Goal: Task Accomplishment & Management: Complete application form

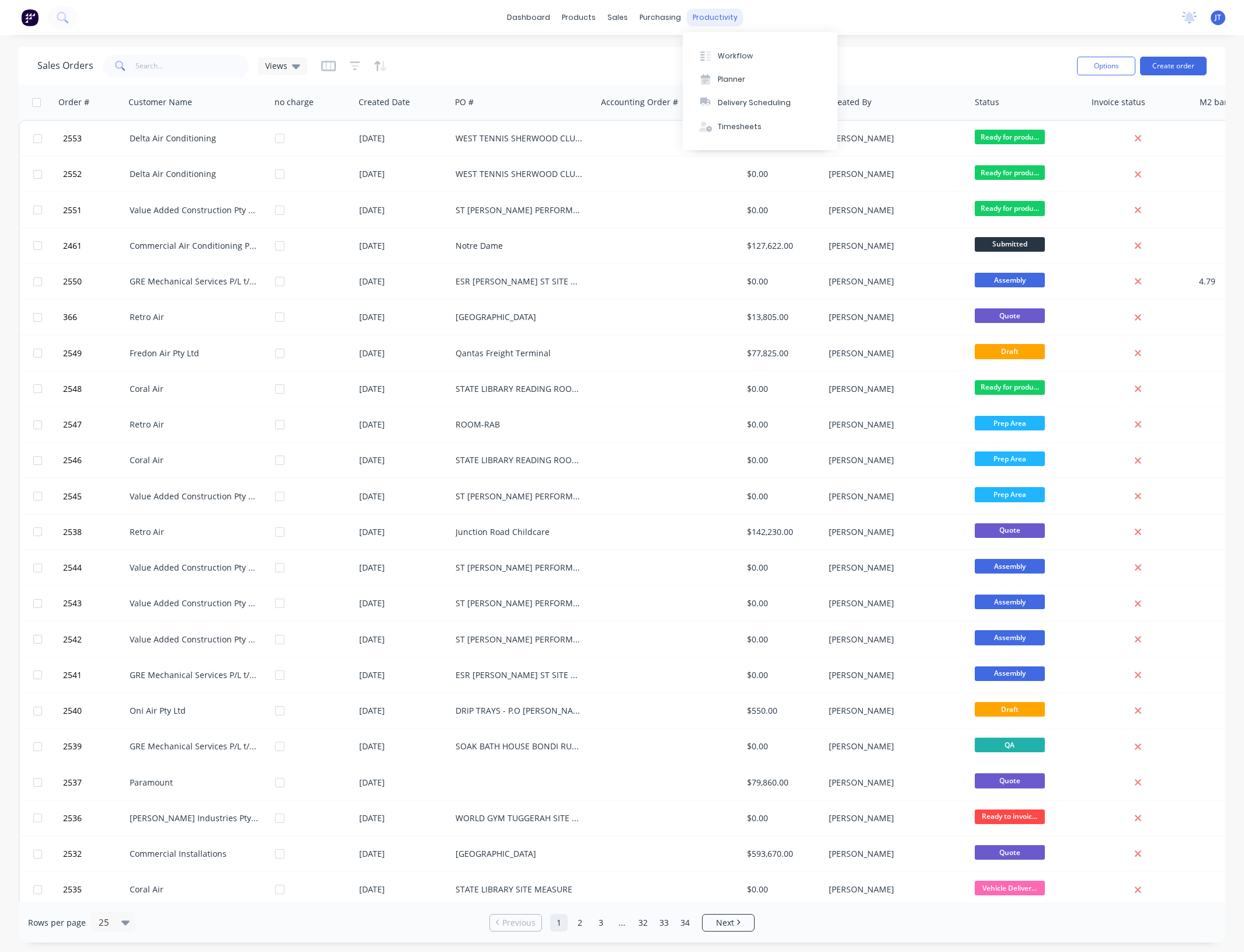
click at [696, 12] on div "productivity" at bounding box center [715, 17] width 57 height 18
click at [725, 52] on div "Workflow" at bounding box center [735, 56] width 35 height 11
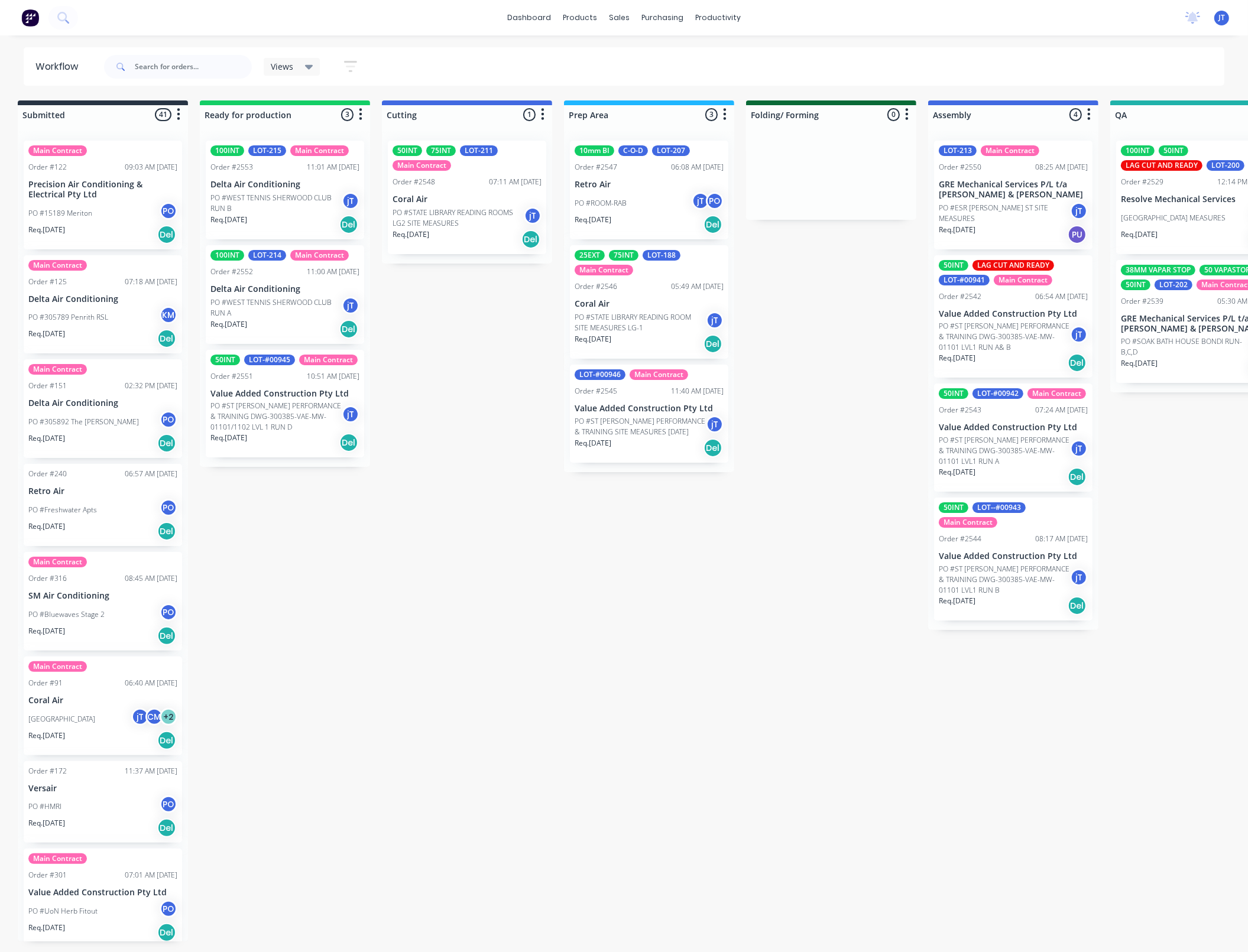
scroll to position [0, 13]
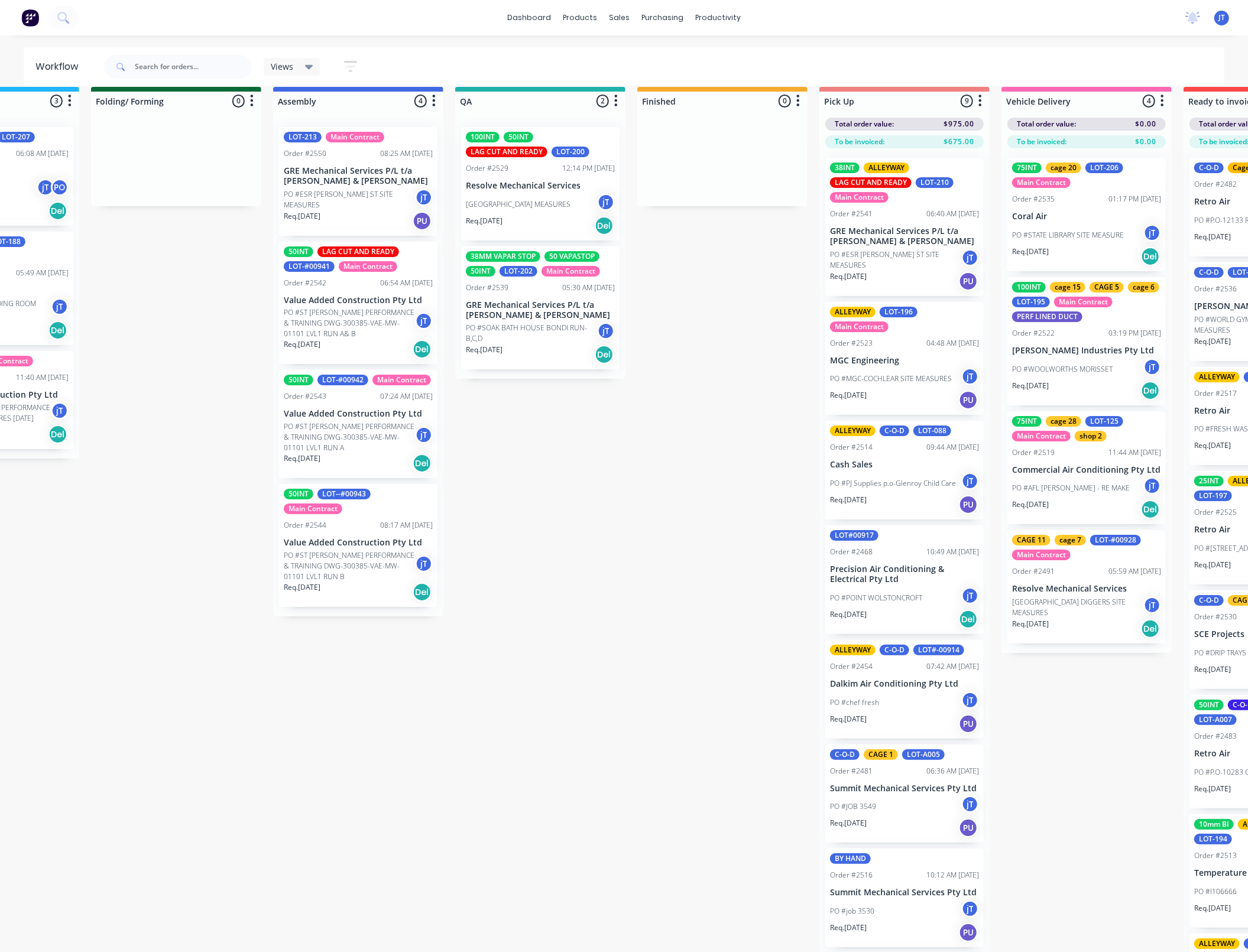
drag, startPoint x: 956, startPoint y: 692, endPoint x: 1059, endPoint y: 707, distance: 104.1
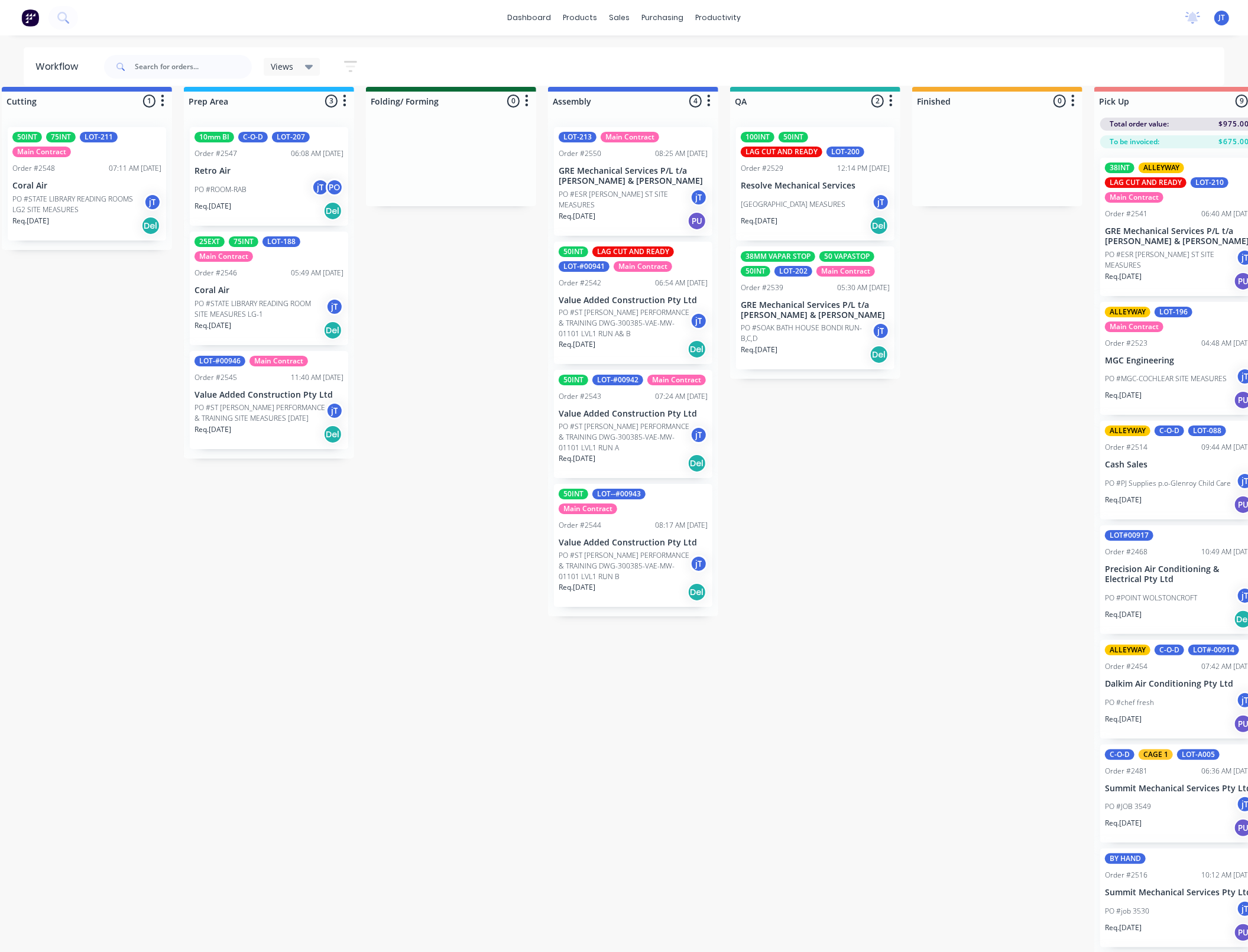
drag, startPoint x: 771, startPoint y: 675, endPoint x: 730, endPoint y: 681, distance: 41.4
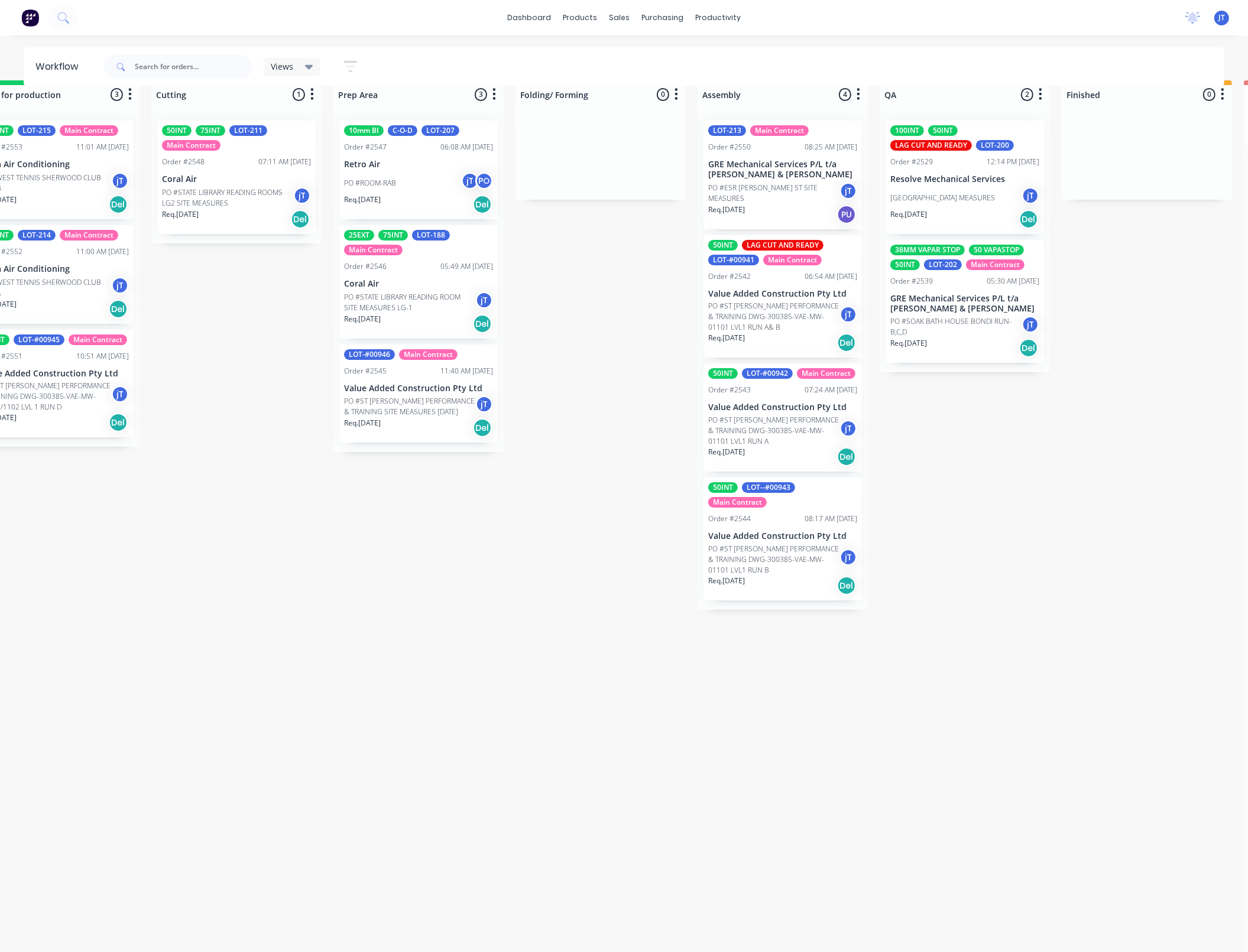
drag, startPoint x: 536, startPoint y: 290, endPoint x: 497, endPoint y: 318, distance: 48.0
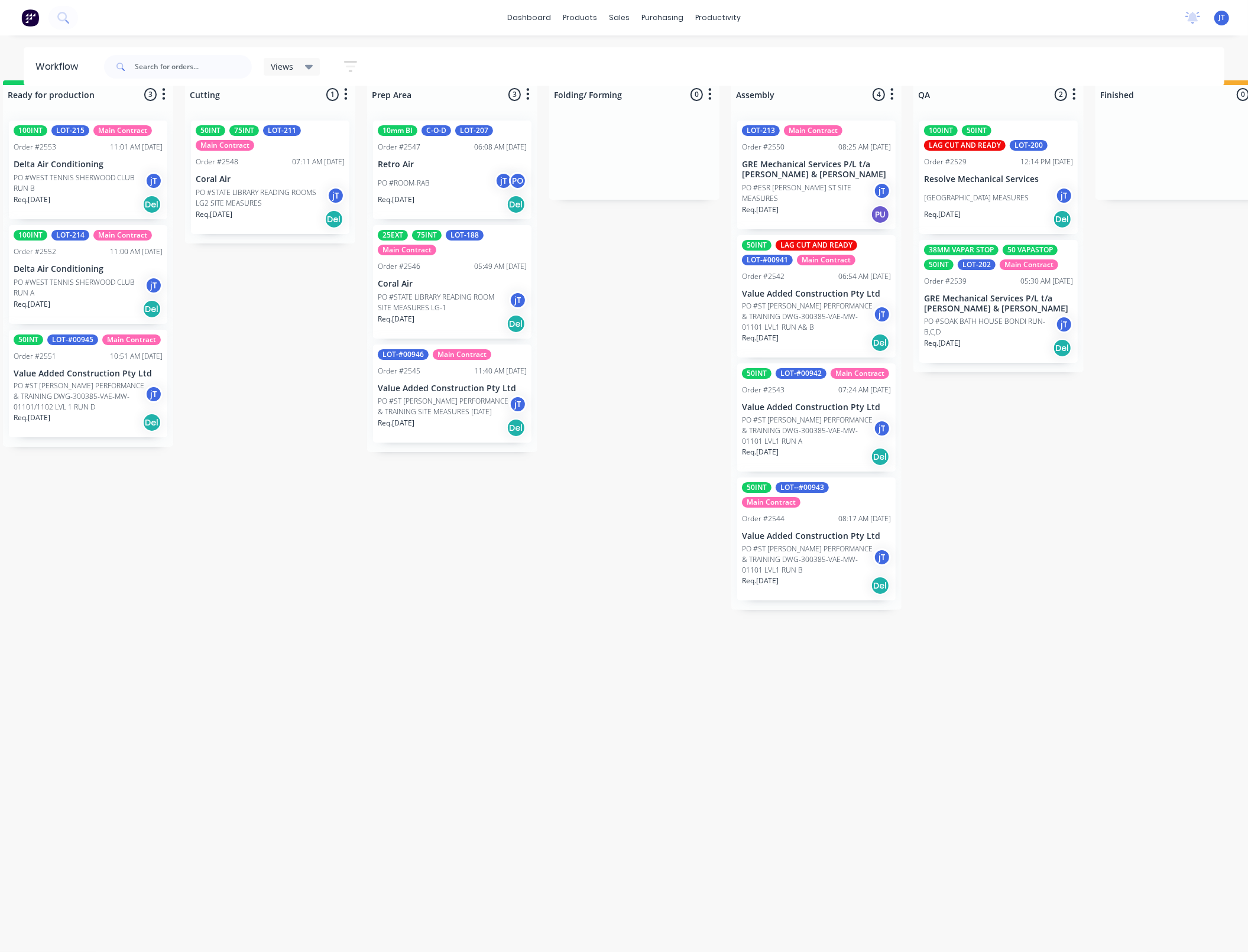
scroll to position [9, 205]
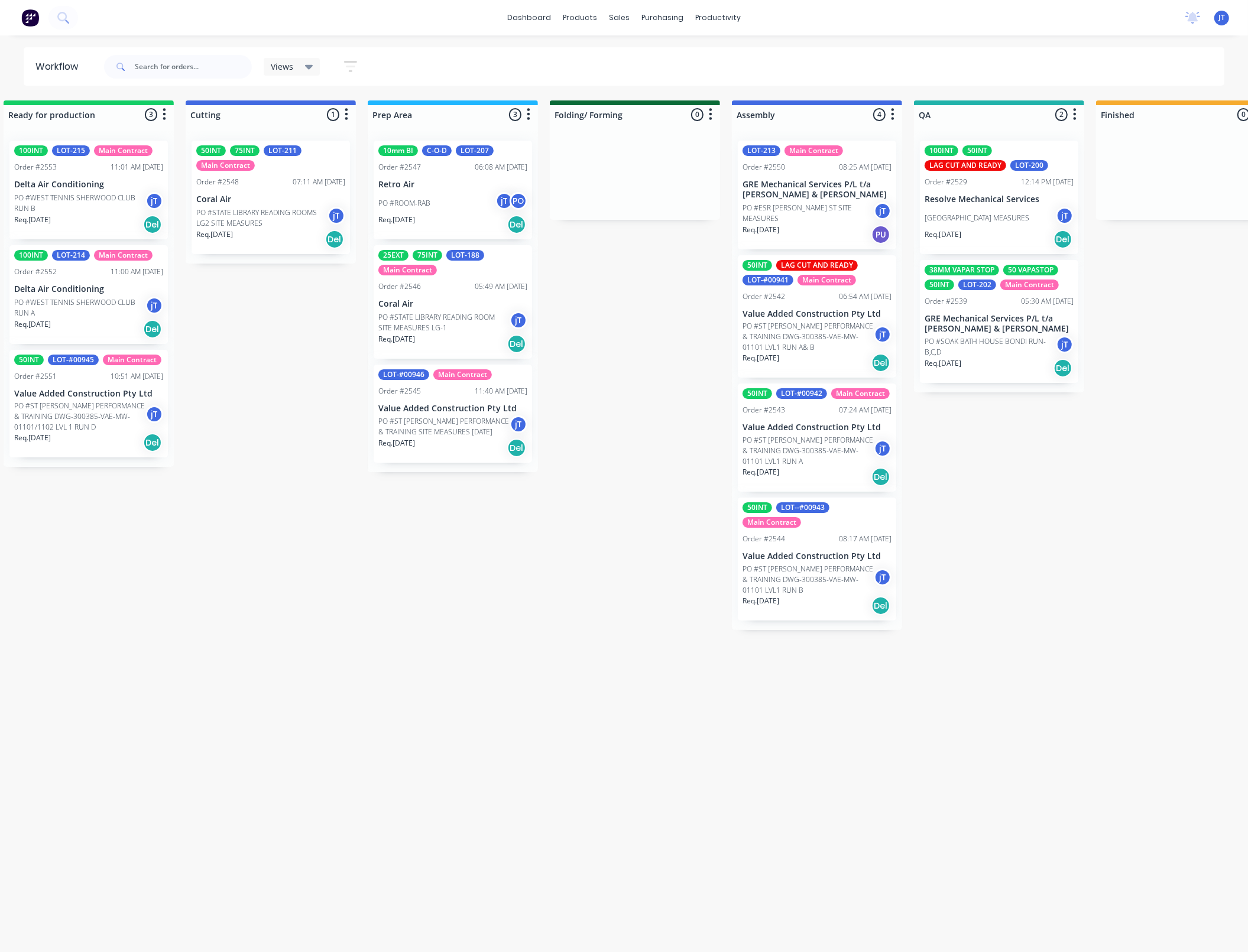
drag, startPoint x: 538, startPoint y: 181, endPoint x: 528, endPoint y: 137, distance: 45.1
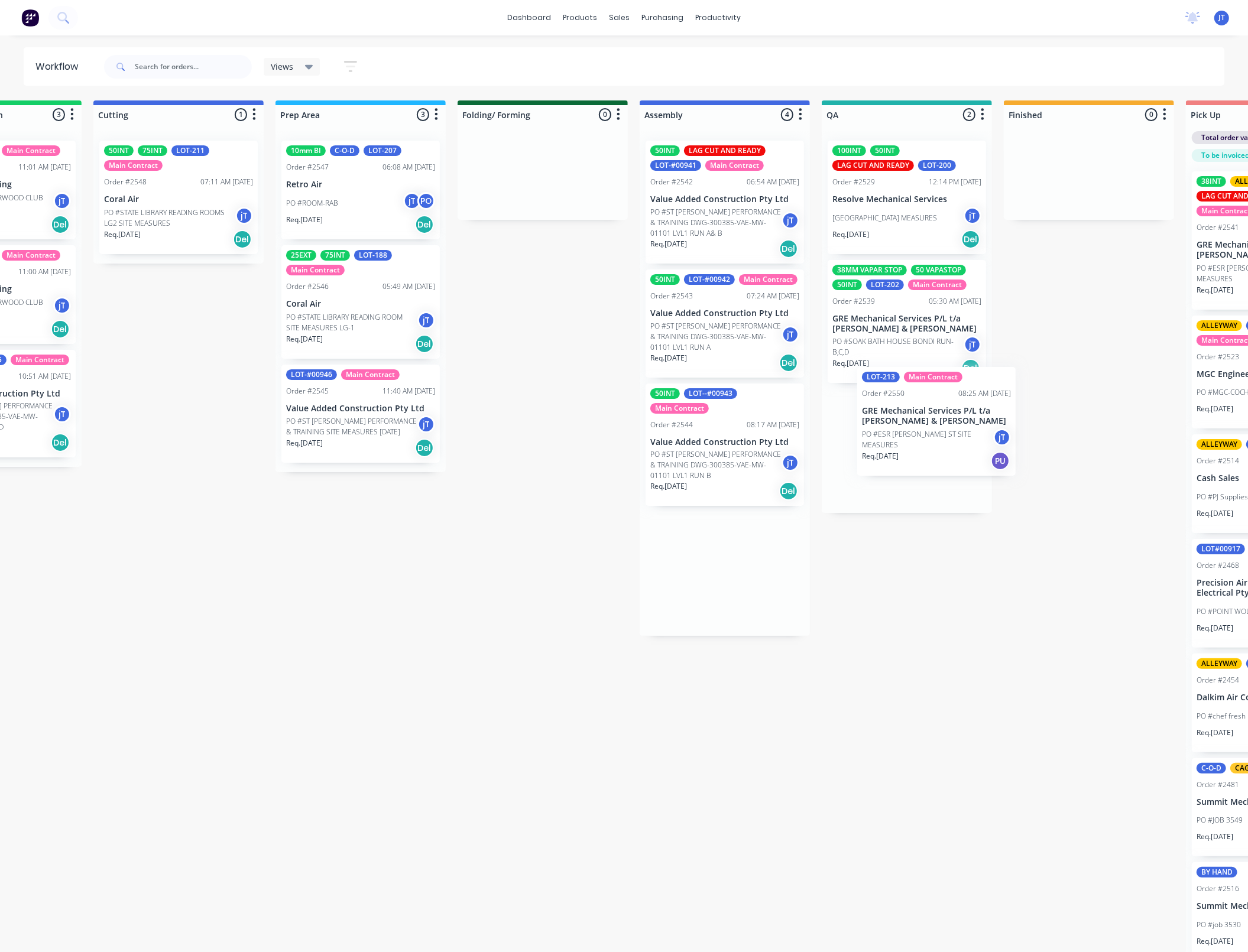
scroll to position [0, 303]
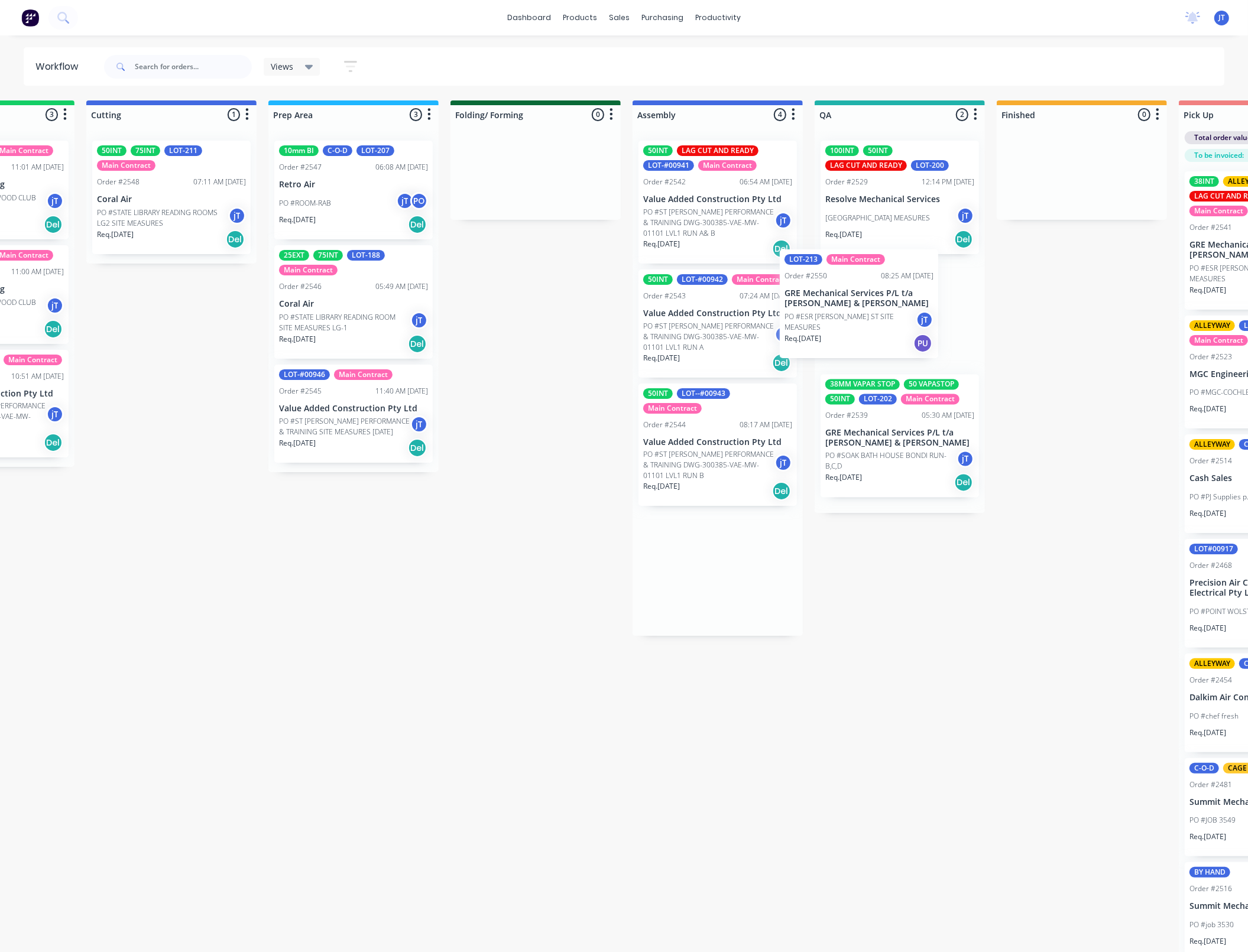
drag, startPoint x: 861, startPoint y: 201, endPoint x: 864, endPoint y: 297, distance: 96.0
click at [864, 297] on div "Submitted 41 Summaries Total order value Invoiced to date To be invoiced Main C…" at bounding box center [845, 536] width 2314 height 872
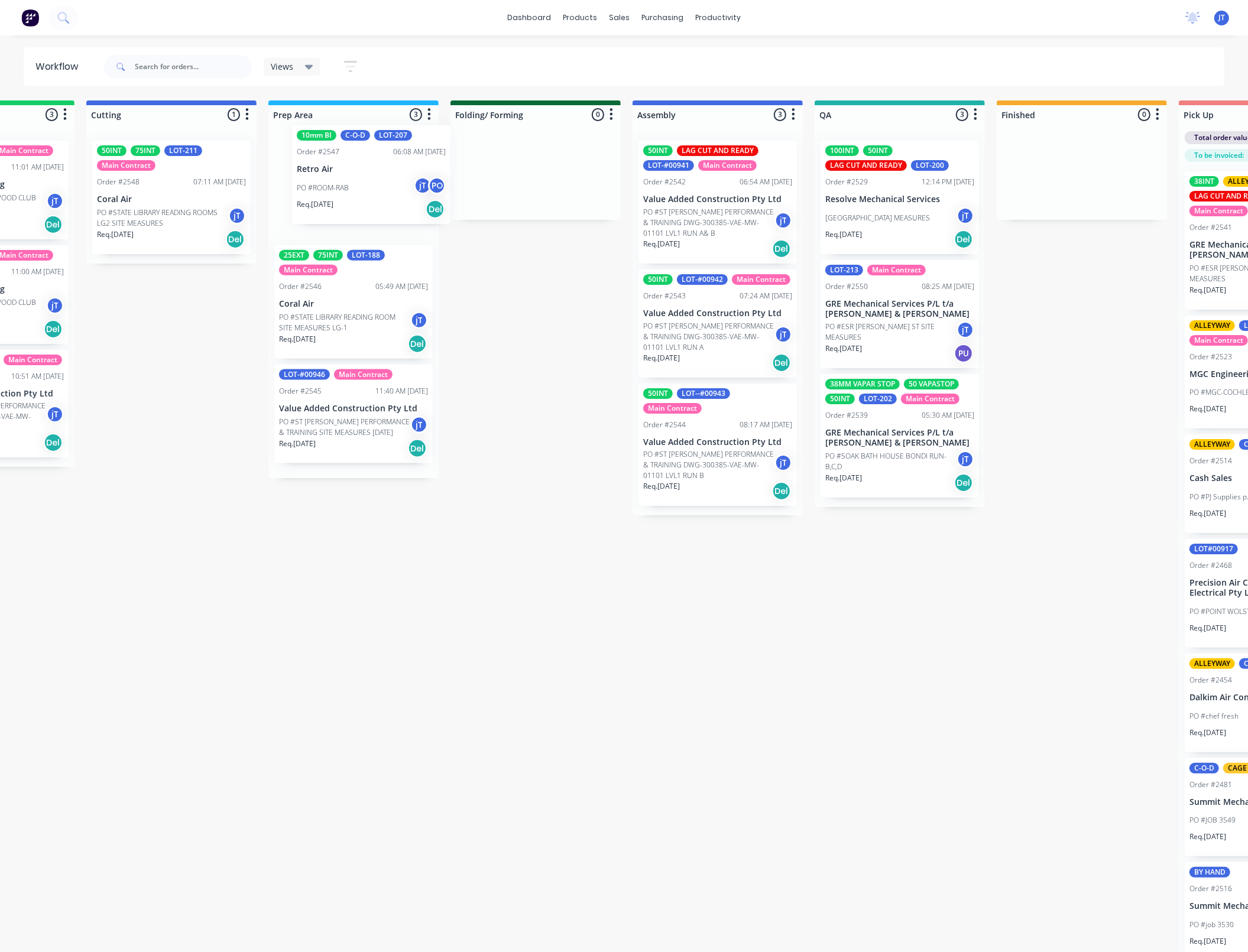
drag, startPoint x: 349, startPoint y: 193, endPoint x: 370, endPoint y: 176, distance: 27.0
click at [370, 176] on div "10mm BI C-O-D LOT-207 Order #2547 06:08 AM 09/08/25 Retro Air PO #ROOM-RAB jT P…" at bounding box center [353, 304] width 170 height 347
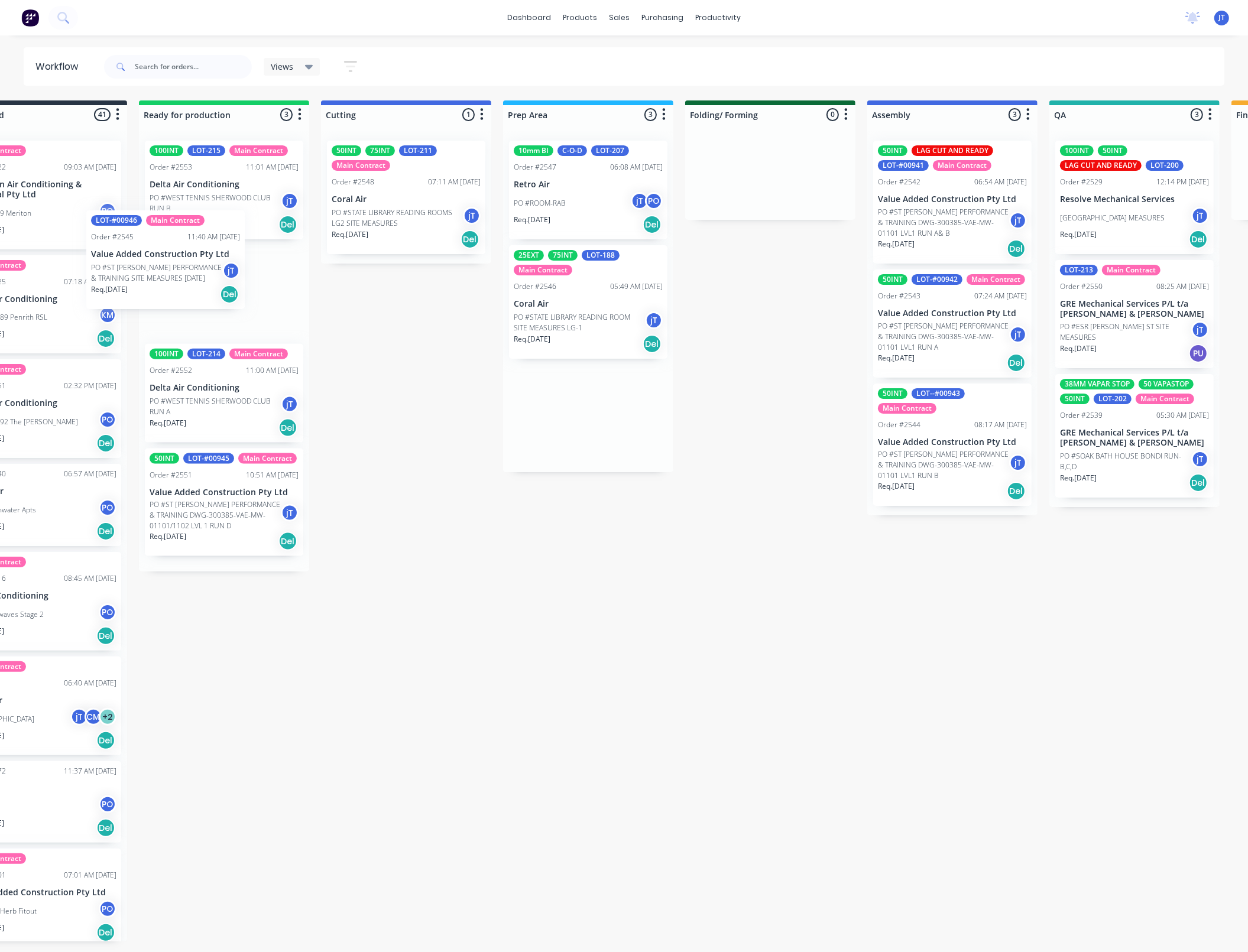
scroll to position [0, 51]
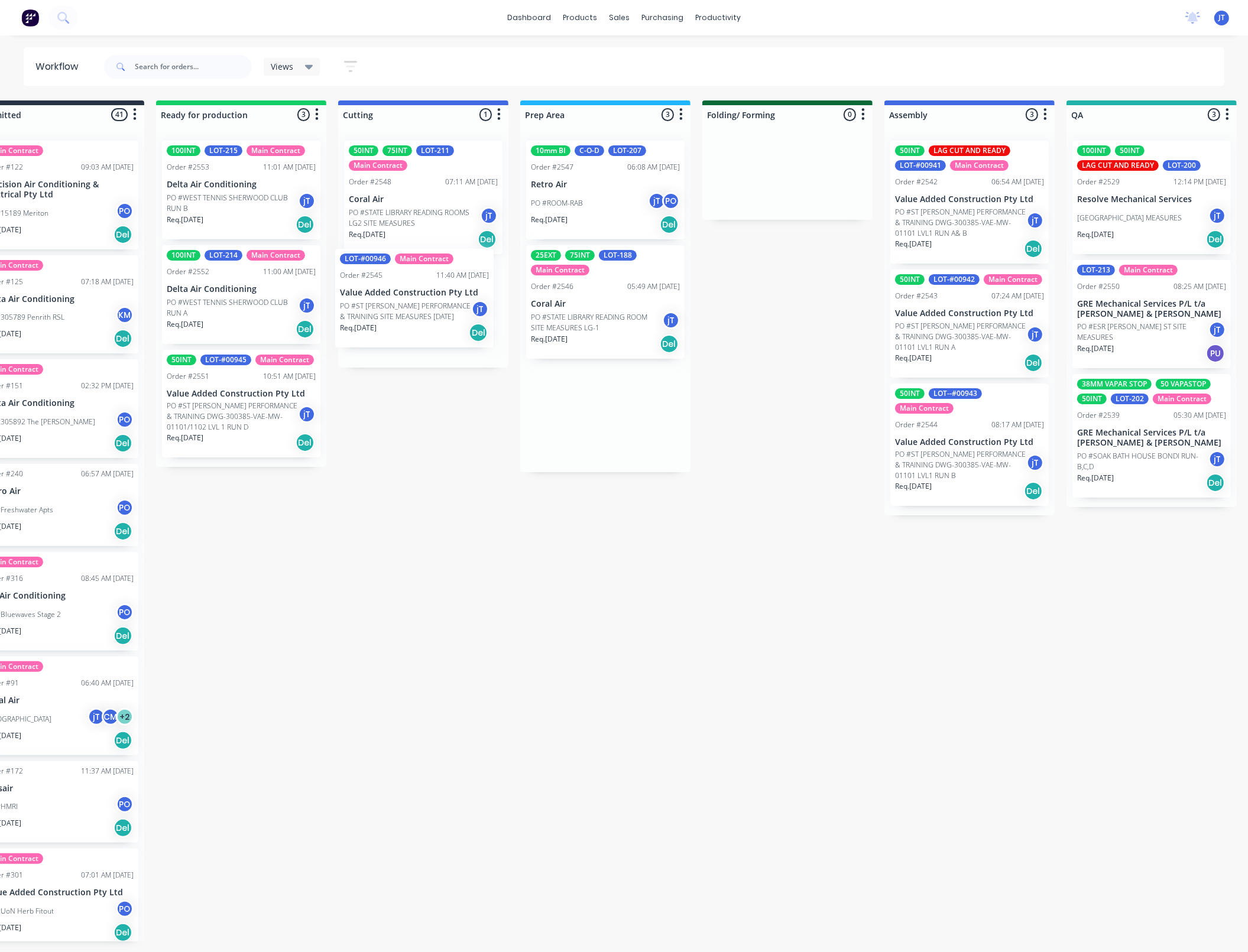
drag, startPoint x: 346, startPoint y: 435, endPoint x: 412, endPoint y: 318, distance: 134.3
click at [412, 318] on div "Submitted 41 Summaries Total order value Invoiced to date To be invoiced Main C…" at bounding box center [1097, 536] width 2314 height 872
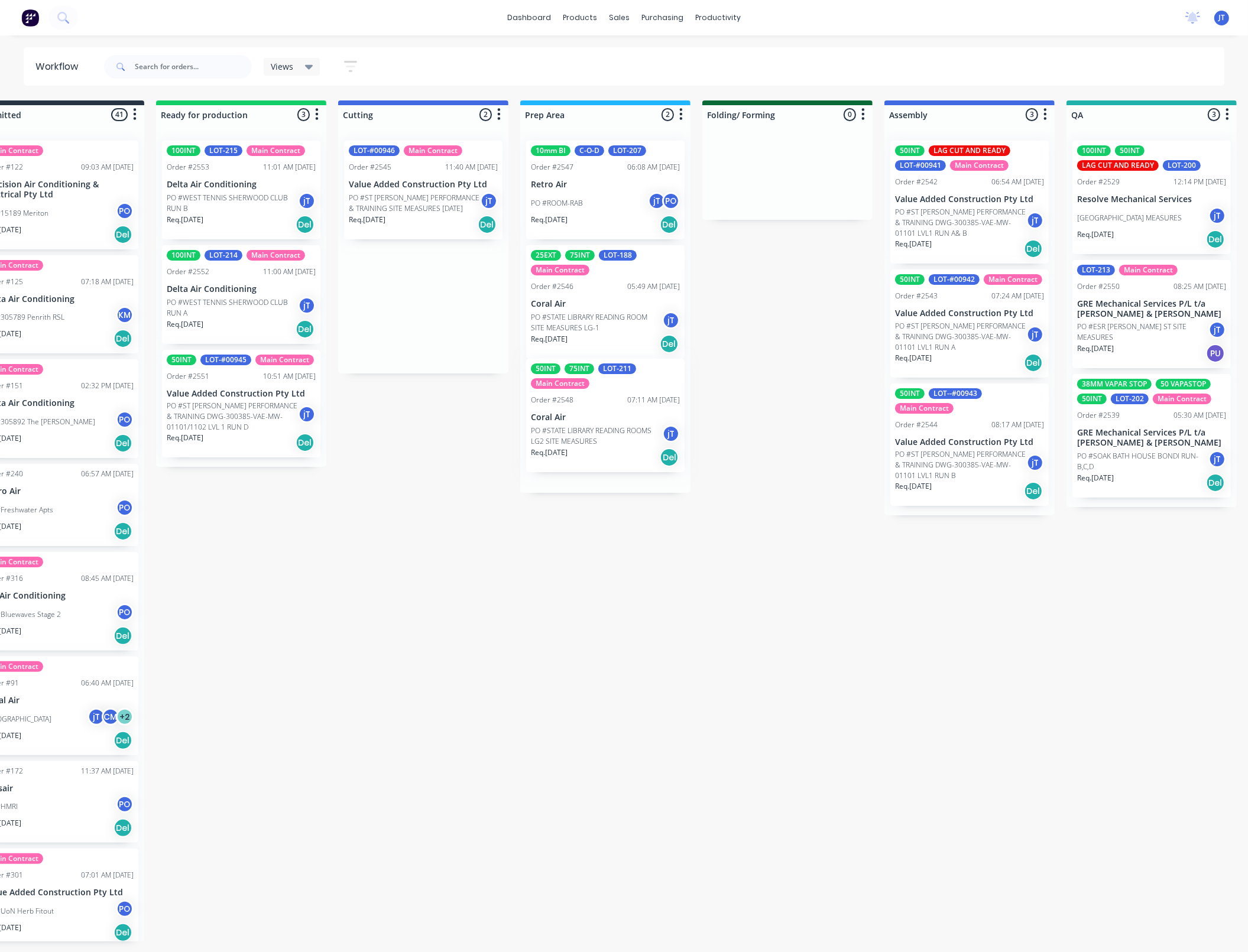
drag, startPoint x: 417, startPoint y: 181, endPoint x: 603, endPoint y: 400, distance: 287.3
click at [603, 400] on div "Submitted 41 Summaries Total order value Invoiced to date To be invoiced Main C…" at bounding box center [1097, 536] width 2314 height 872
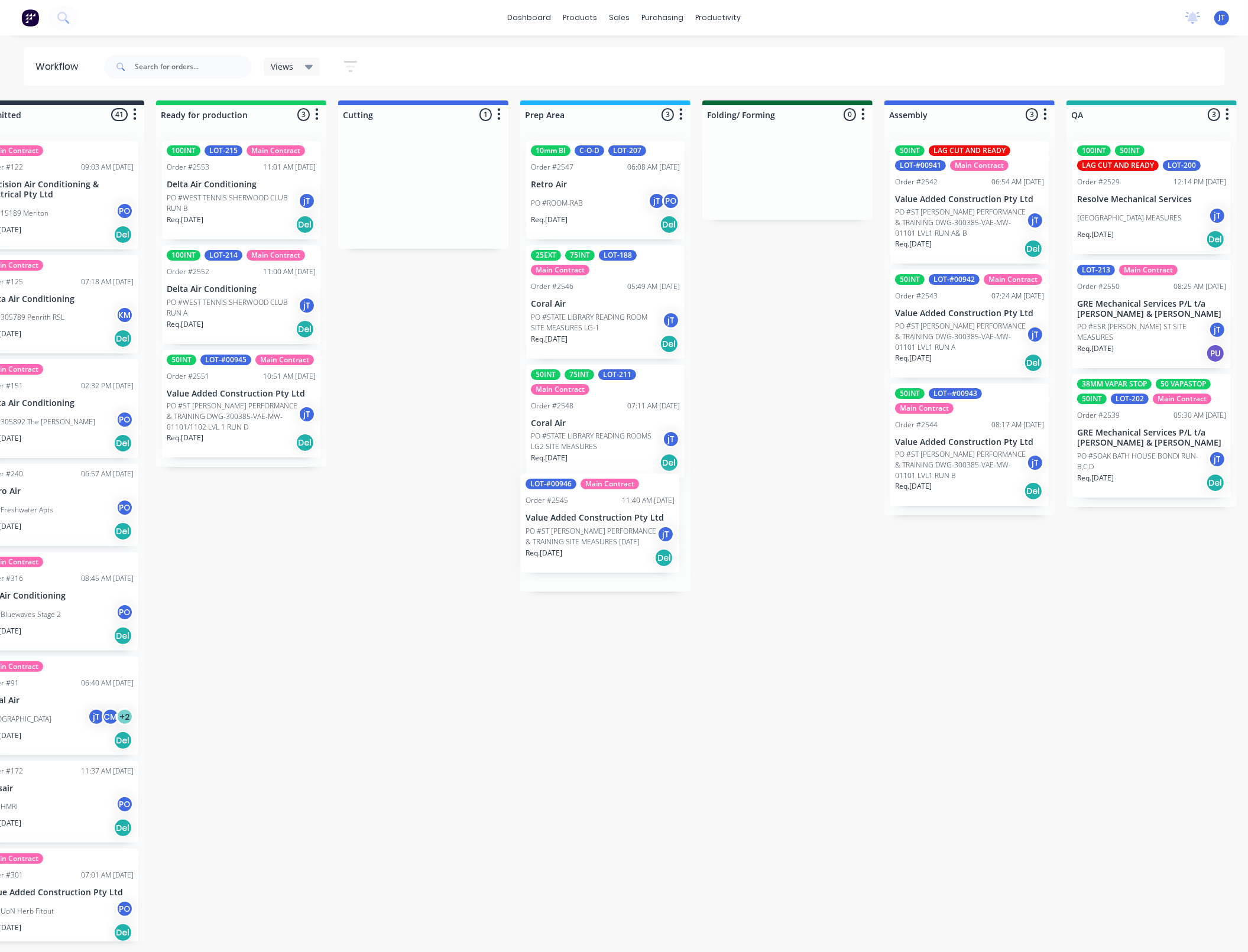
drag, startPoint x: 412, startPoint y: 193, endPoint x: 591, endPoint y: 523, distance: 375.4
click at [591, 523] on div "Submitted 41 Summaries Total order value Invoiced to date To be invoiced Main C…" at bounding box center [1097, 536] width 2314 height 872
click at [618, 16] on div "sales" at bounding box center [619, 17] width 33 height 18
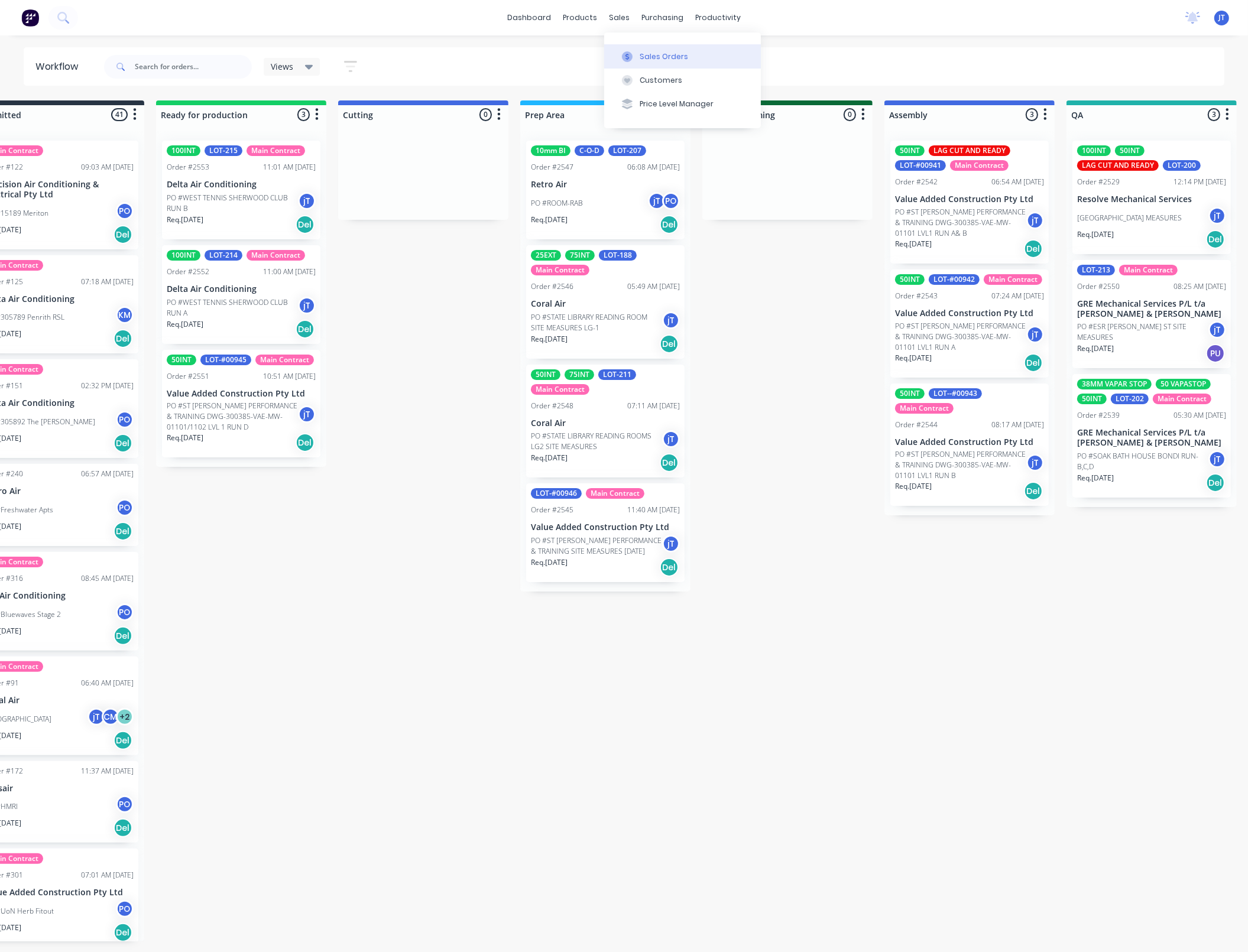
click at [651, 50] on button "Sales Orders" at bounding box center [682, 55] width 156 height 23
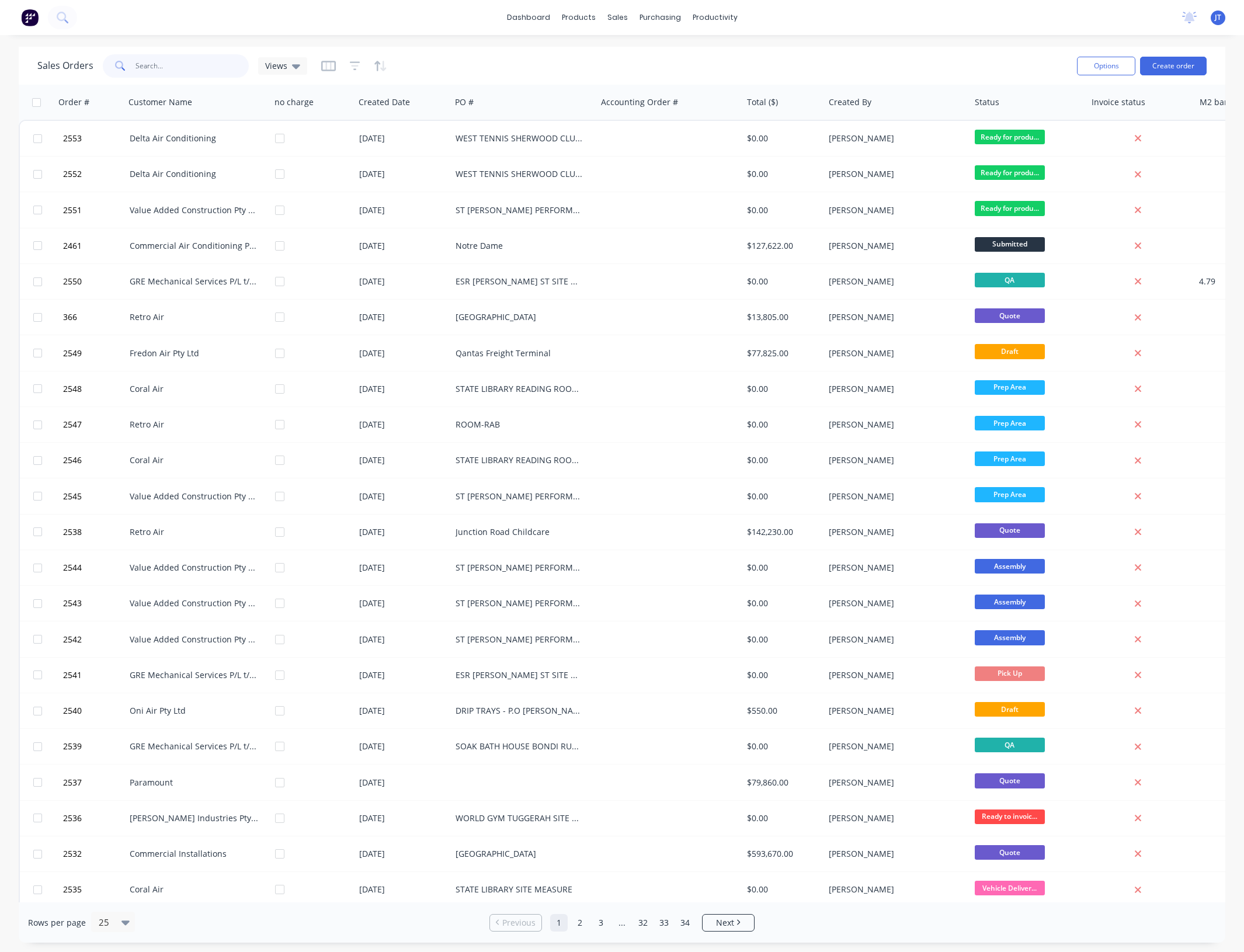
click at [207, 65] on input "text" at bounding box center [192, 65] width 114 height 23
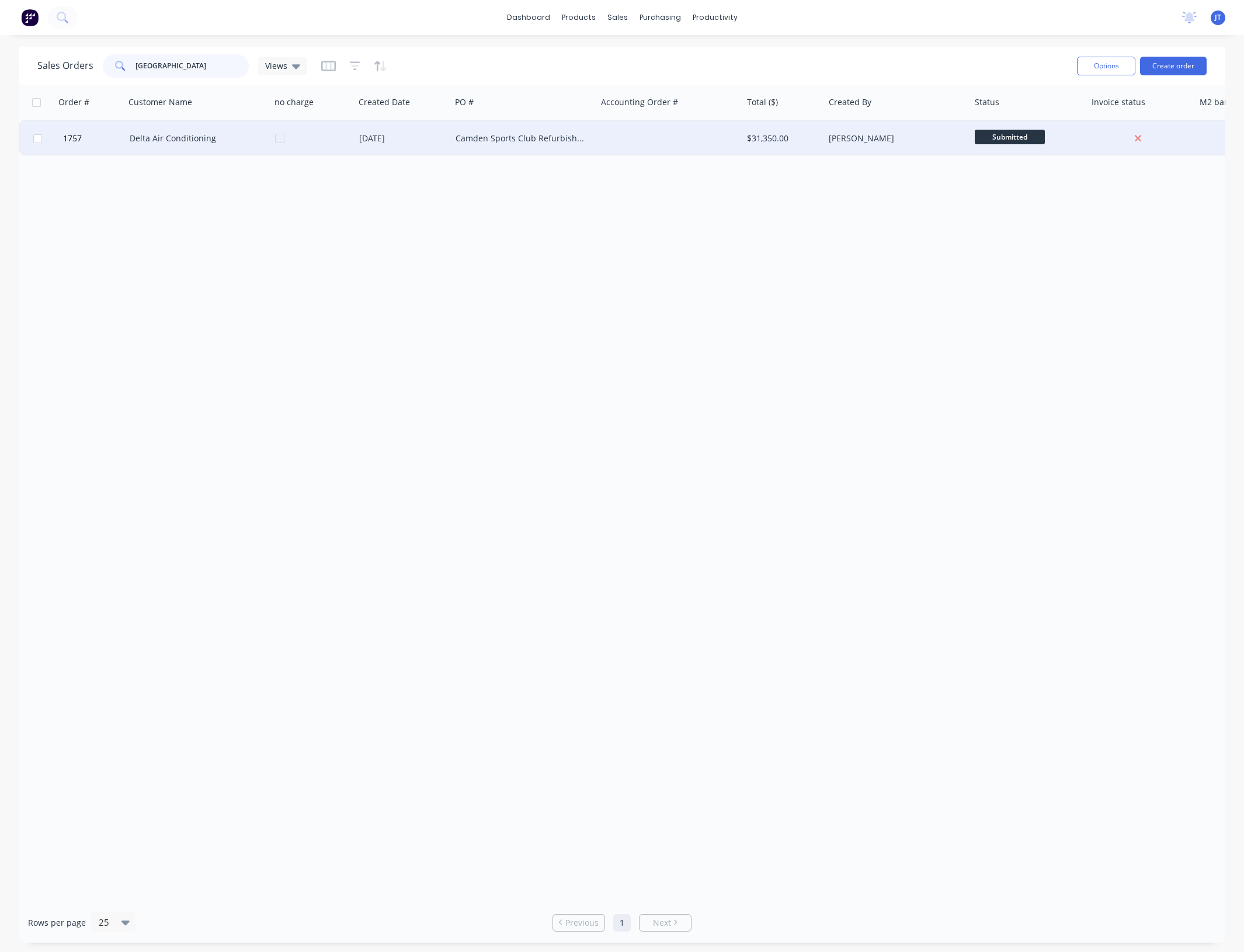
type input "CAMDEN"
click at [316, 141] on div at bounding box center [316, 138] width 84 height 35
click at [279, 134] on div at bounding box center [316, 138] width 84 height 35
click at [198, 144] on div "Delta Air Conditioning" at bounding box center [198, 138] width 146 height 35
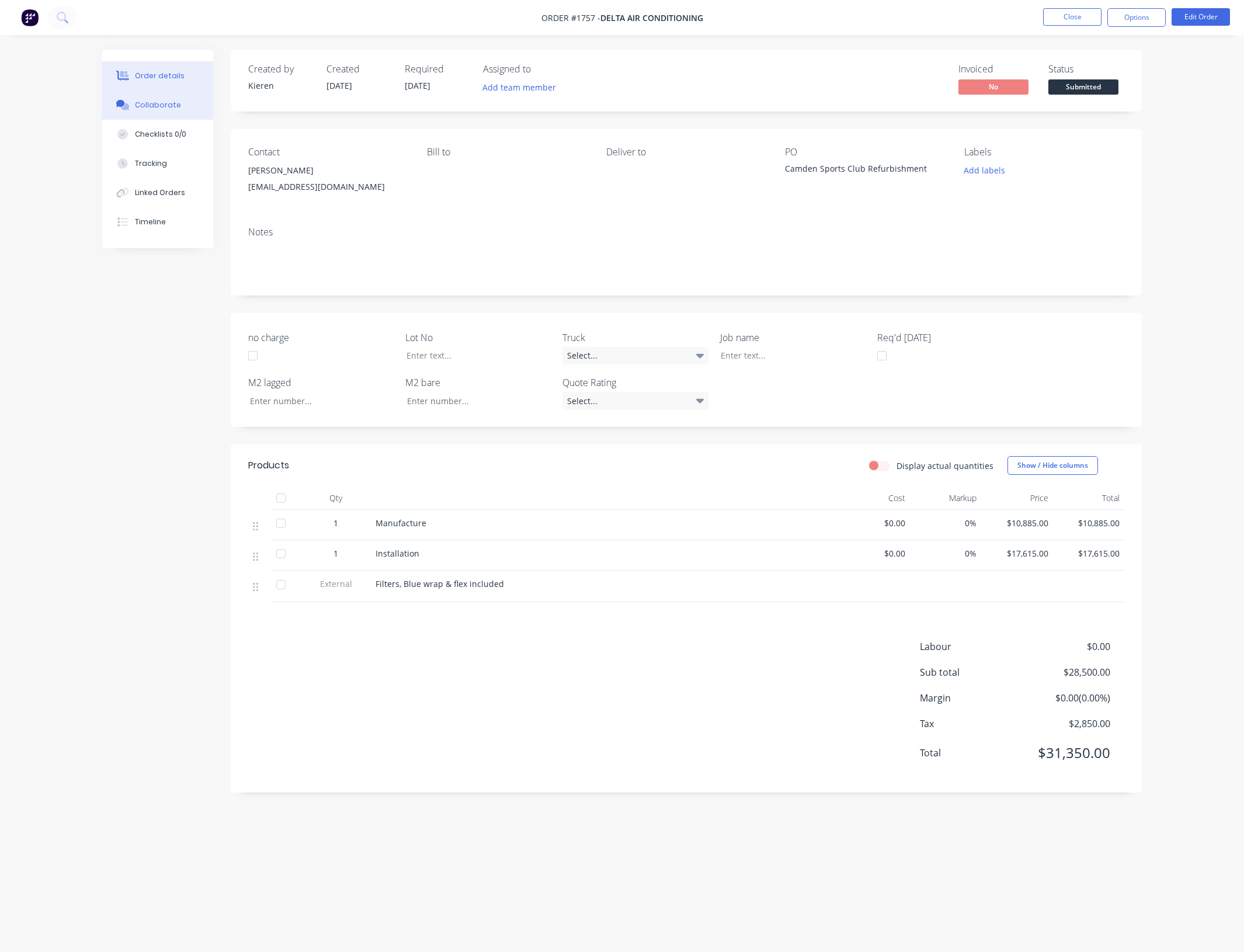
click at [174, 114] on button "Collaborate" at bounding box center [158, 105] width 111 height 29
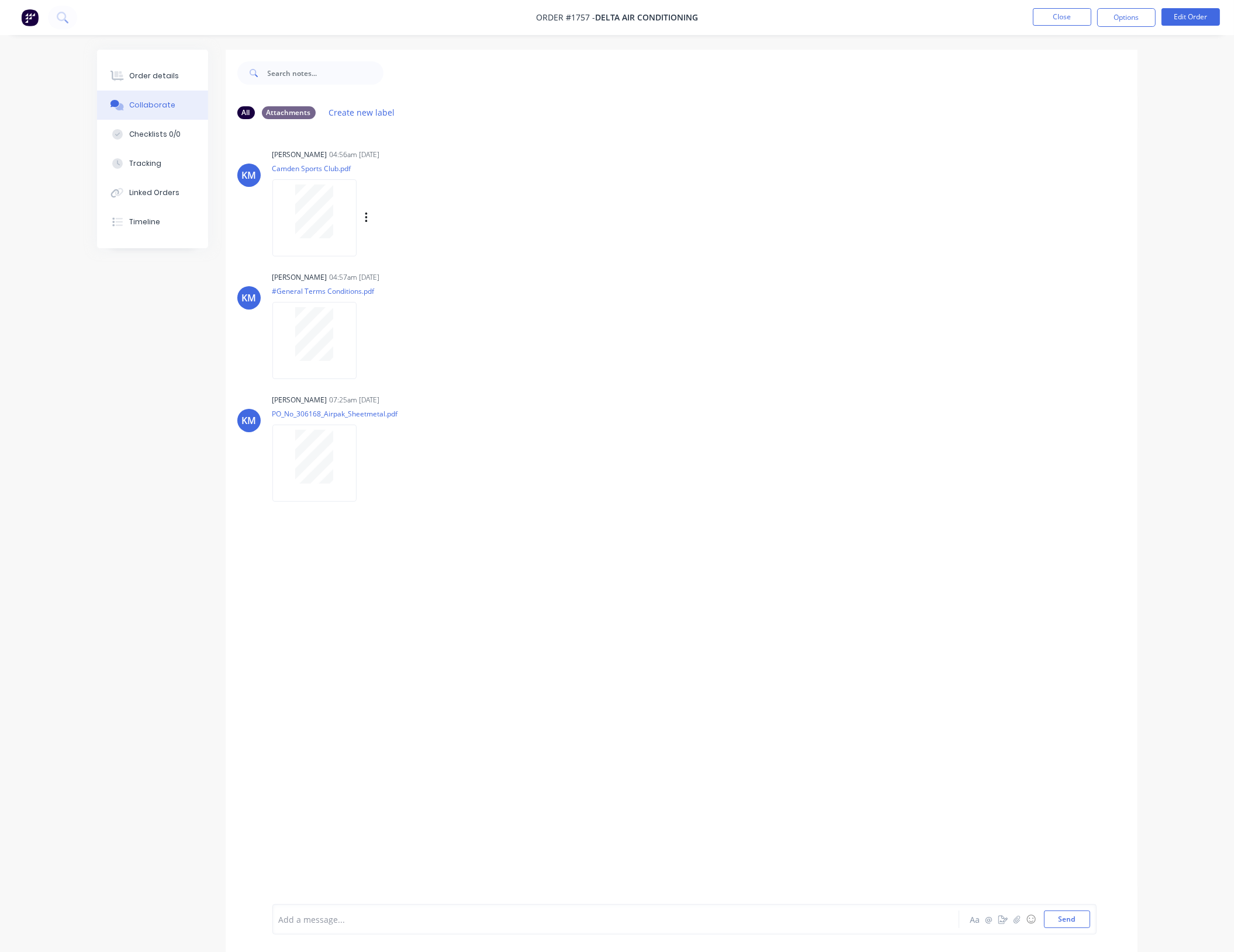
click at [334, 251] on div at bounding box center [314, 217] width 84 height 77
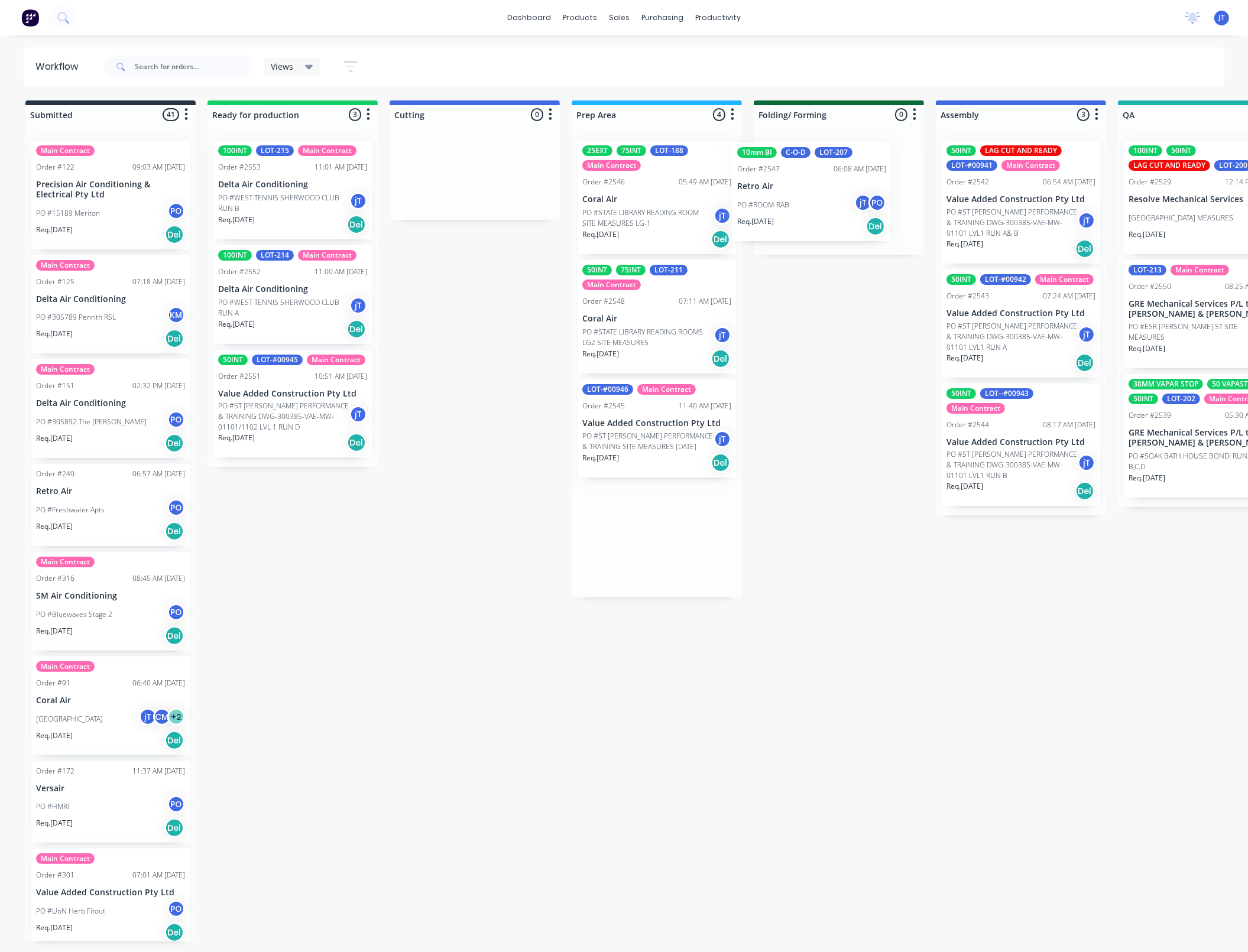
drag, startPoint x: 652, startPoint y: 197, endPoint x: 814, endPoint y: 199, distance: 162.0
click at [814, 199] on div "Submitted 41 Summaries Total order value Invoiced to date To be invoiced Main C…" at bounding box center [1148, 536] width 2314 height 872
click at [205, 64] on input "text" at bounding box center [193, 66] width 117 height 23
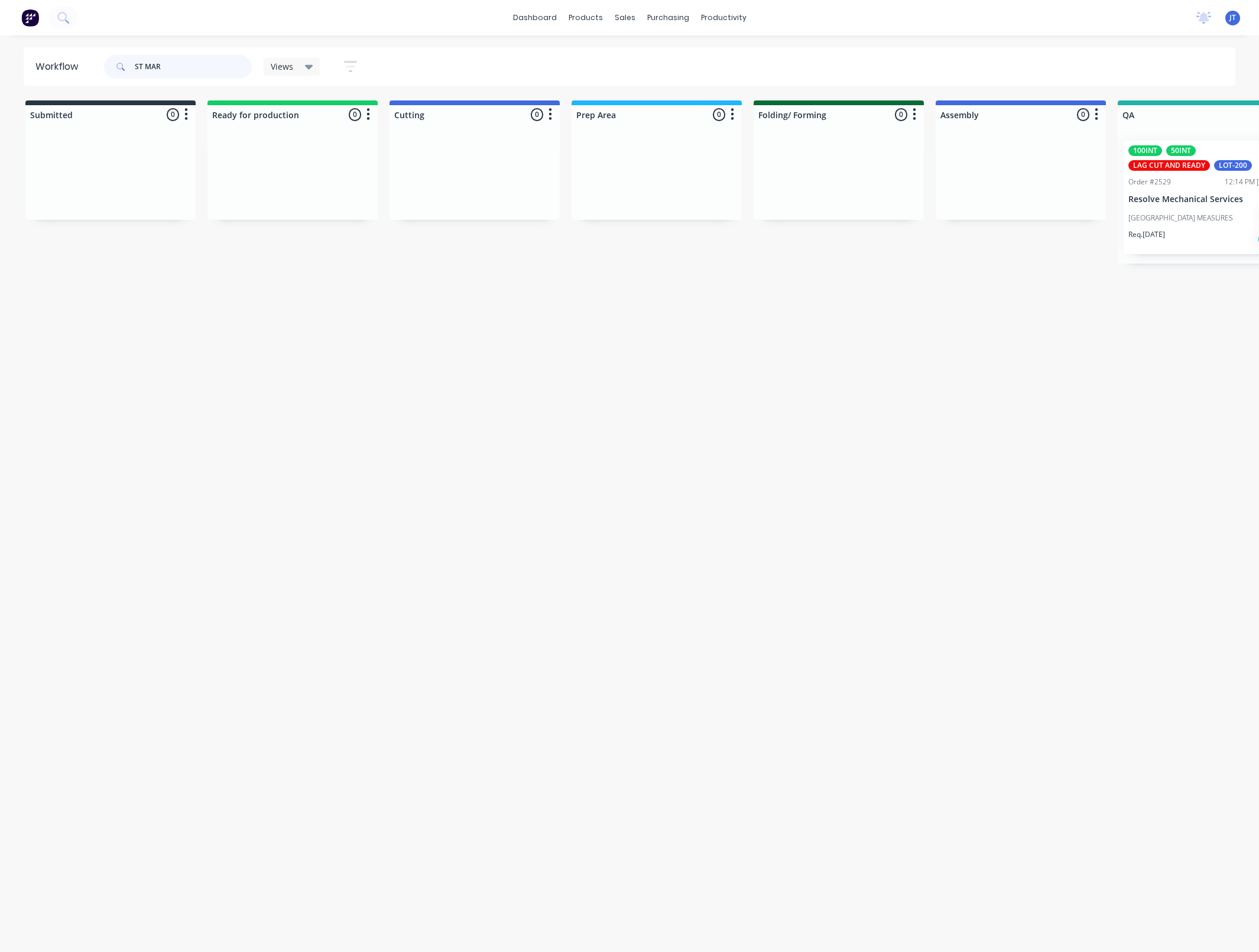
type input "ST MAR"
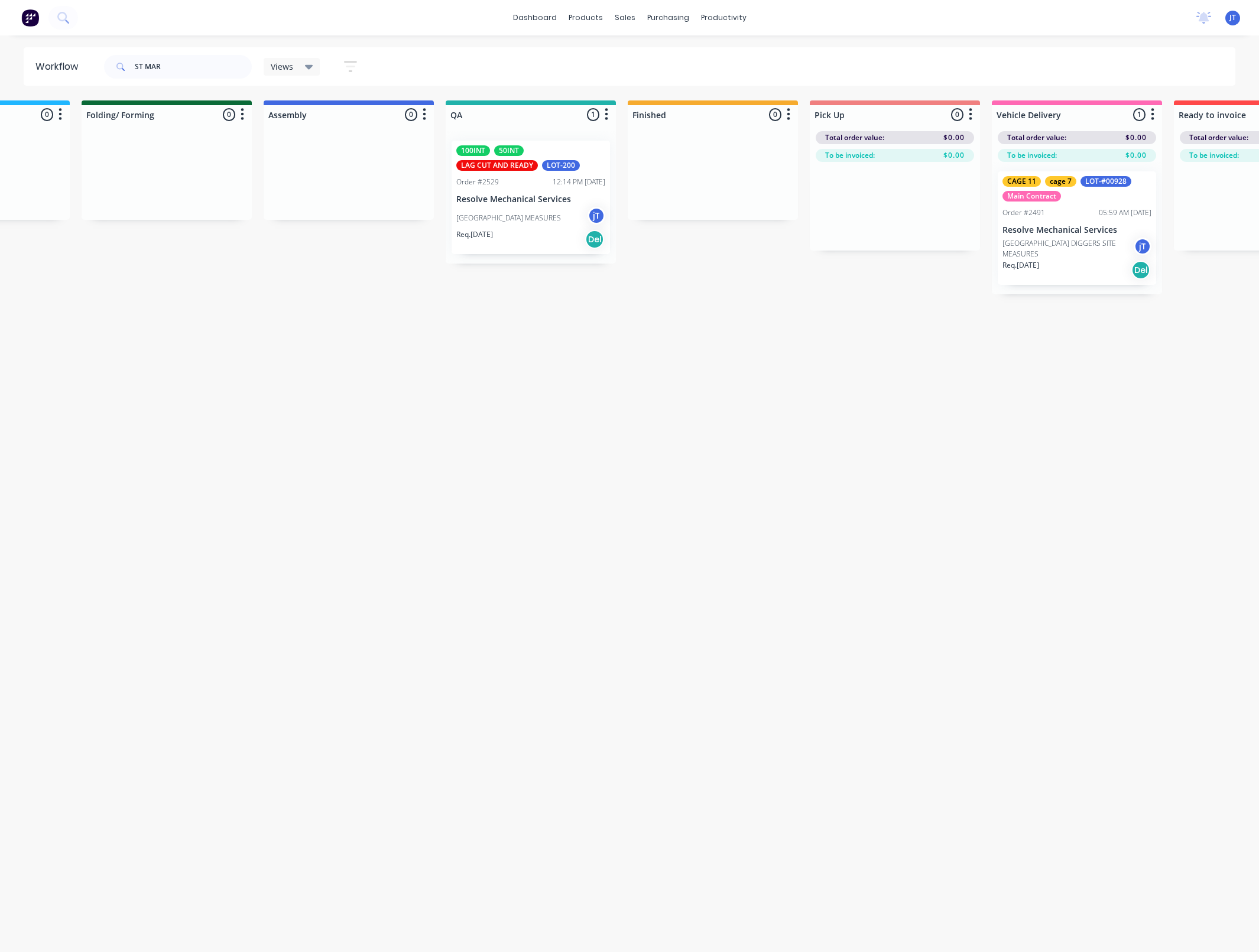
drag, startPoint x: 953, startPoint y: 350, endPoint x: 963, endPoint y: 350, distance: 10.0
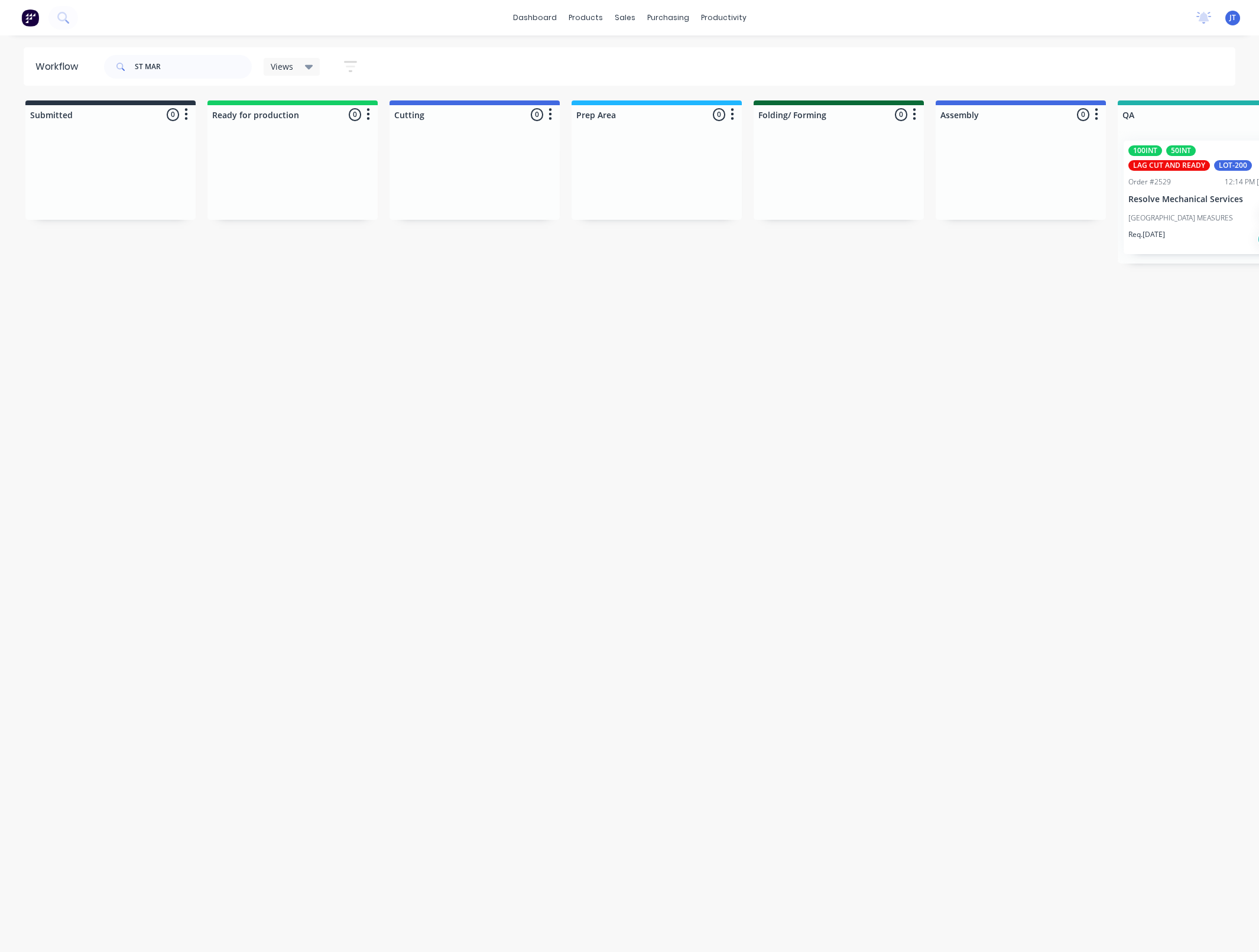
drag, startPoint x: 320, startPoint y: 424, endPoint x: 118, endPoint y: 416, distance: 202.2
drag, startPoint x: 433, startPoint y: 374, endPoint x: 156, endPoint y: 221, distance: 316.4
drag, startPoint x: 156, startPoint y: 75, endPoint x: 88, endPoint y: 80, distance: 68.2
click at [88, 80] on header "Workflow ST MAR Views Save new view None (Default) edit Assembly edit Dispatch …" at bounding box center [629, 66] width 1212 height 38
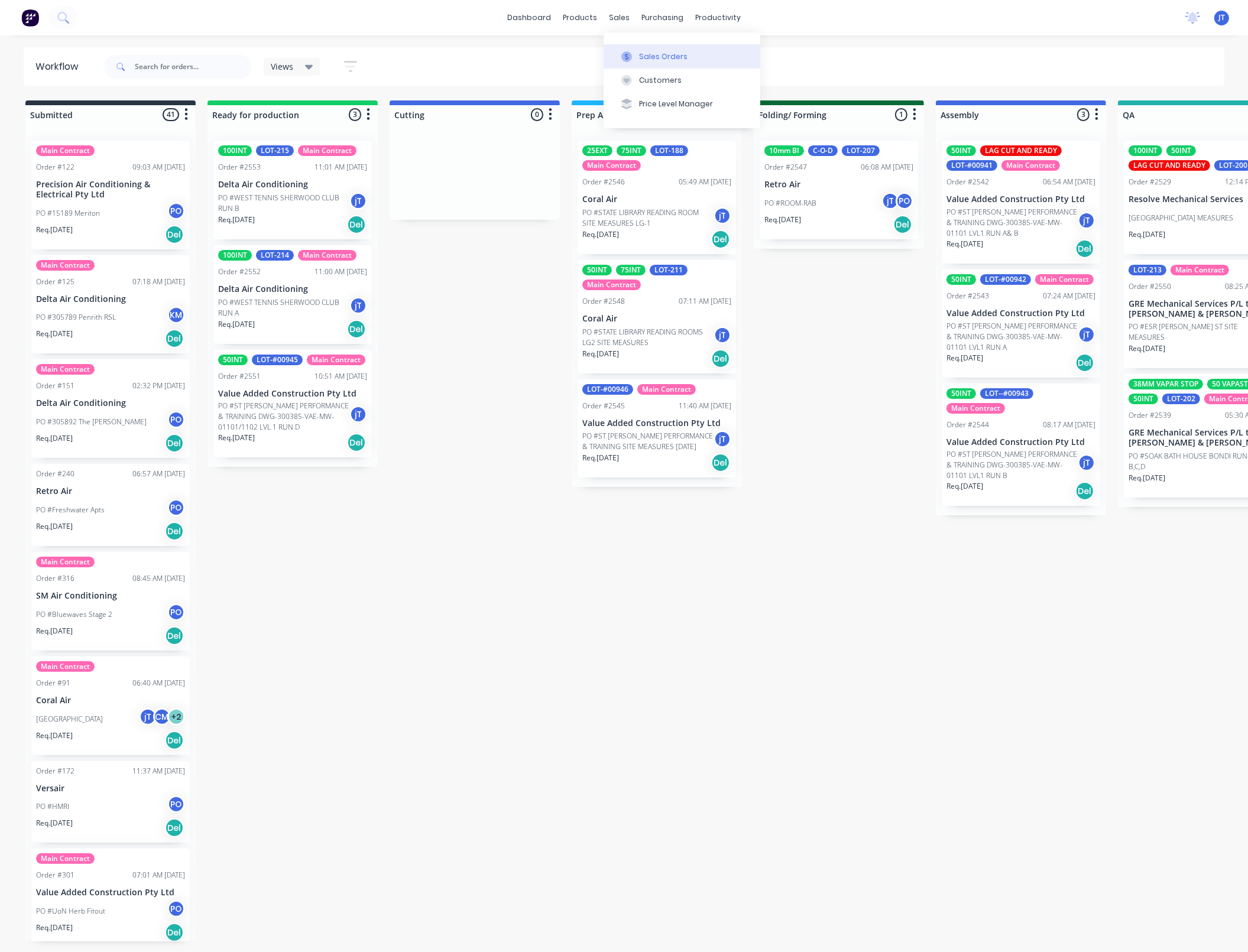
click at [672, 53] on div "Sales Orders" at bounding box center [663, 57] width 49 height 11
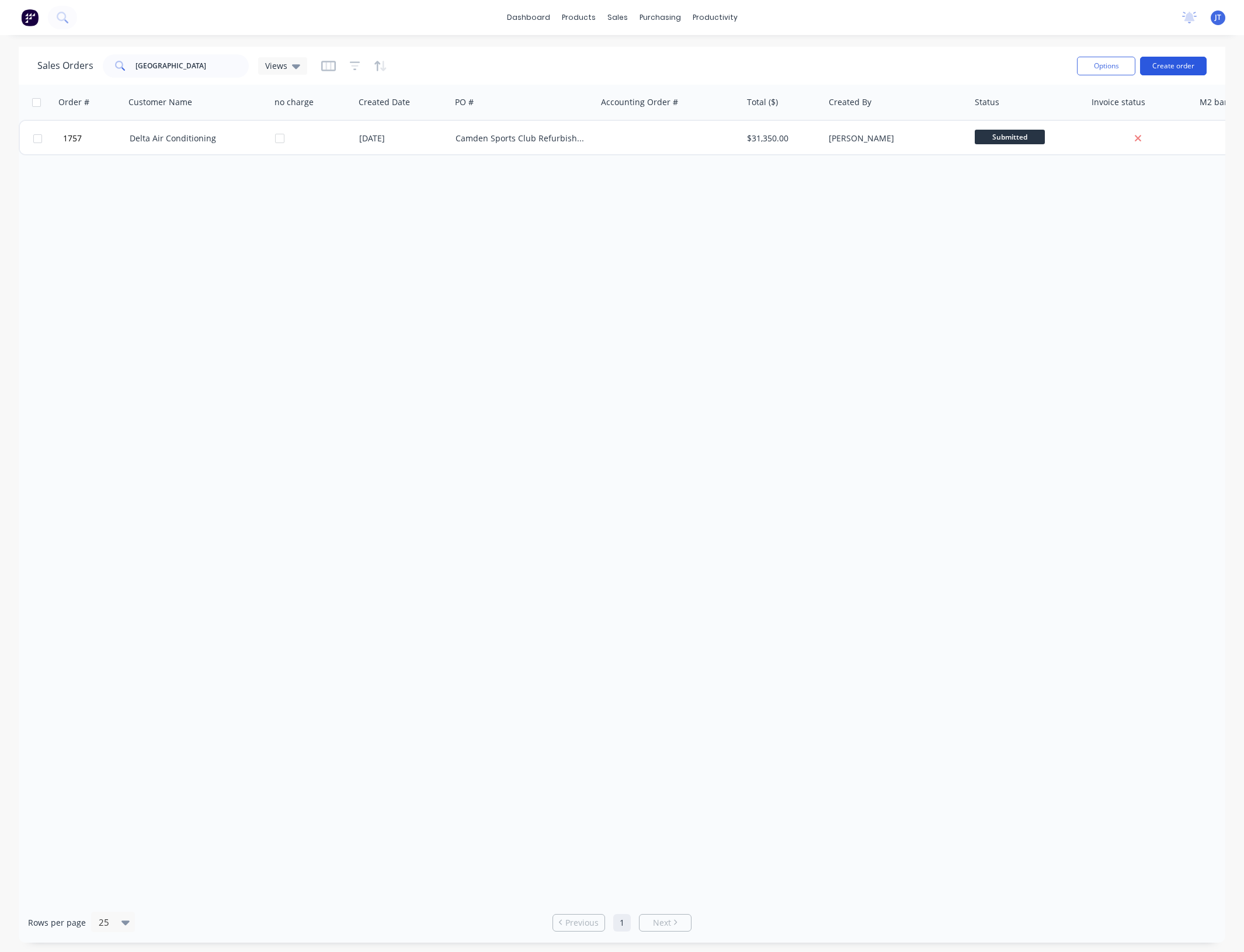
click at [1168, 67] on button "Create order" at bounding box center [1173, 66] width 67 height 18
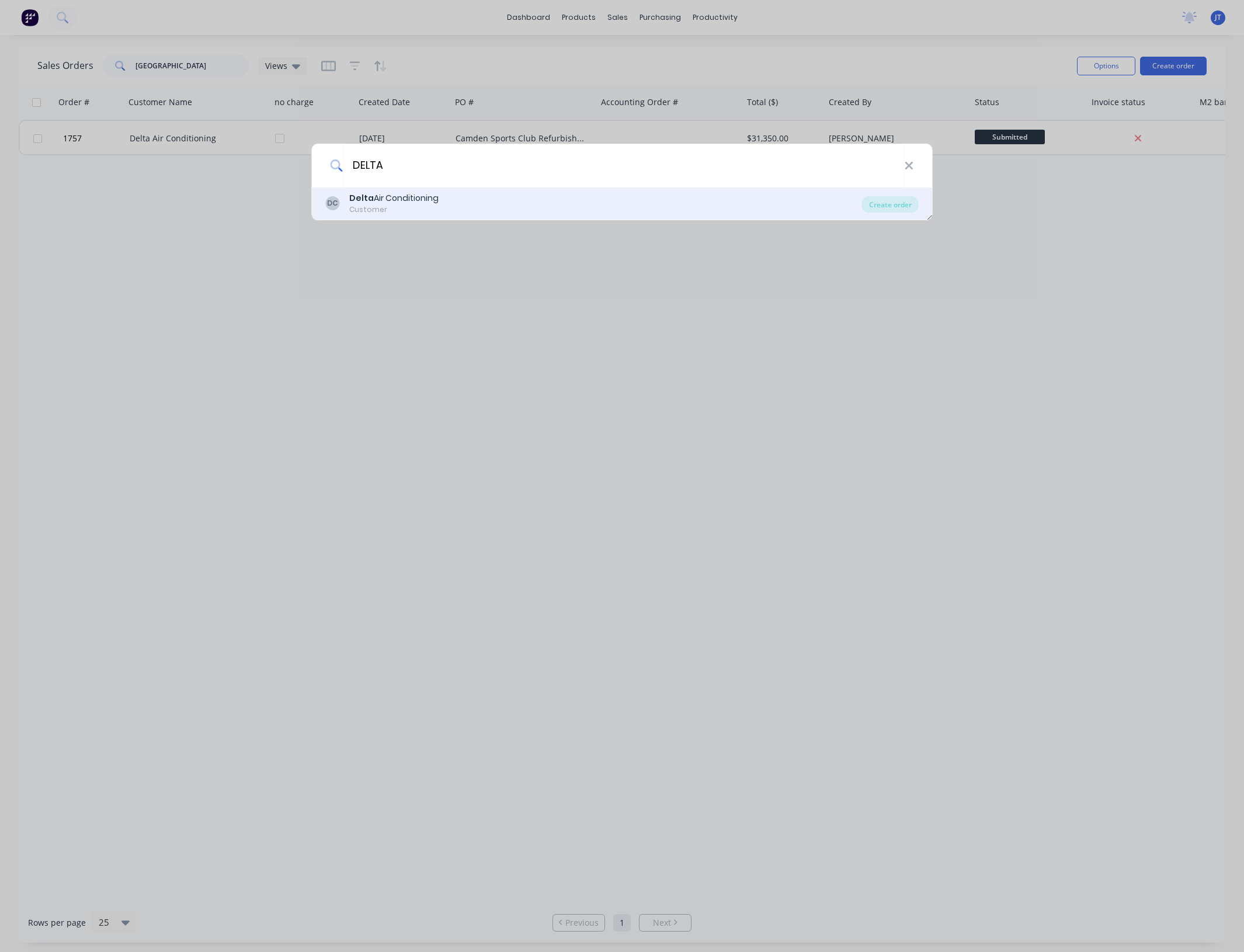
type input "DELTA"
click at [624, 203] on div "DC Delta Air Conditioning Customer" at bounding box center [594, 203] width 536 height 22
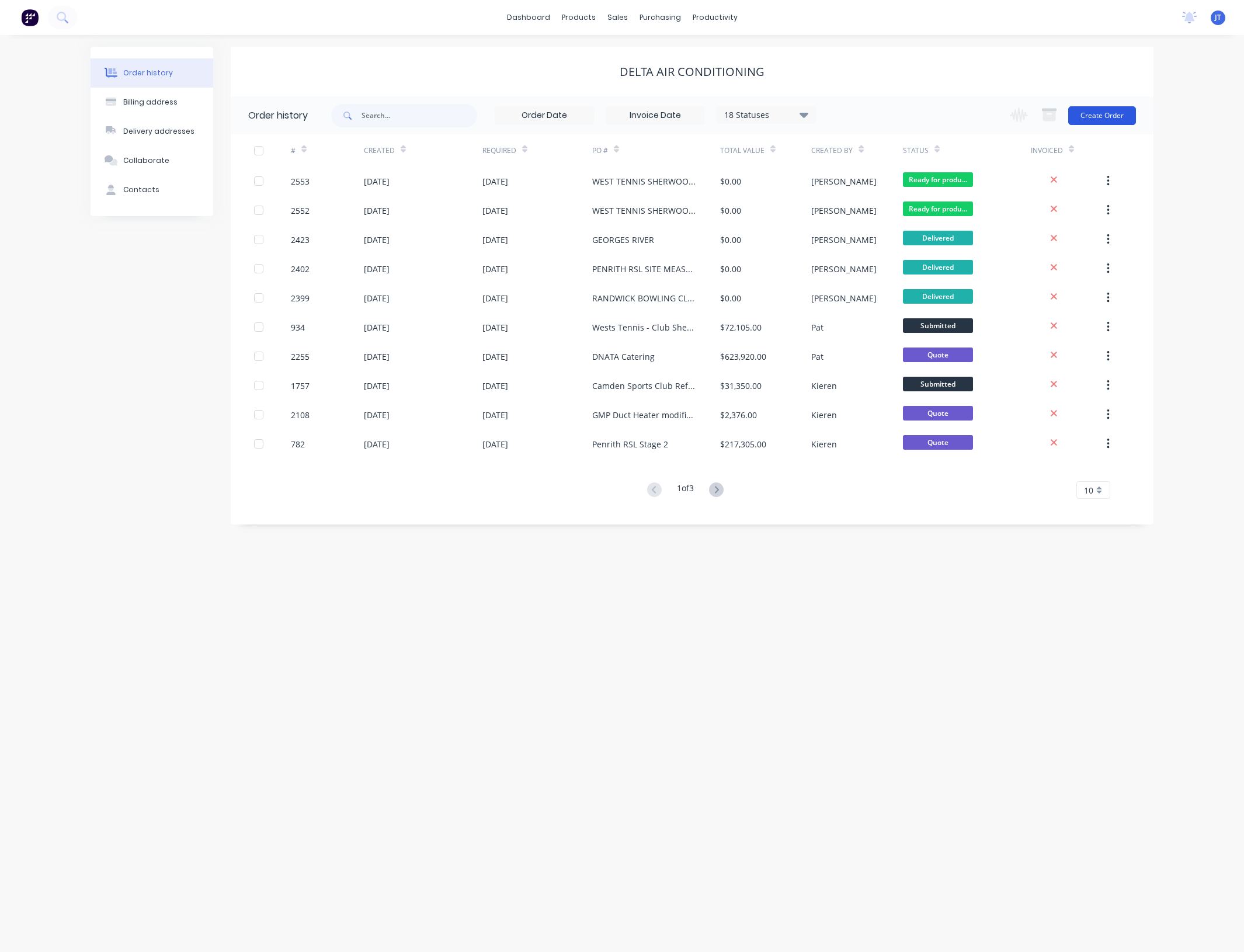
click at [1116, 120] on button "Create Order" at bounding box center [1102, 116] width 68 height 18
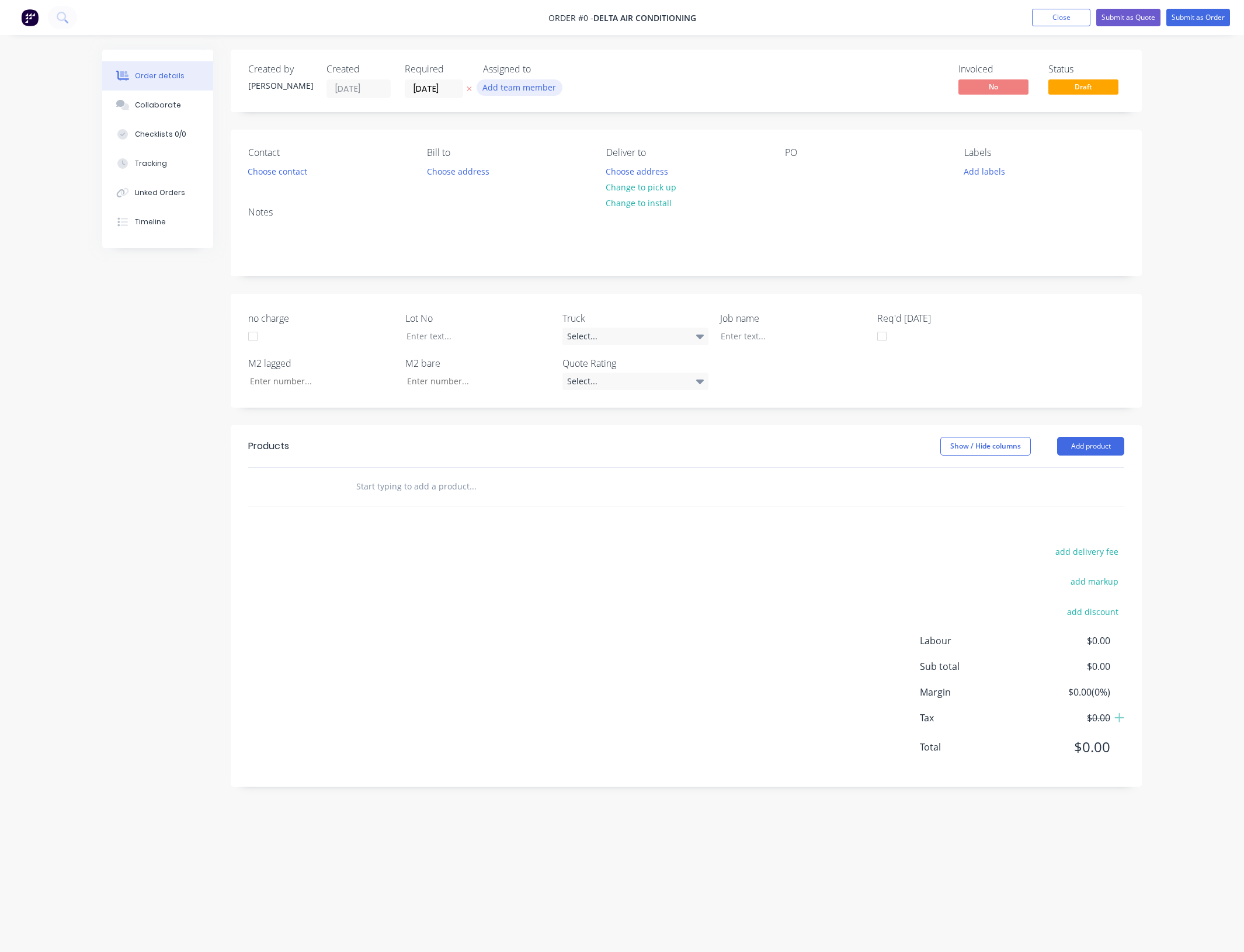
click at [515, 89] on button "Add team member" at bounding box center [520, 87] width 86 height 16
click at [554, 165] on button "005APS" at bounding box center [571, 175] width 175 height 23
click at [539, 155] on div "005APS" at bounding box center [577, 153] width 117 height 13
click at [559, 147] on div "joshua Turner (You)" at bounding box center [577, 153] width 117 height 13
click at [447, 83] on div "Order details Collaborate Checklists 0/0 Tracking Linked Orders Timeline Order …" at bounding box center [622, 454] width 1063 height 809
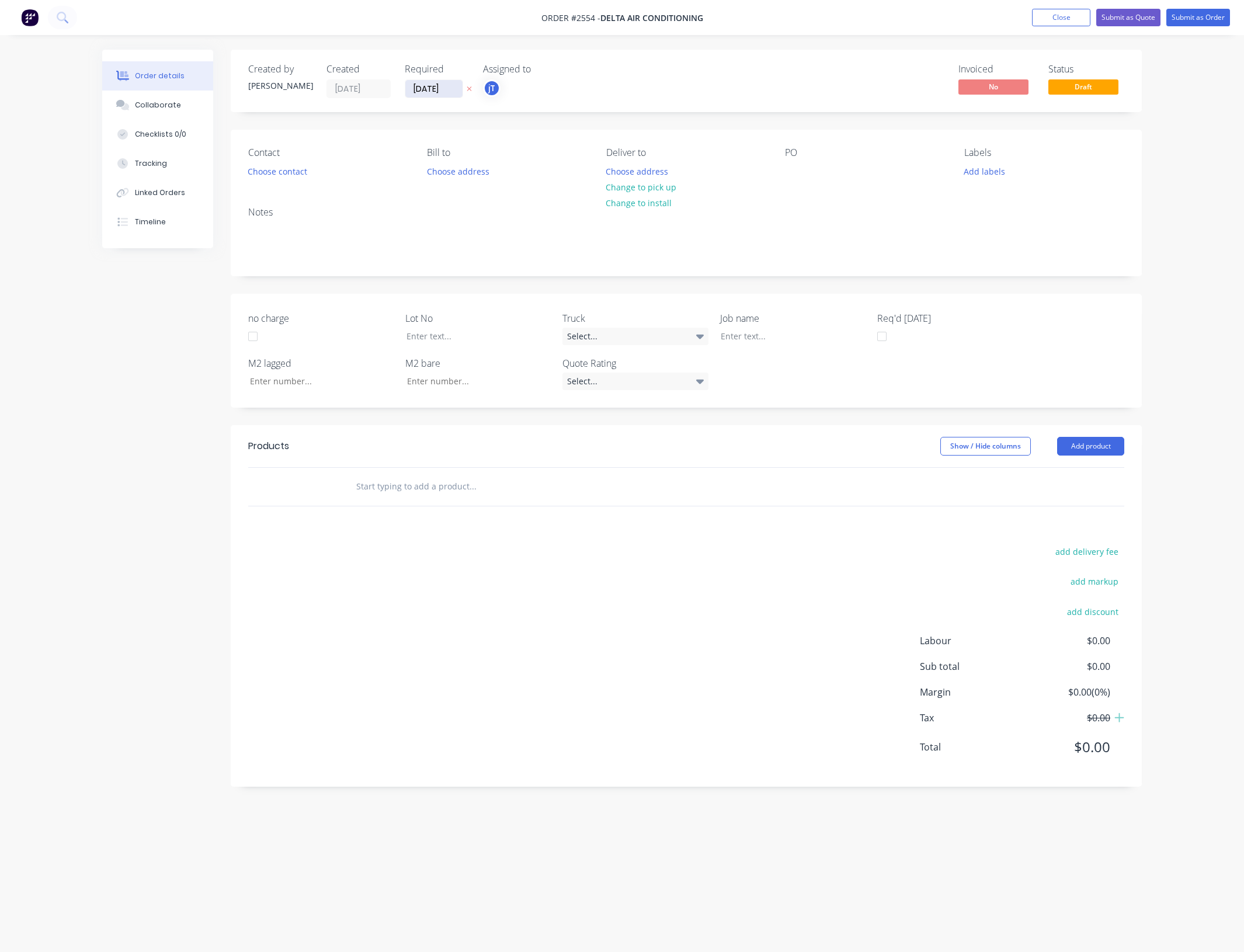
click at [439, 89] on input "[DATE]" at bounding box center [434, 89] width 57 height 18
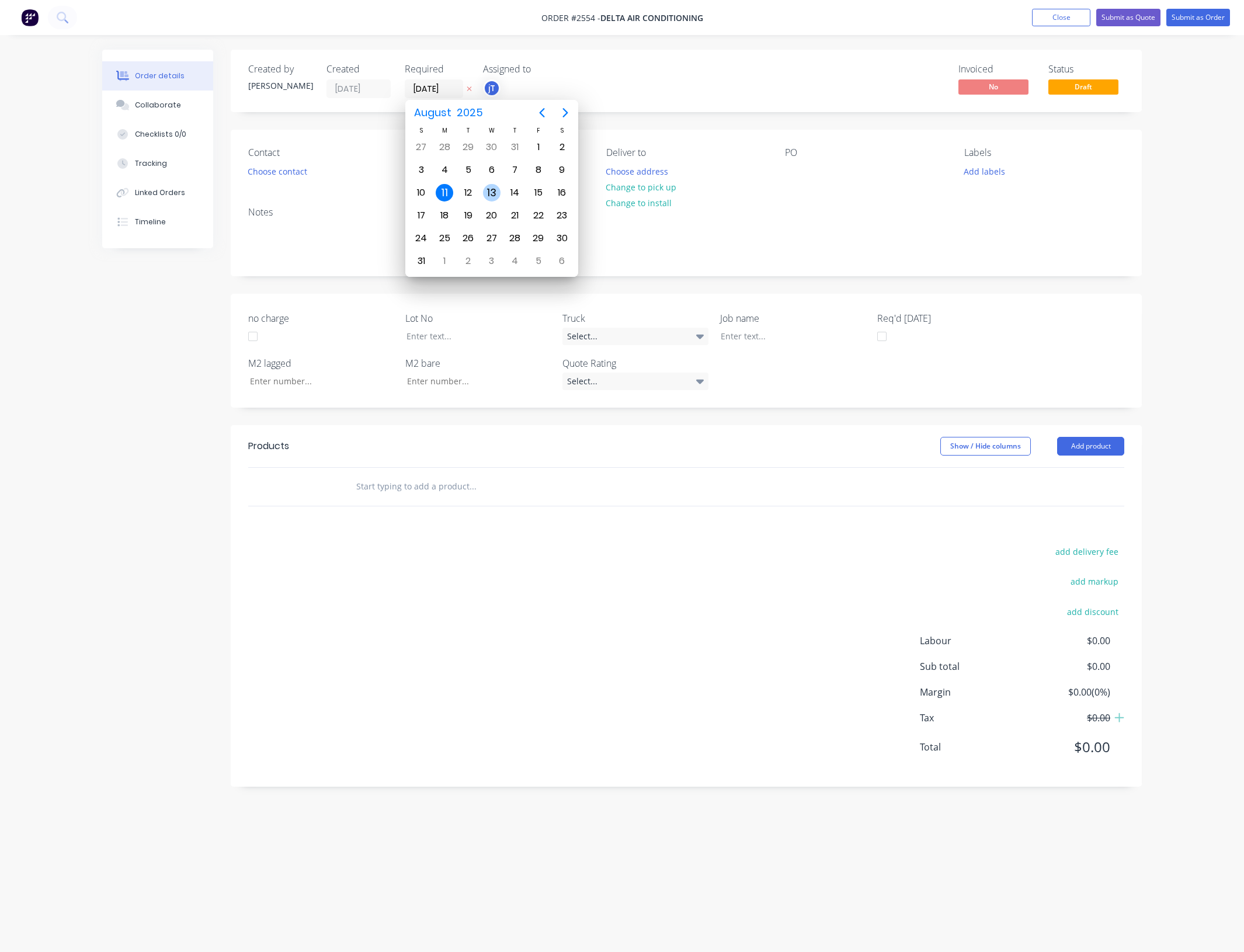
click at [492, 198] on div "13" at bounding box center [492, 193] width 18 height 18
type input "[DATE]"
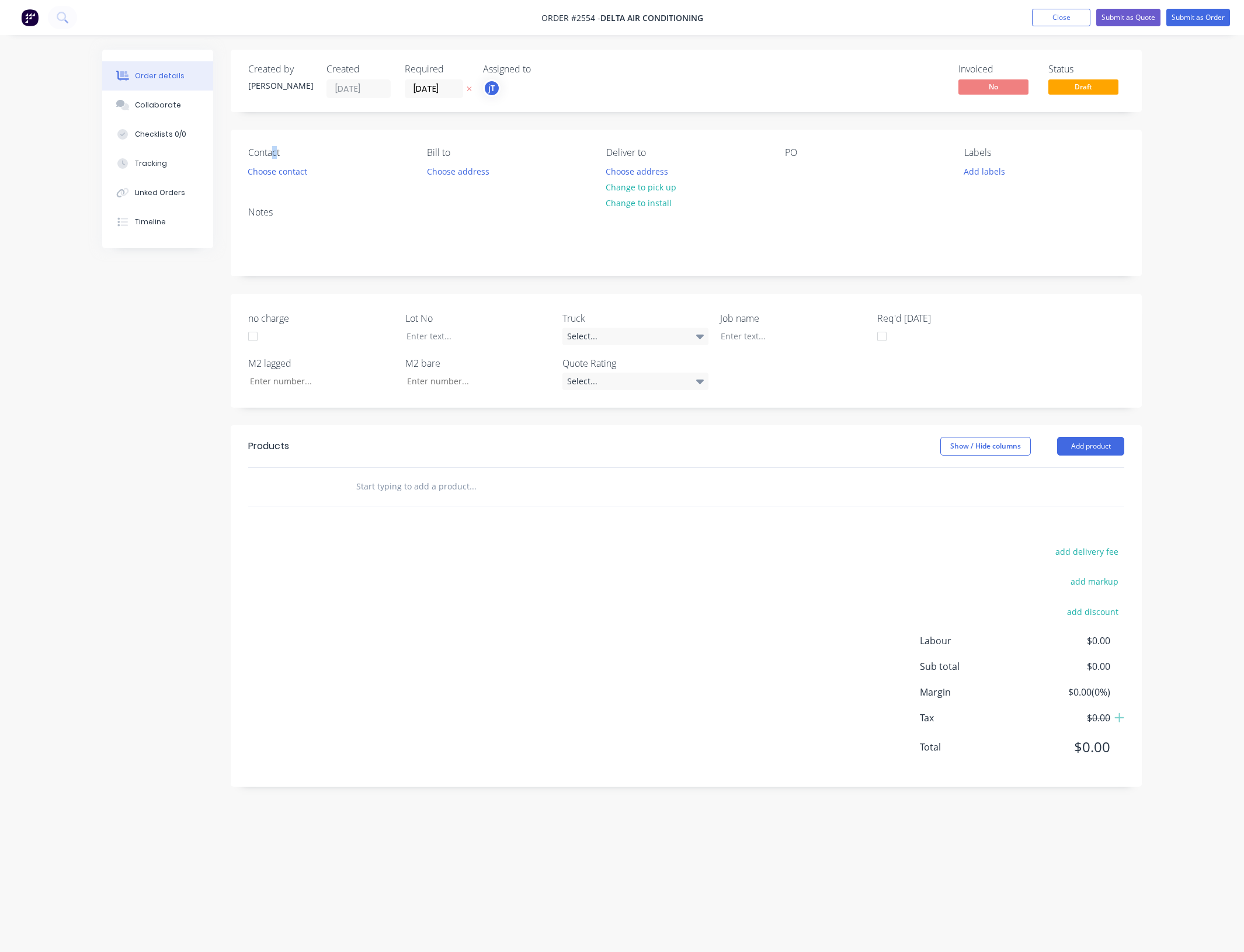
click at [275, 182] on div "Contact Choose contact Bill to Choose address Deliver to Choose address Change …" at bounding box center [686, 163] width 911 height 68
click at [285, 175] on button "Choose contact" at bounding box center [277, 171] width 72 height 16
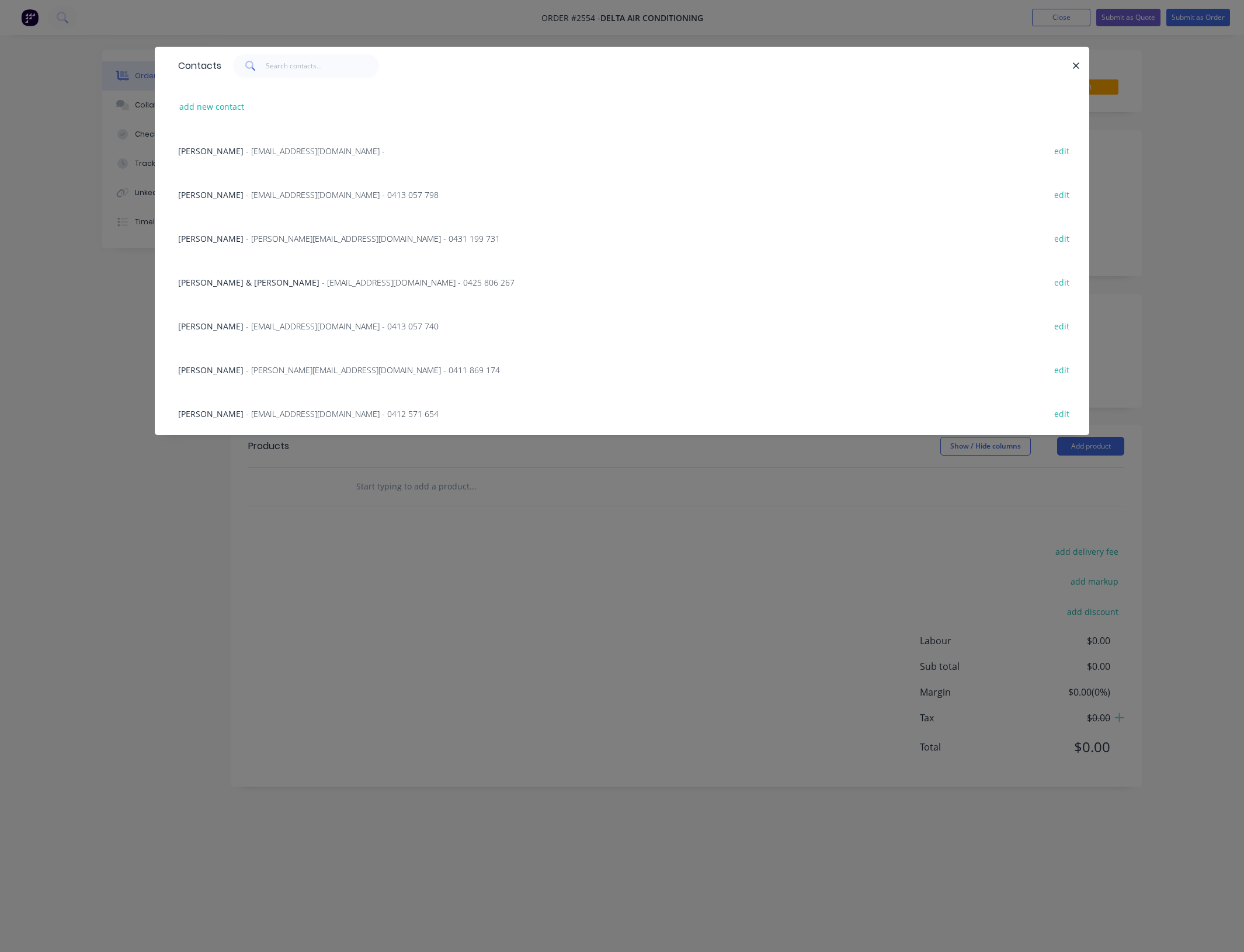
click at [270, 375] on div "Darren Becroft - darren@traminernsw.com - 0411 869 174" at bounding box center [339, 370] width 322 height 13
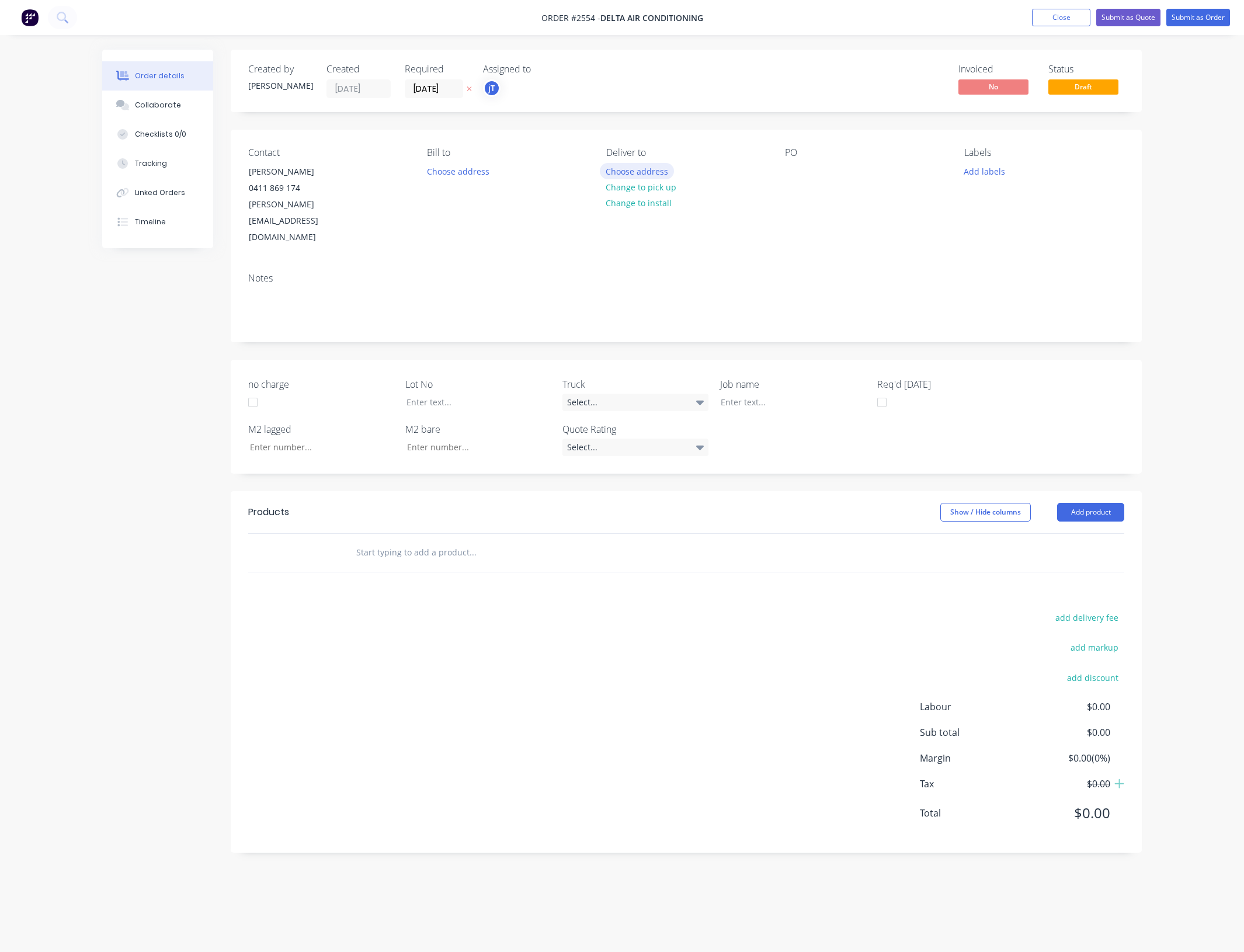
click at [655, 167] on button "Choose address" at bounding box center [637, 171] width 75 height 16
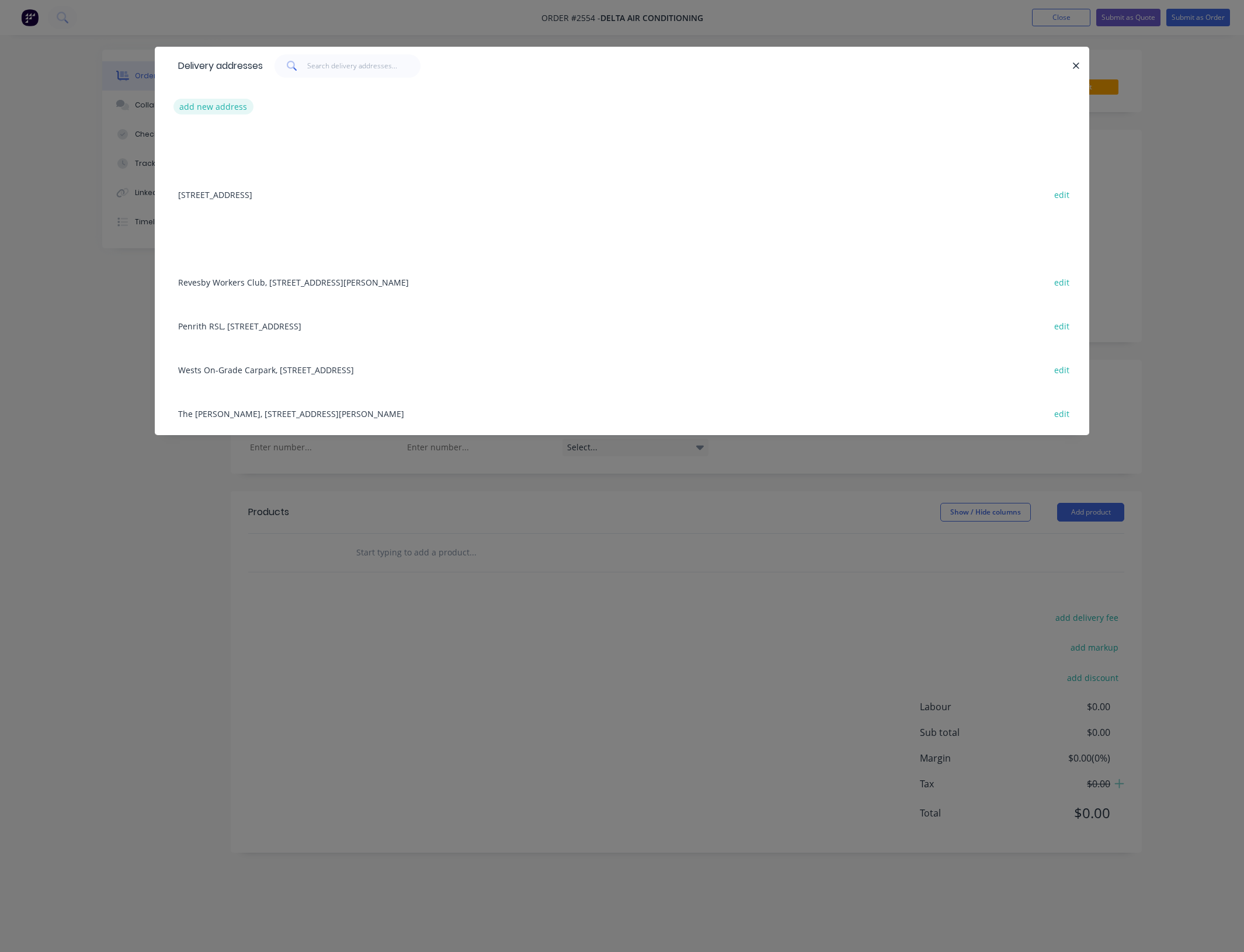
click at [203, 106] on button "add new address" at bounding box center [213, 106] width 80 height 16
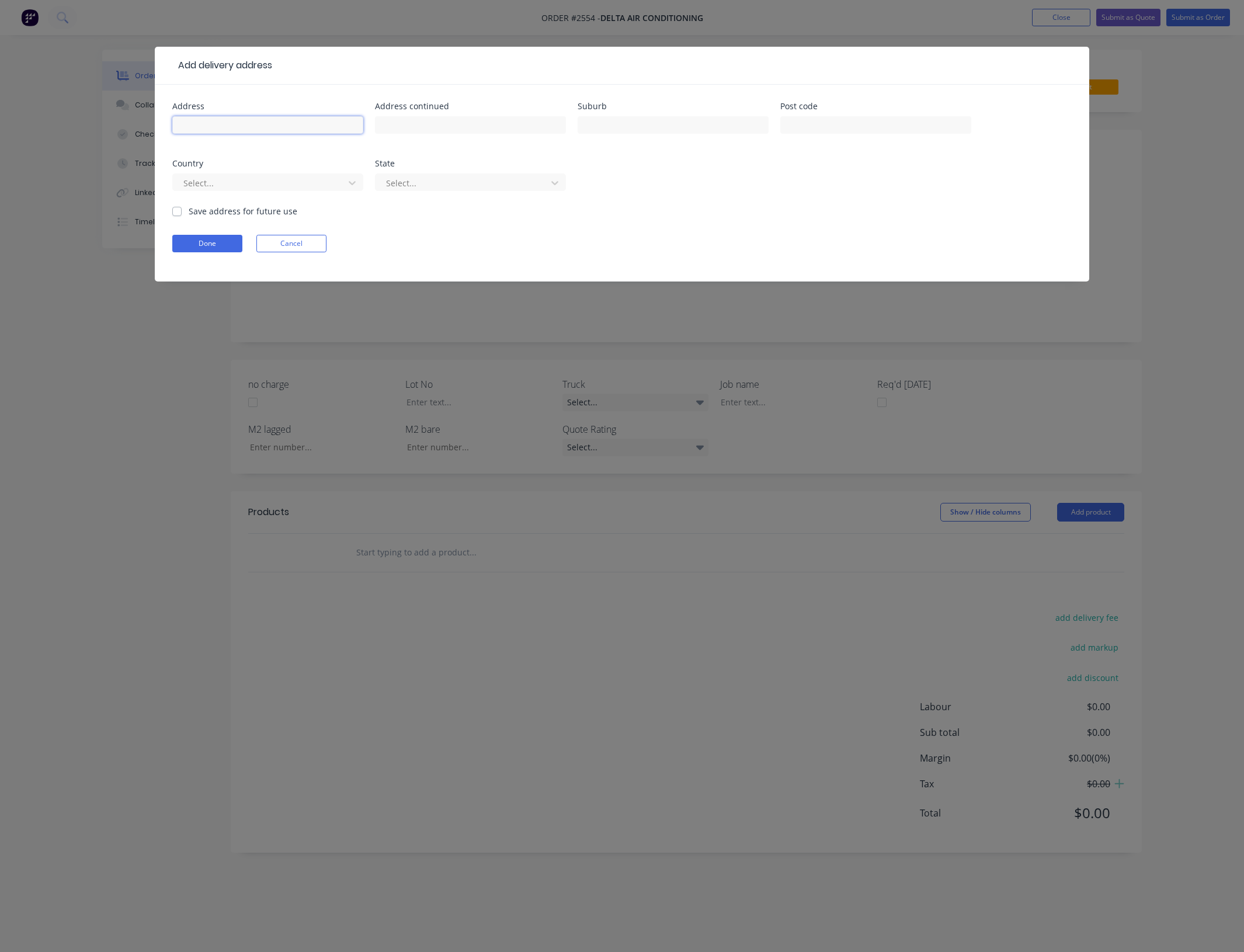
click at [307, 126] on input "text" at bounding box center [268, 125] width 191 height 18
type input "22 CAWDOR RD"
click at [628, 124] on input "text" at bounding box center [673, 125] width 191 height 18
type input "CAMDEN"
click at [813, 122] on input "text" at bounding box center [875, 125] width 191 height 18
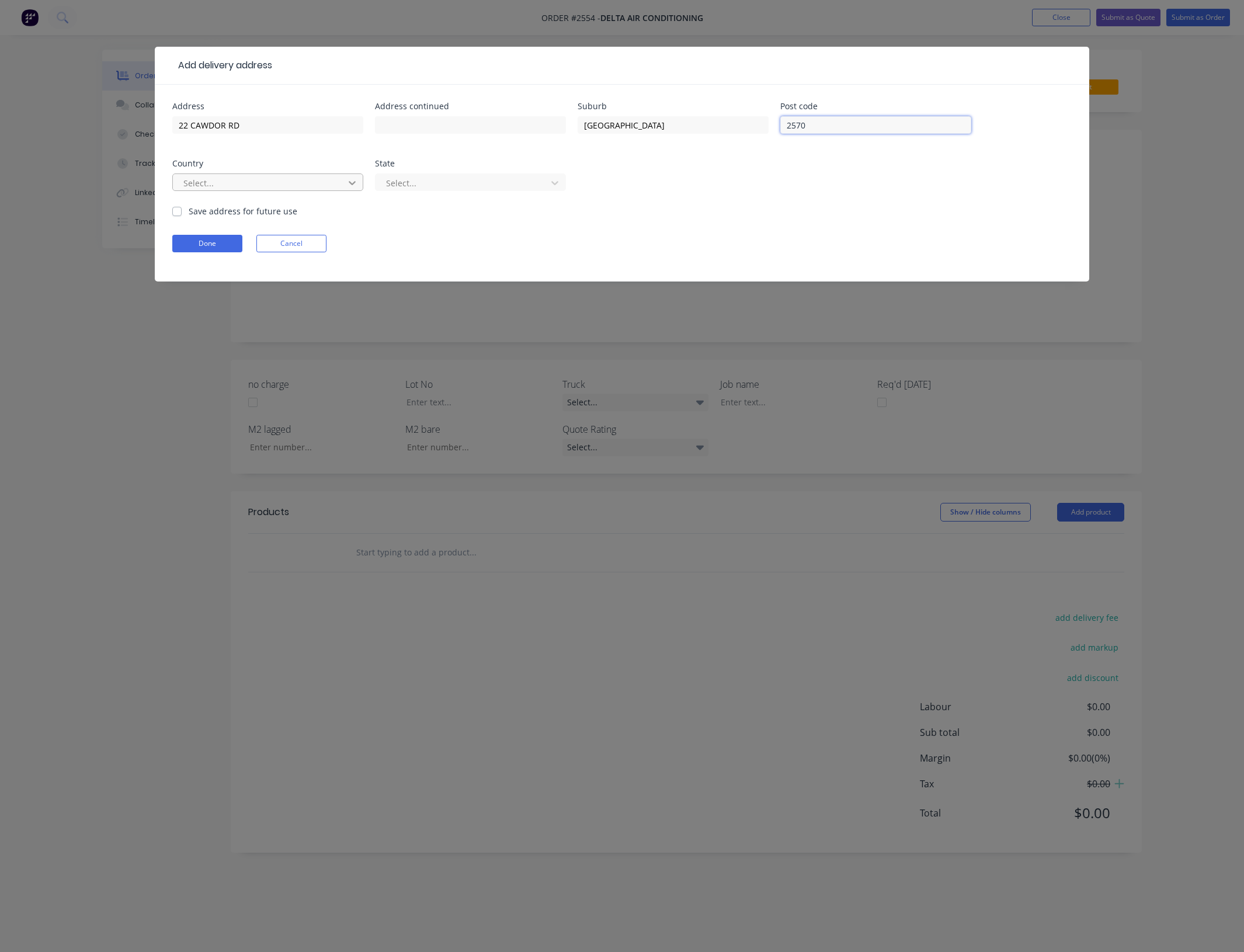
type input "2570"
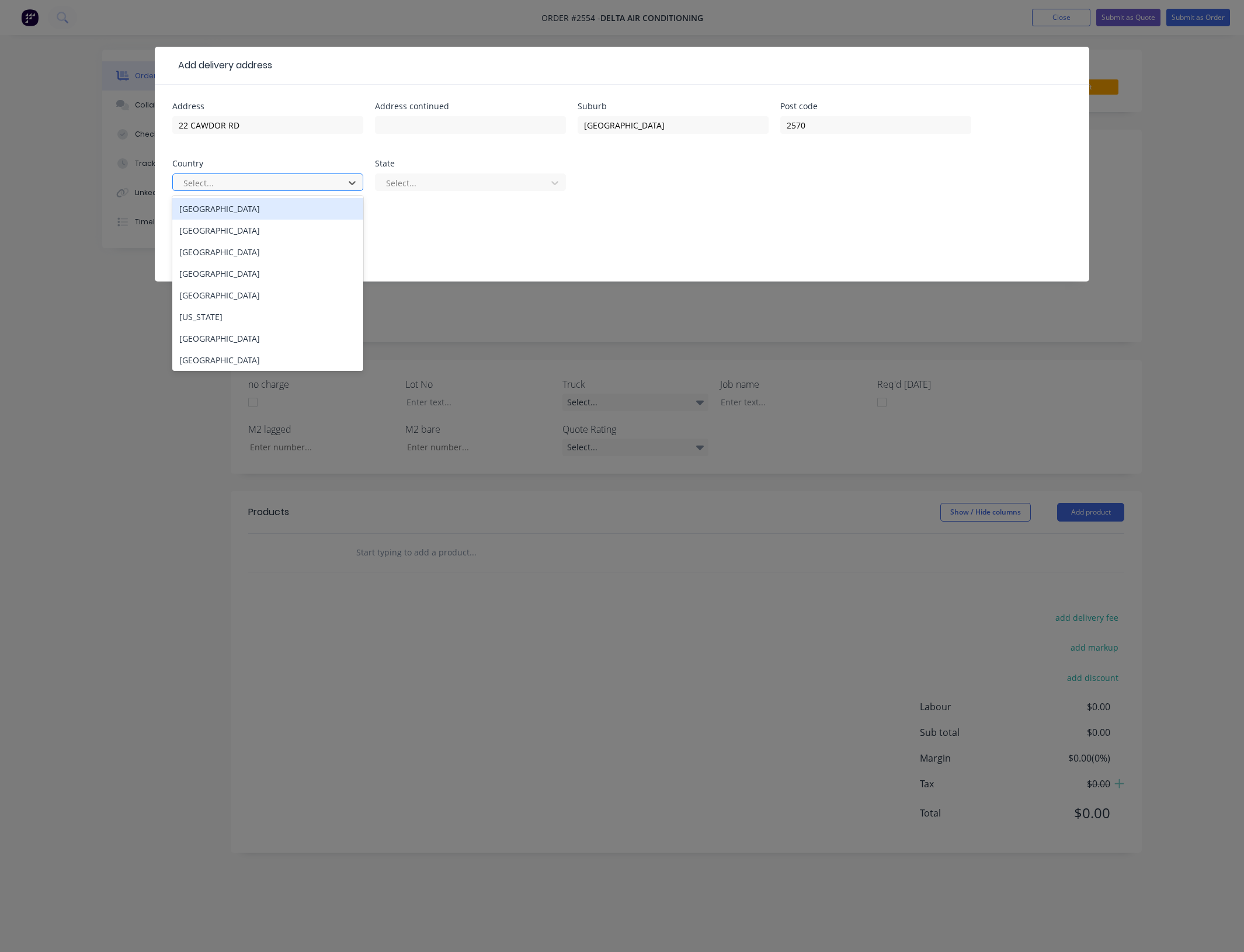
drag, startPoint x: 310, startPoint y: 212, endPoint x: 365, endPoint y: 200, distance: 56.3
click at [311, 212] on div "Australia" at bounding box center [268, 209] width 191 height 22
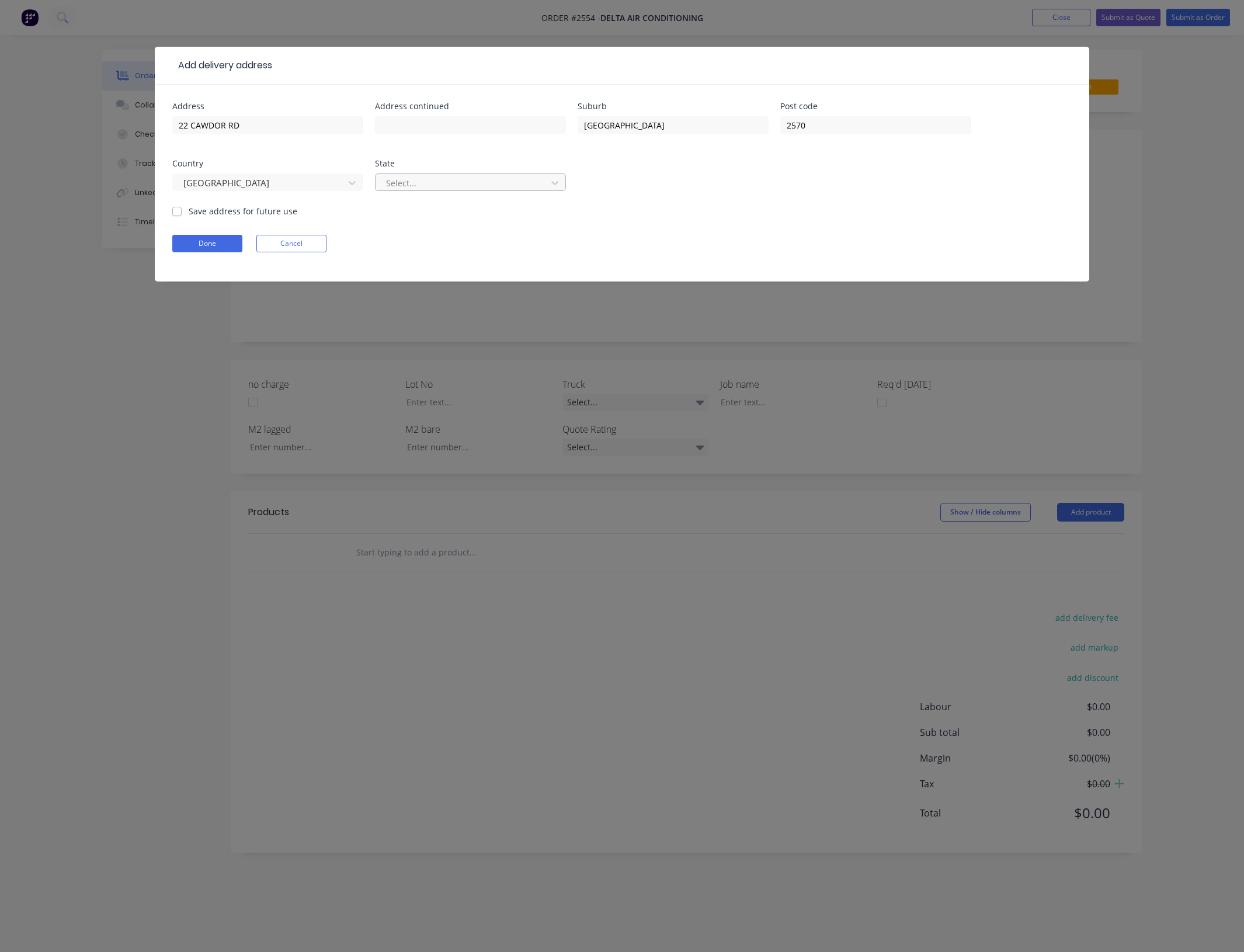
click at [462, 185] on div at bounding box center [463, 183] width 156 height 15
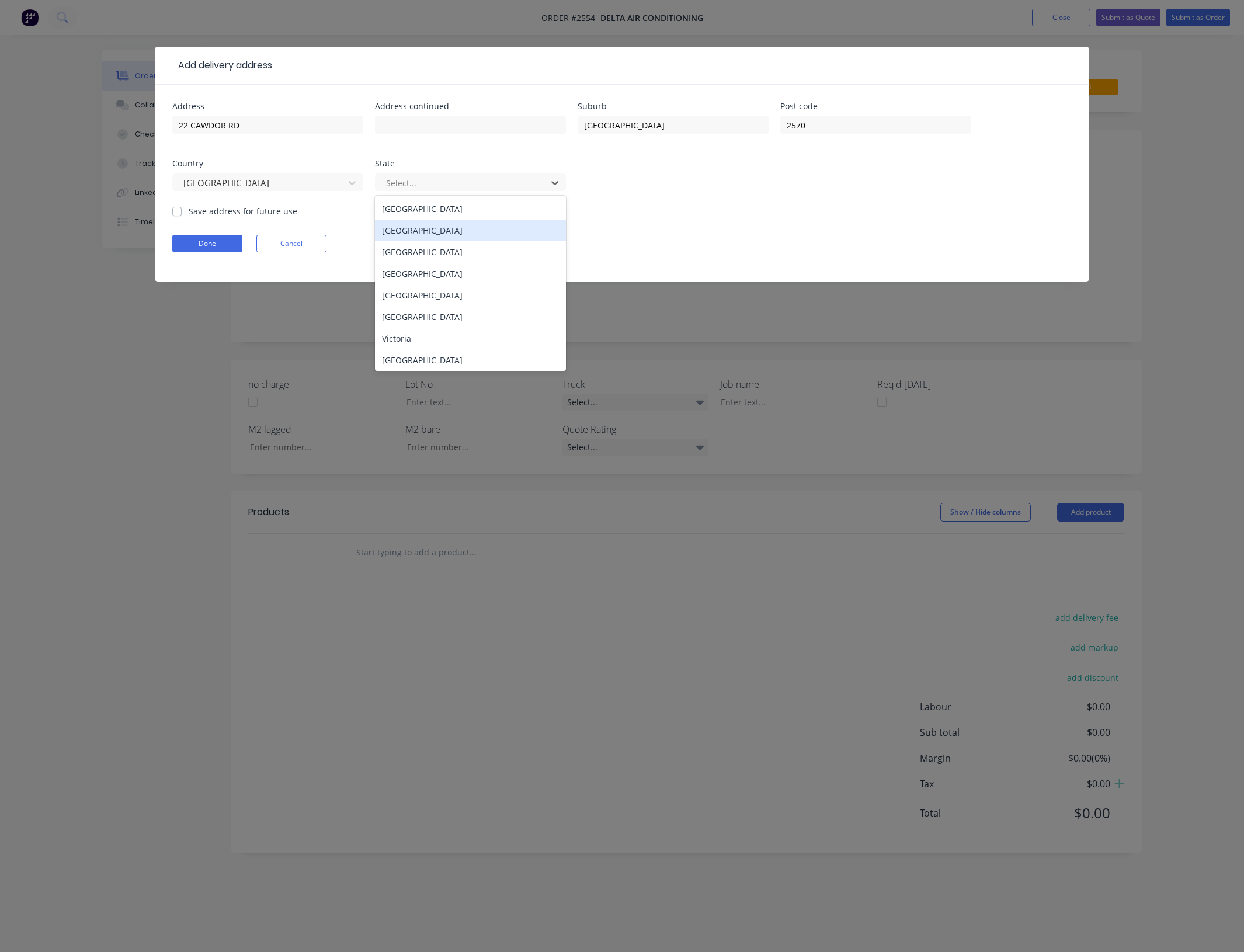
click at [441, 225] on div "New South Wales" at bounding box center [470, 230] width 191 height 22
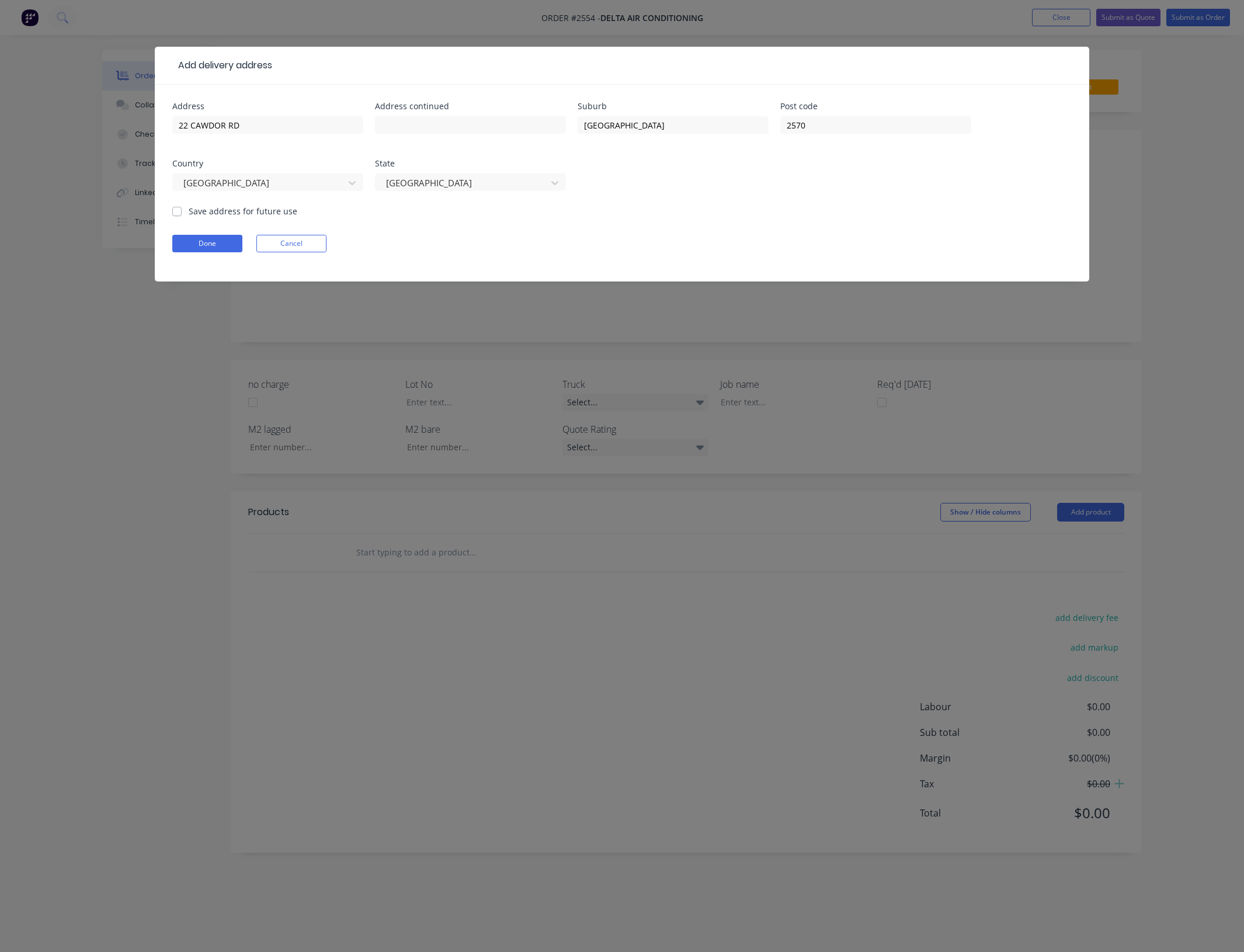
click at [255, 213] on label "Save address for future use" at bounding box center [243, 211] width 108 height 13
click at [182, 213] on input "Save address for future use" at bounding box center [177, 210] width 9 height 11
checkbox input "true"
click at [217, 248] on button "Done" at bounding box center [207, 243] width 70 height 18
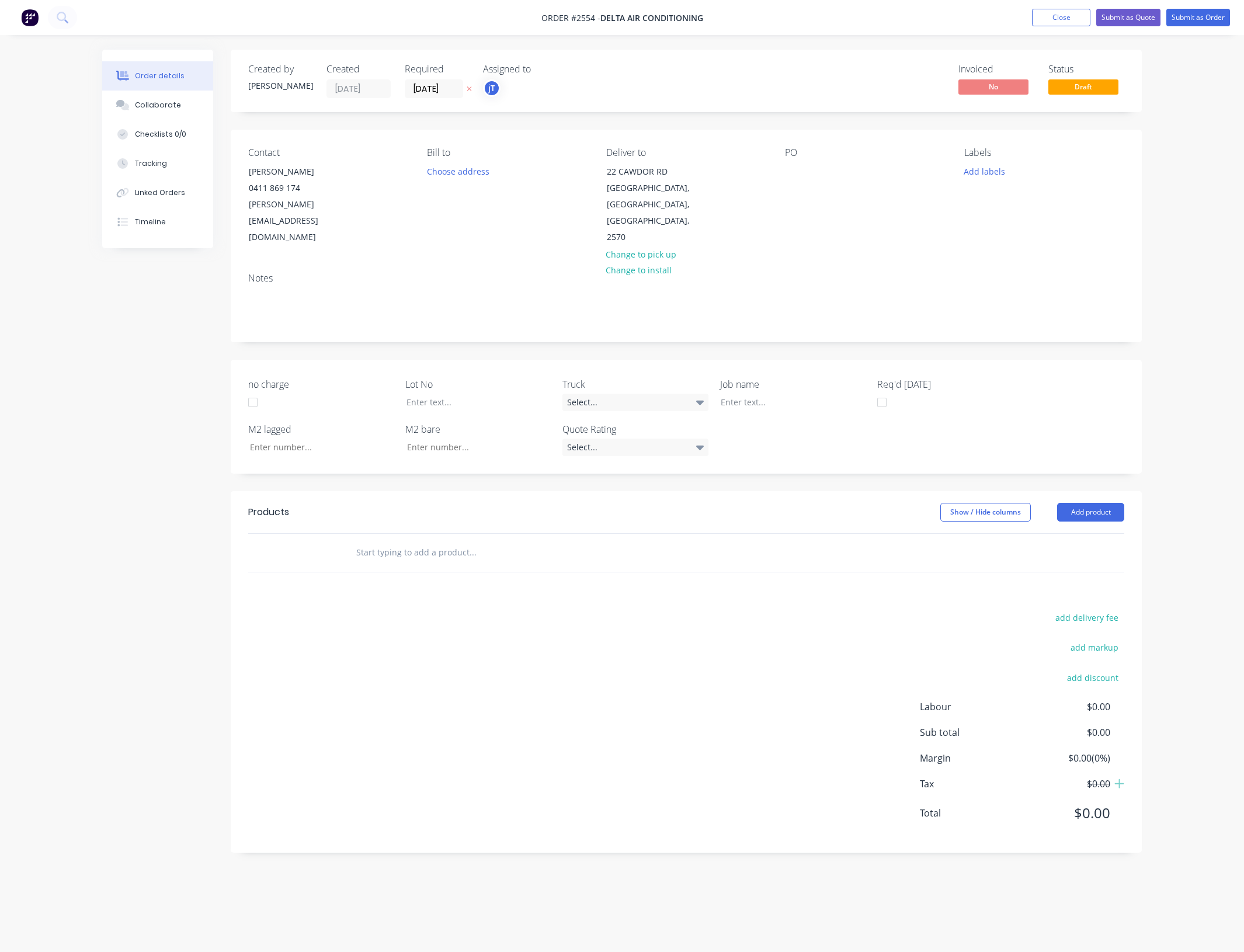
click at [460, 541] on input "text" at bounding box center [472, 552] width 234 height 23
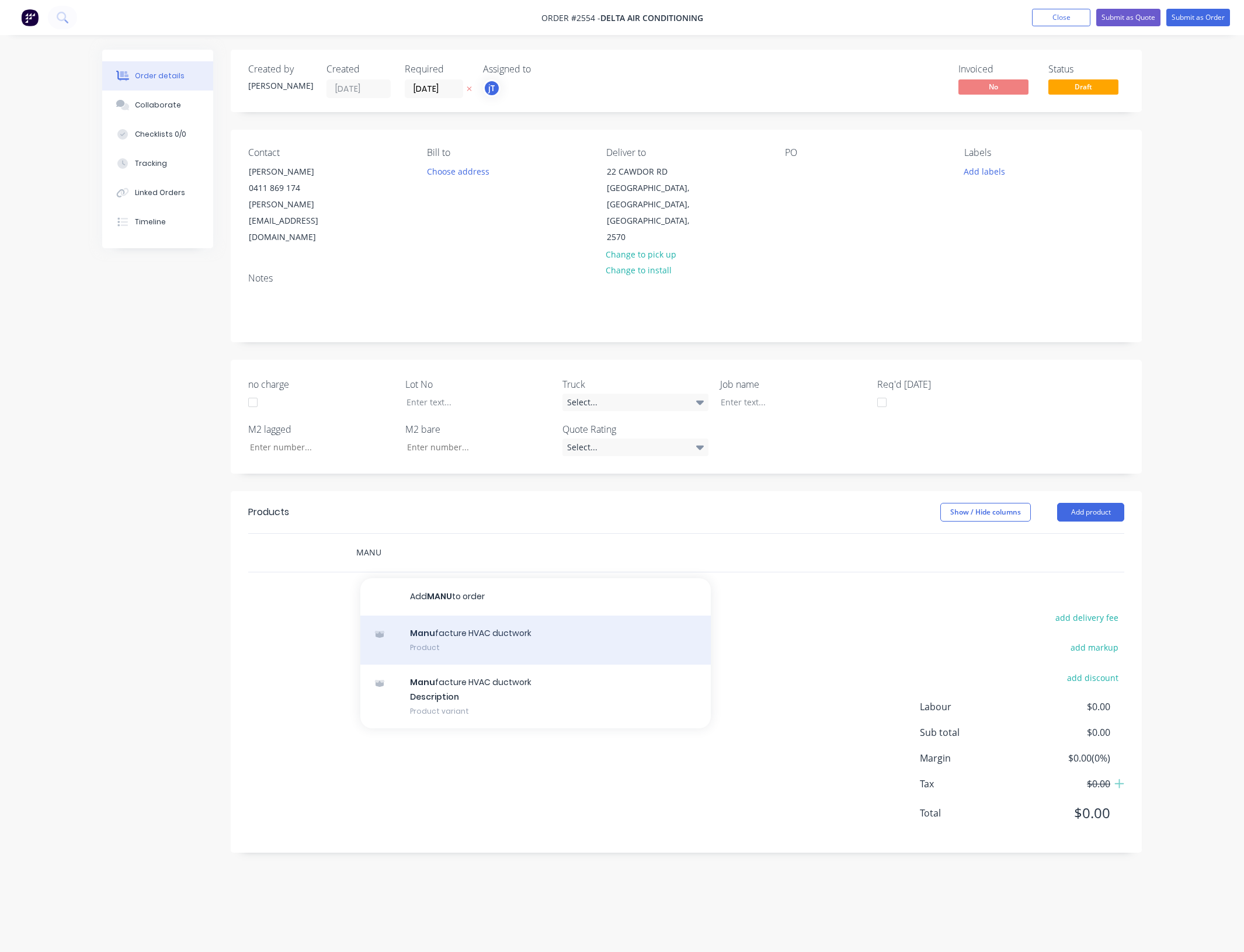
type input "MANU"
click at [487, 616] on div "Manu facture HVAC ductwork Product" at bounding box center [536, 640] width 351 height 49
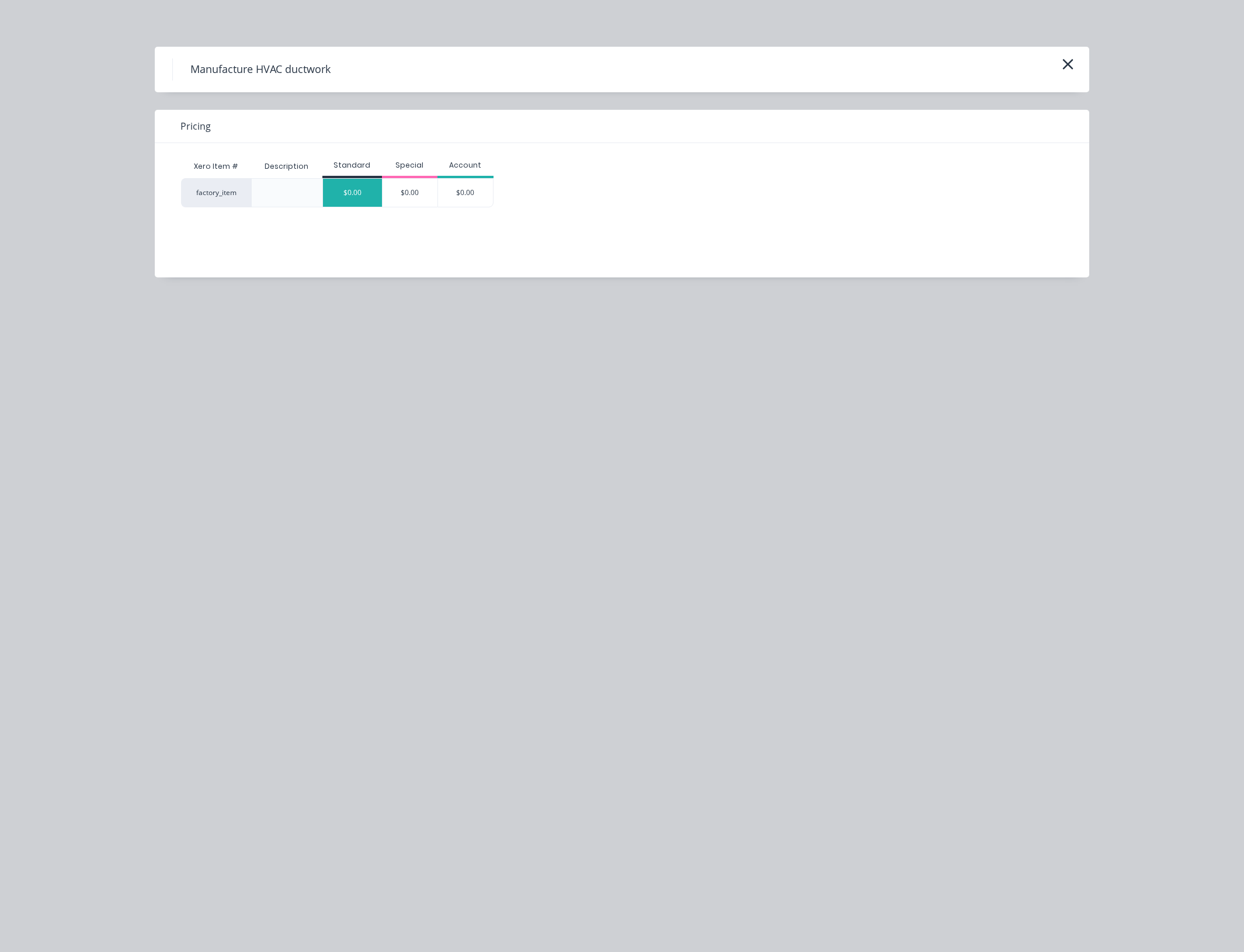
click at [351, 200] on div "$0.00" at bounding box center [352, 193] width 59 height 28
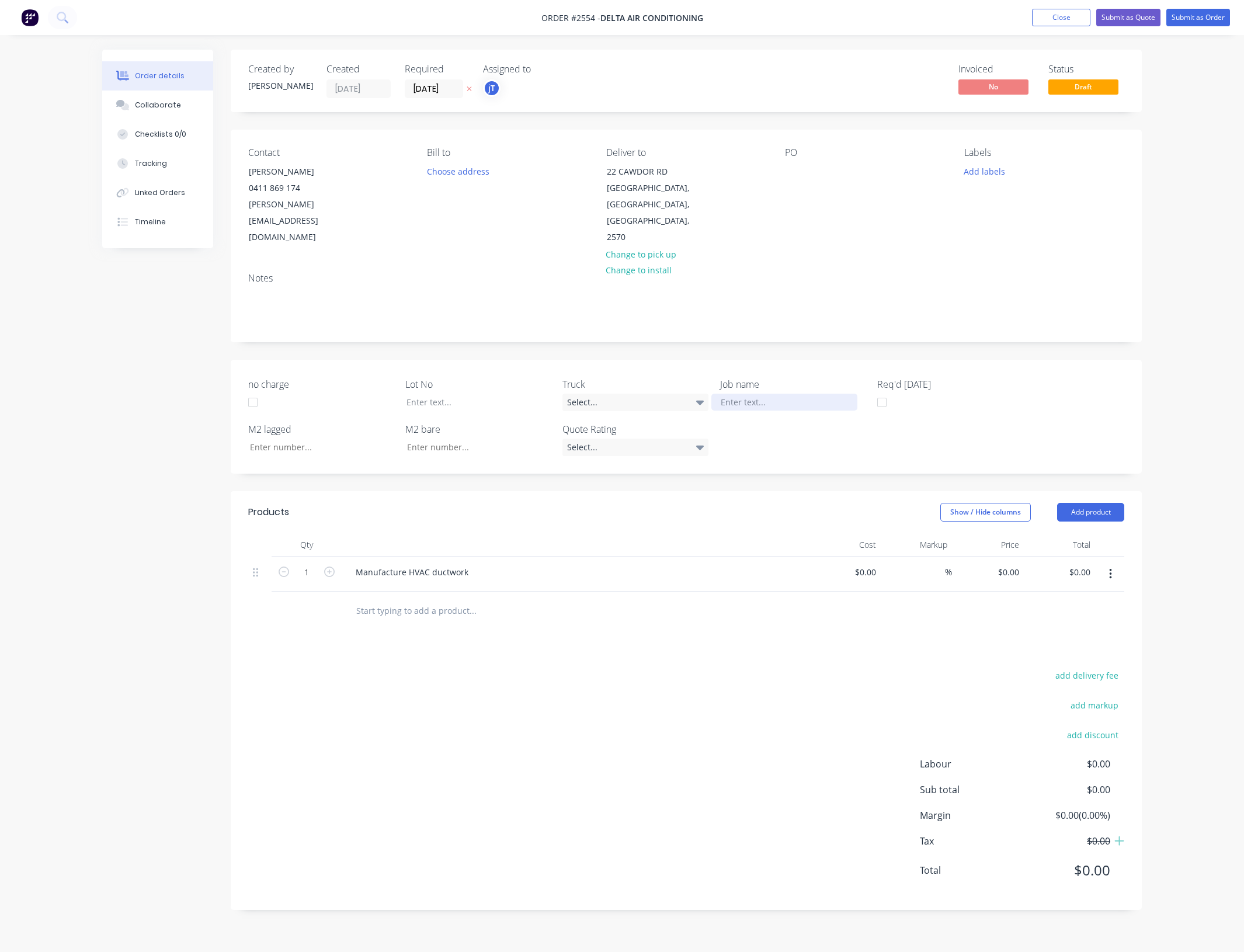
click at [770, 394] on div at bounding box center [784, 402] width 146 height 17
click at [457, 394] on div at bounding box center [470, 402] width 146 height 17
click at [673, 394] on div "Select..." at bounding box center [635, 402] width 146 height 18
click at [606, 457] on button "007" at bounding box center [650, 464] width 175 height 23
click at [987, 174] on button "Add labels" at bounding box center [984, 171] width 54 height 16
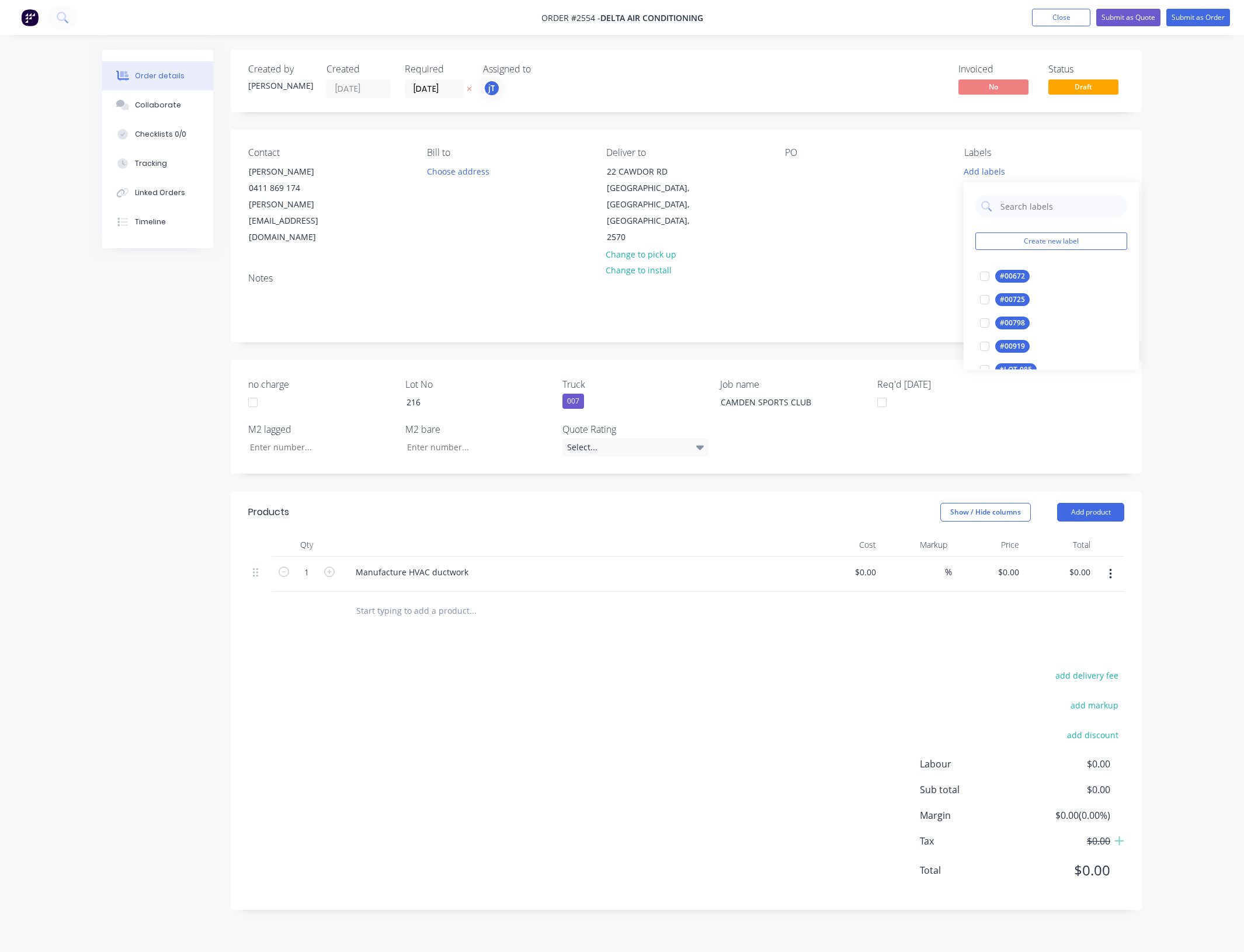
click at [824, 173] on div "PO" at bounding box center [865, 196] width 160 height 98
click at [796, 170] on div at bounding box center [794, 172] width 18 height 17
click at [996, 171] on button "Add labels" at bounding box center [984, 171] width 54 height 16
click at [1023, 200] on input "text" at bounding box center [1060, 205] width 122 height 23
click at [1008, 270] on div "LOT-216" at bounding box center [1014, 276] width 38 height 13
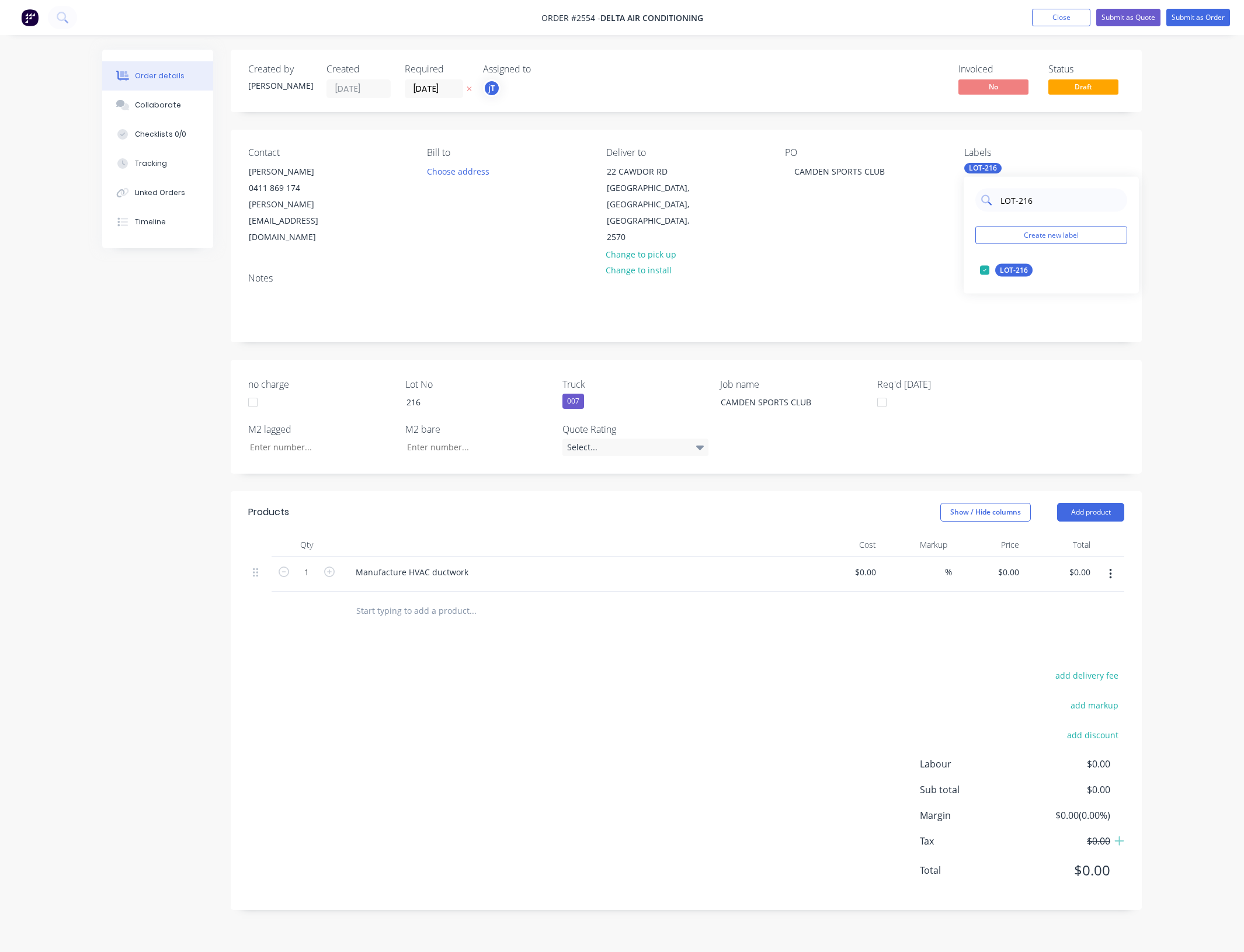
drag, startPoint x: 1041, startPoint y: 201, endPoint x: 982, endPoint y: 207, distance: 59.3
click at [982, 207] on div "LOT-216" at bounding box center [1052, 200] width 152 height 23
type input "MAIN"
click at [1037, 272] on div "Main Contract" at bounding box center [1025, 270] width 58 height 13
click at [1048, 202] on input "MAIN" at bounding box center [1060, 200] width 122 height 23
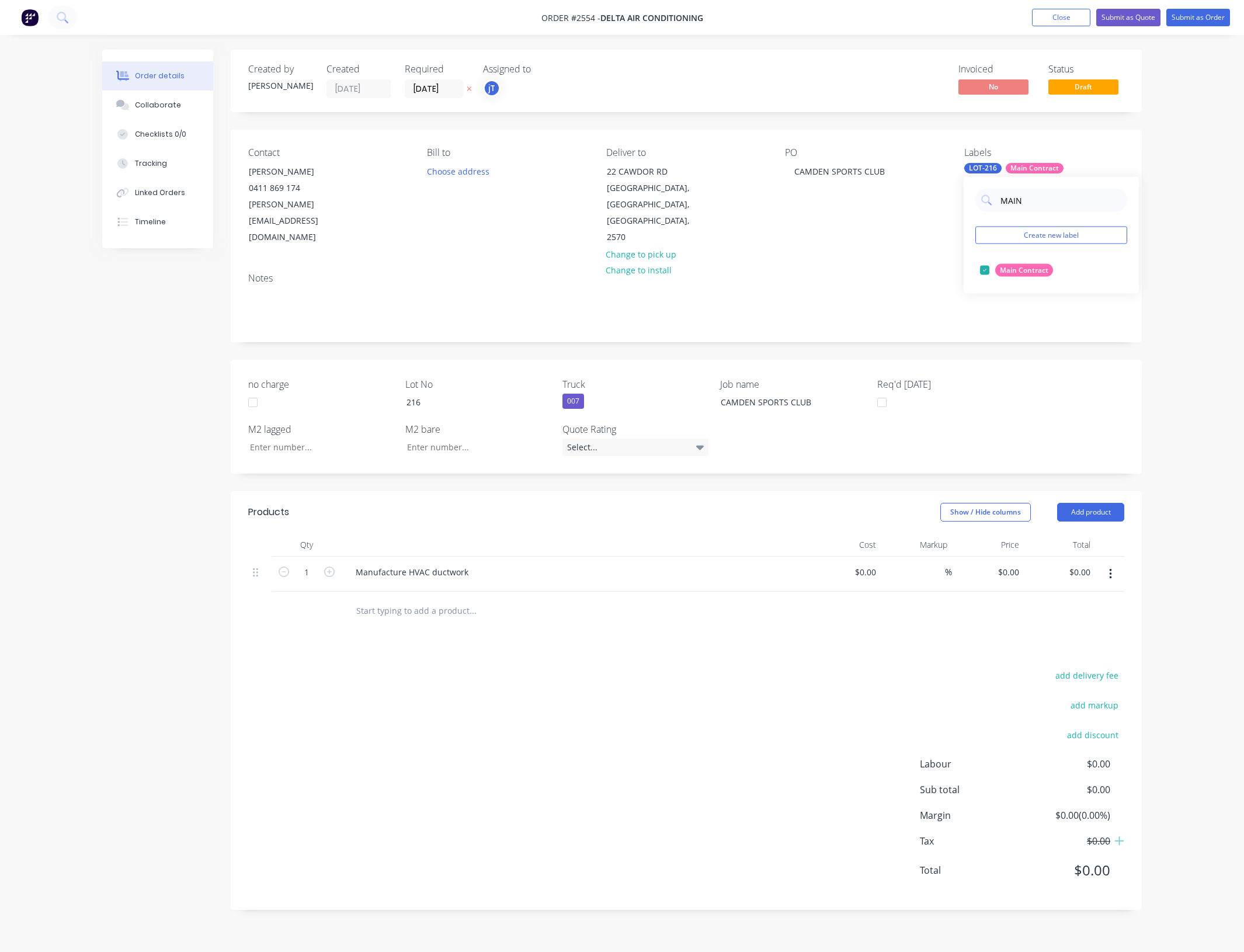
drag, startPoint x: 1041, startPoint y: 203, endPoint x: 996, endPoint y: 217, distance: 47.1
click at [996, 217] on div "MAIN Create new label Main Contract edit" at bounding box center [1051, 235] width 175 height 117
type input "A"
type input "50"
click at [1015, 315] on div "50INT" at bounding box center [1010, 316] width 29 height 13
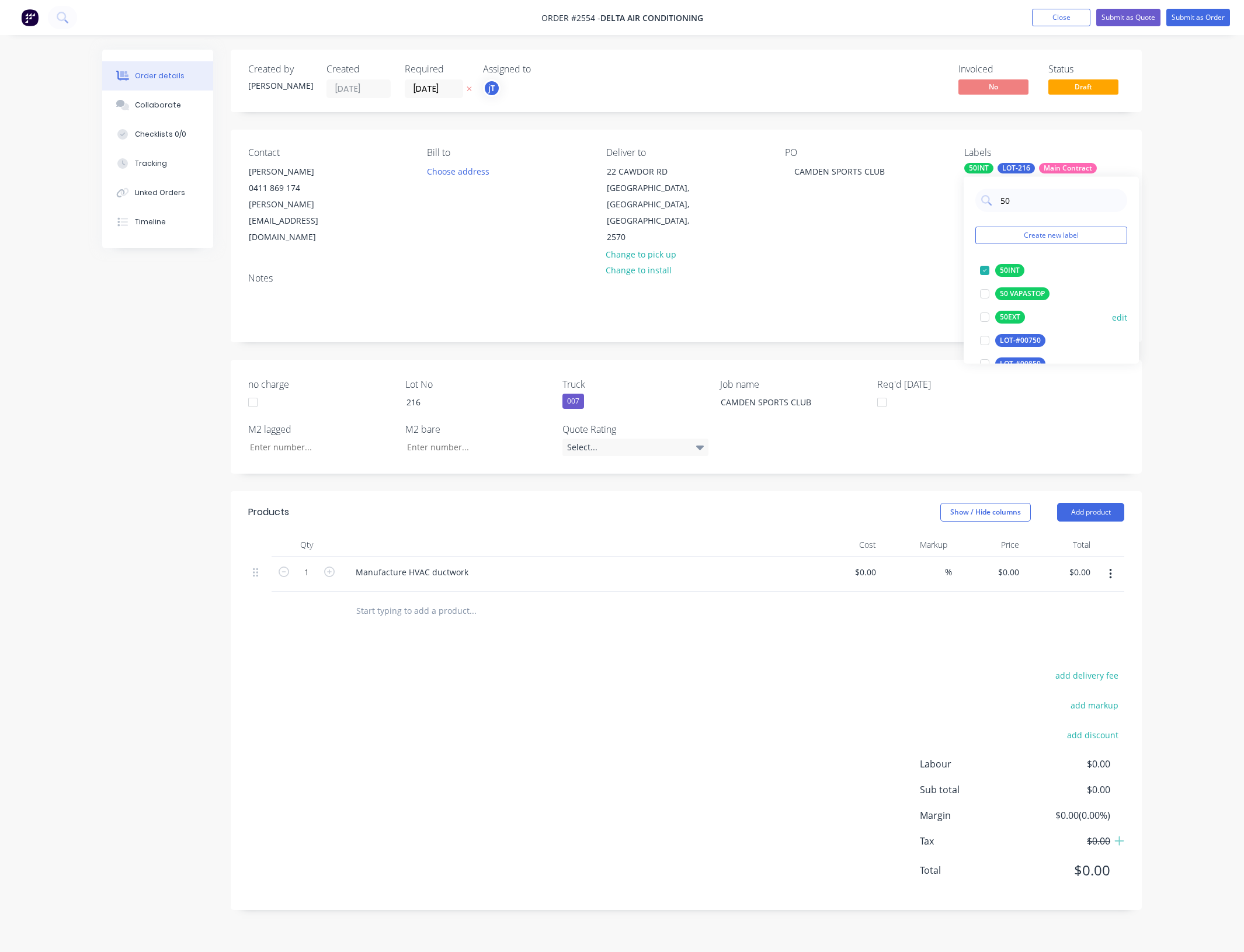
click at [1006, 314] on div "50EXT" at bounding box center [1010, 316] width 30 height 13
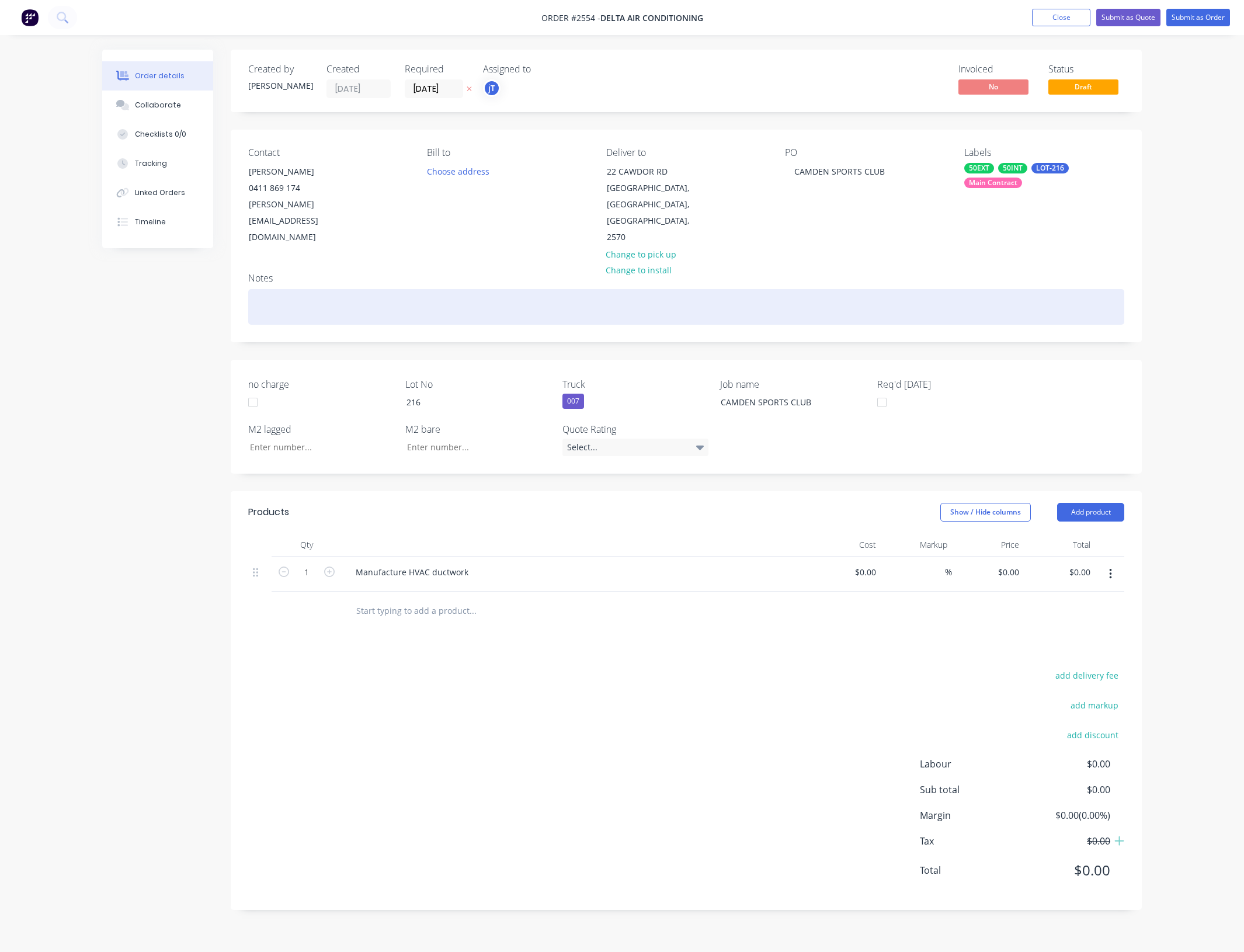
click at [904, 289] on div at bounding box center [686, 307] width 876 height 36
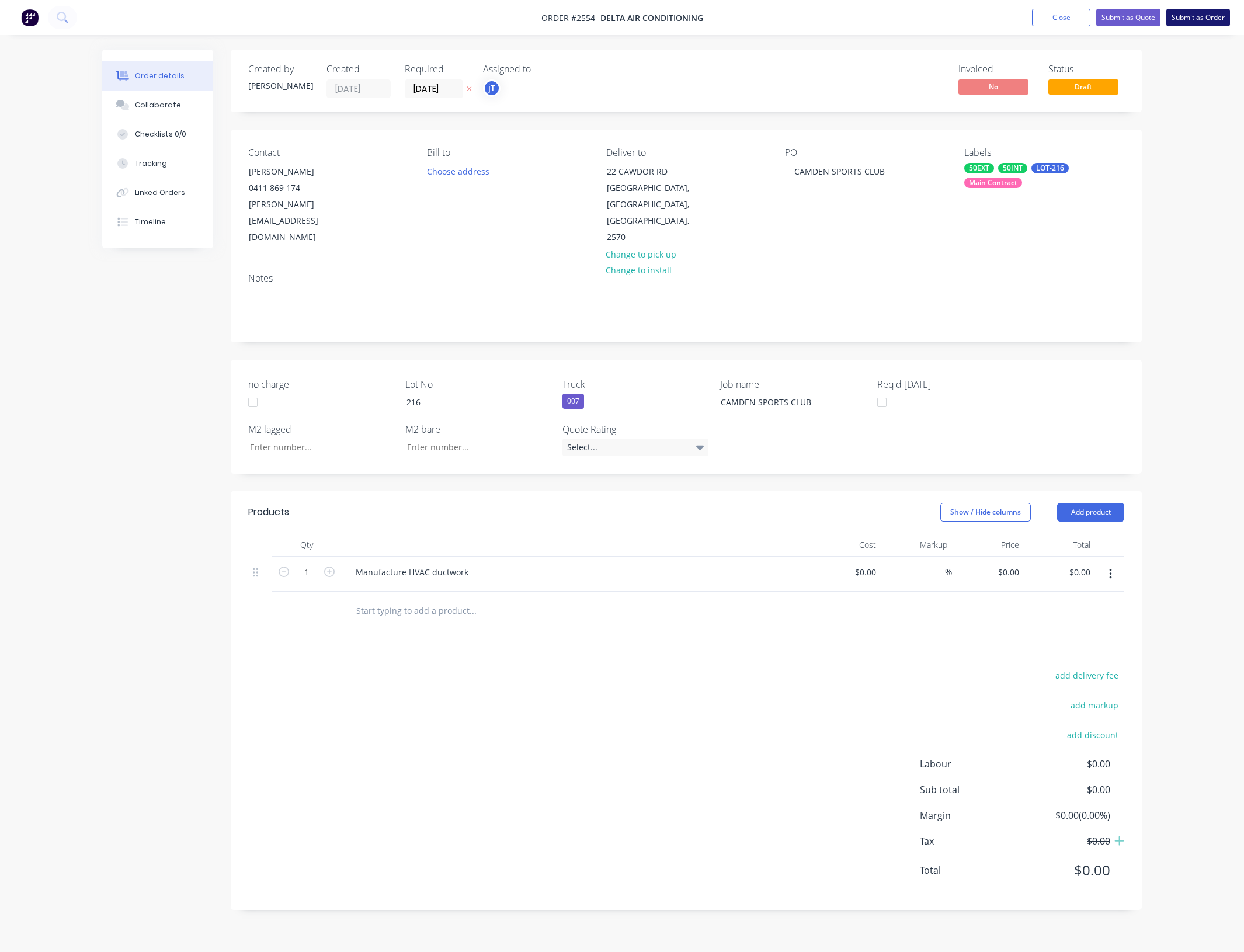
click at [1198, 13] on button "Submit as Order" at bounding box center [1198, 17] width 63 height 18
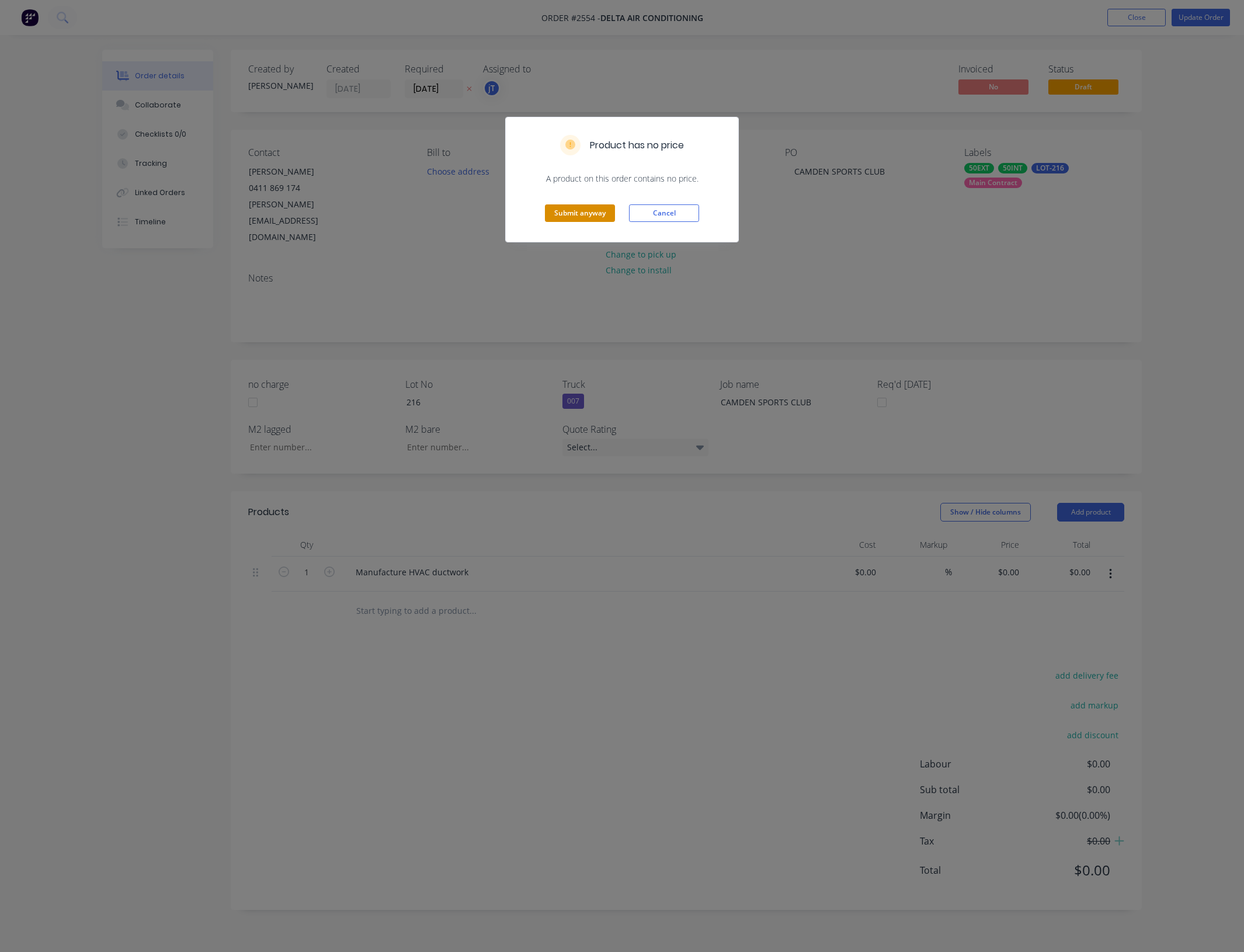
click at [579, 214] on button "Submit anyway" at bounding box center [580, 213] width 70 height 18
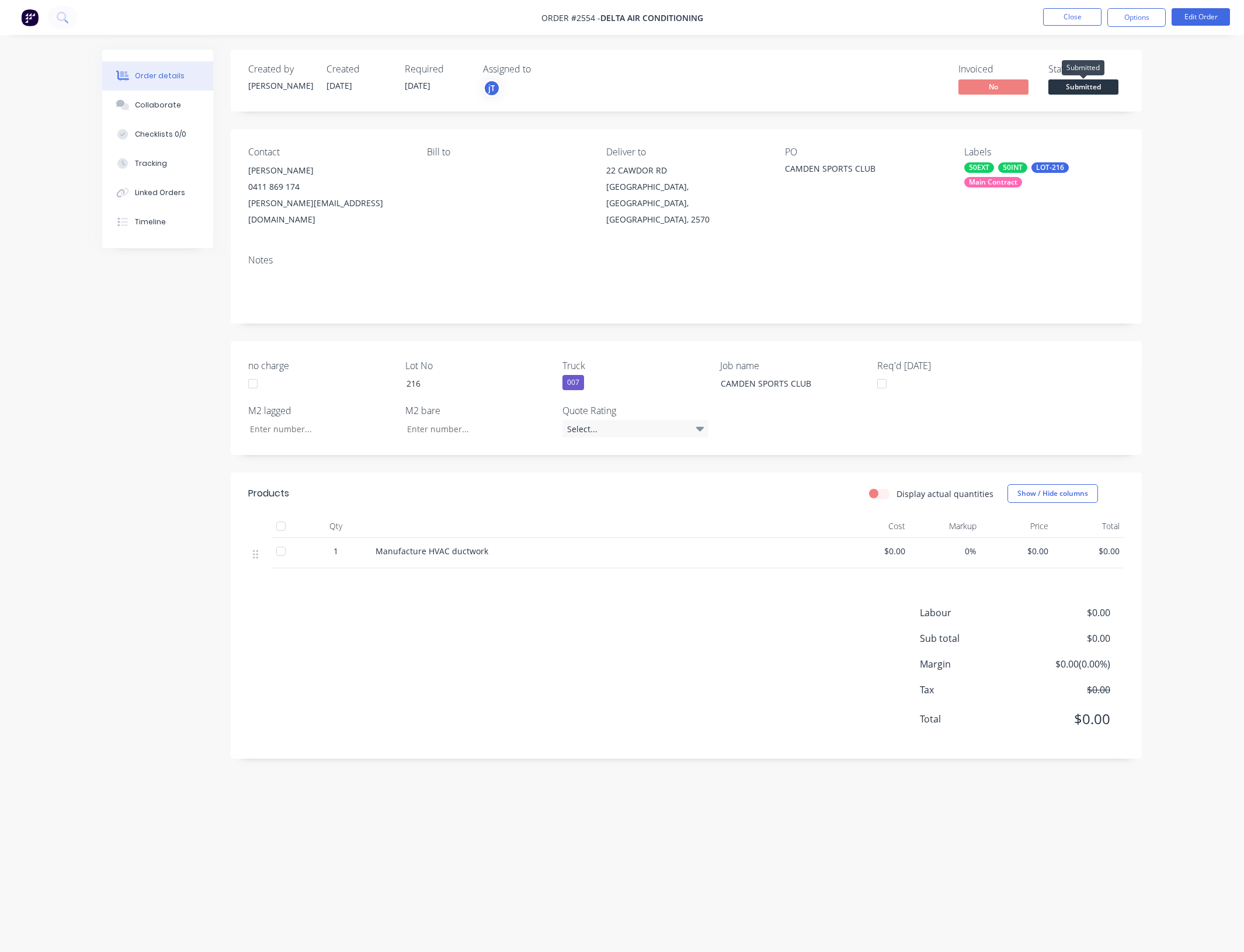
click at [1102, 86] on span "Submitted" at bounding box center [1083, 87] width 70 height 15
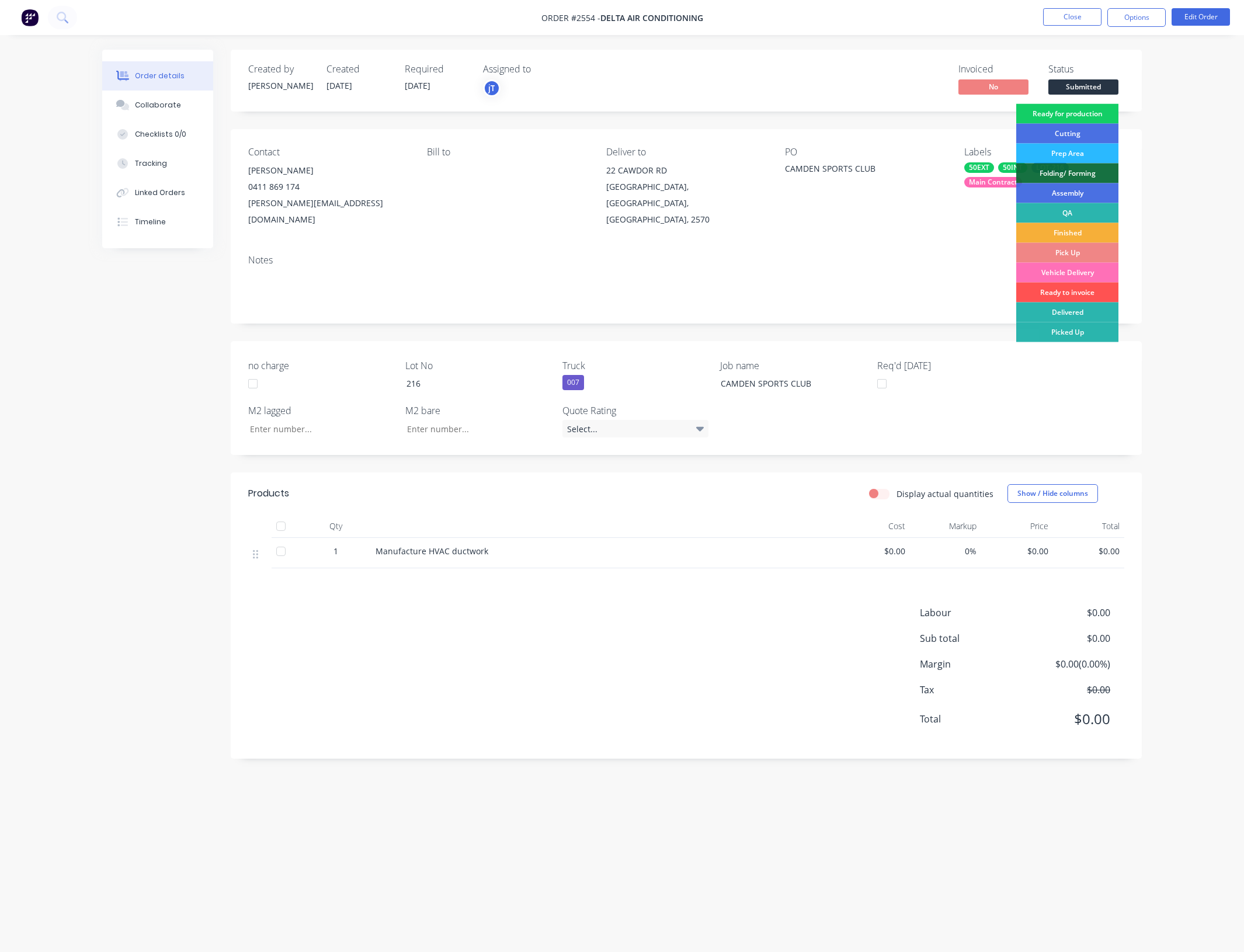
click at [1075, 110] on div "Ready for production" at bounding box center [1068, 114] width 102 height 20
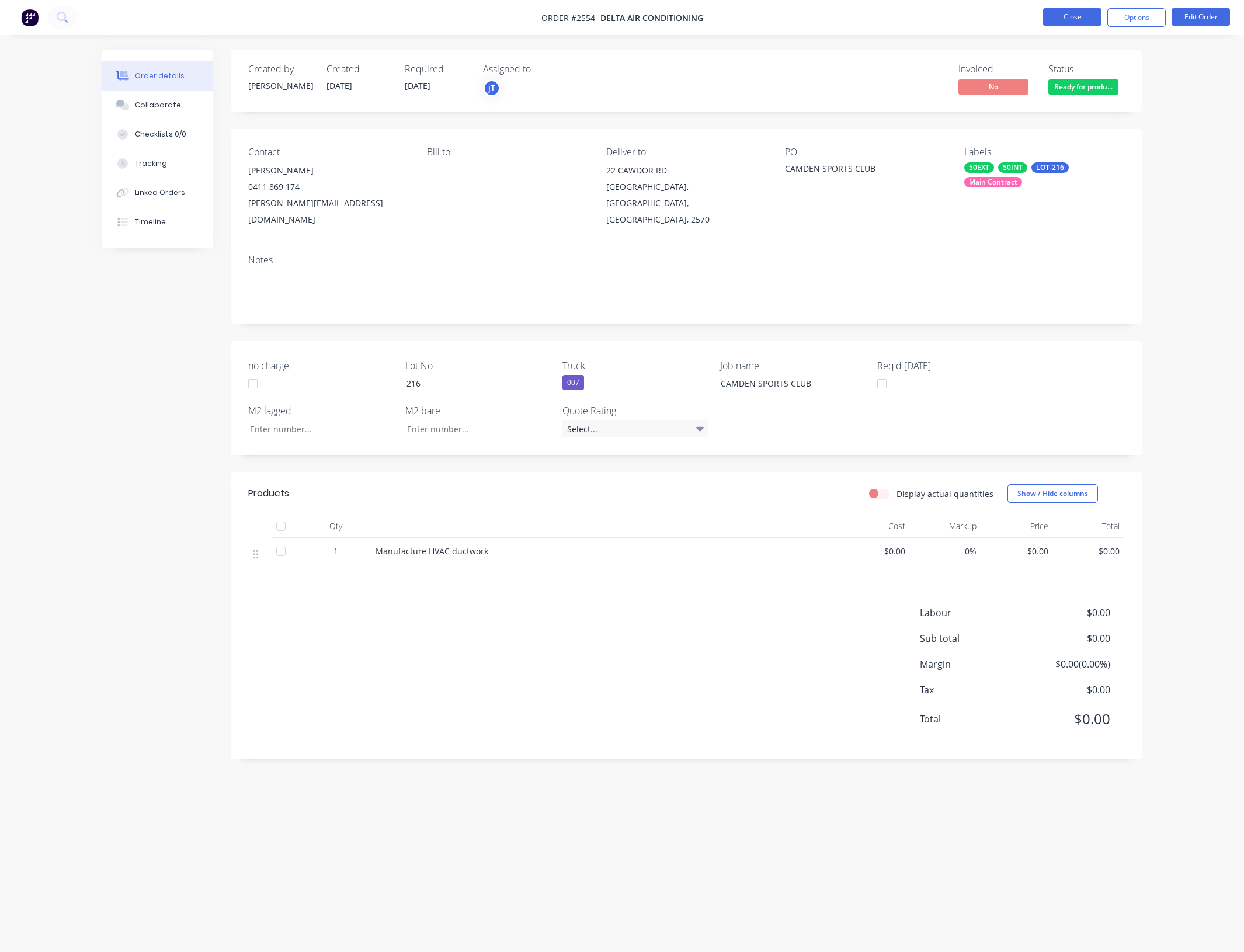
click at [1070, 18] on button "Close" at bounding box center [1072, 17] width 58 height 18
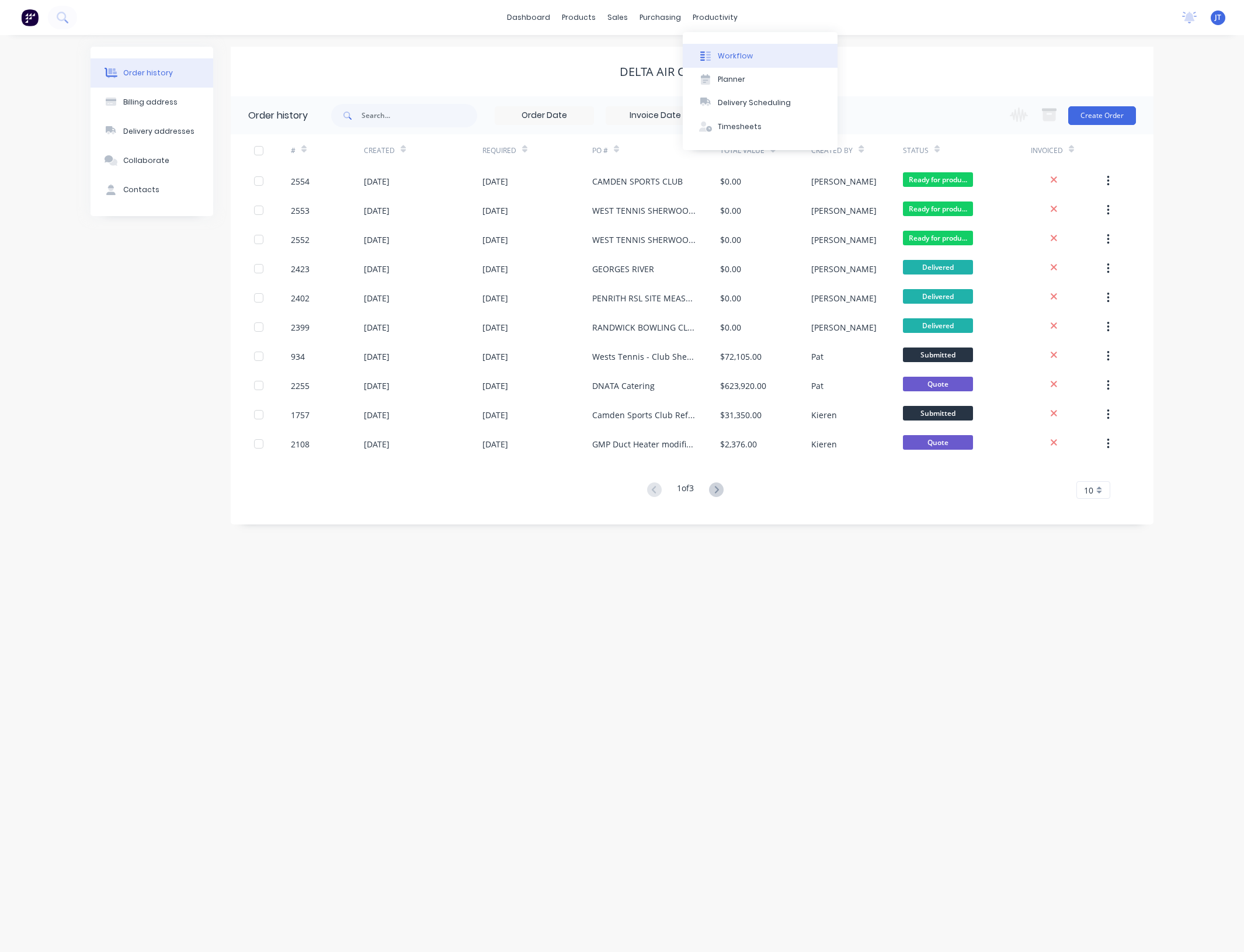
click at [740, 56] on div "Workflow" at bounding box center [735, 56] width 35 height 11
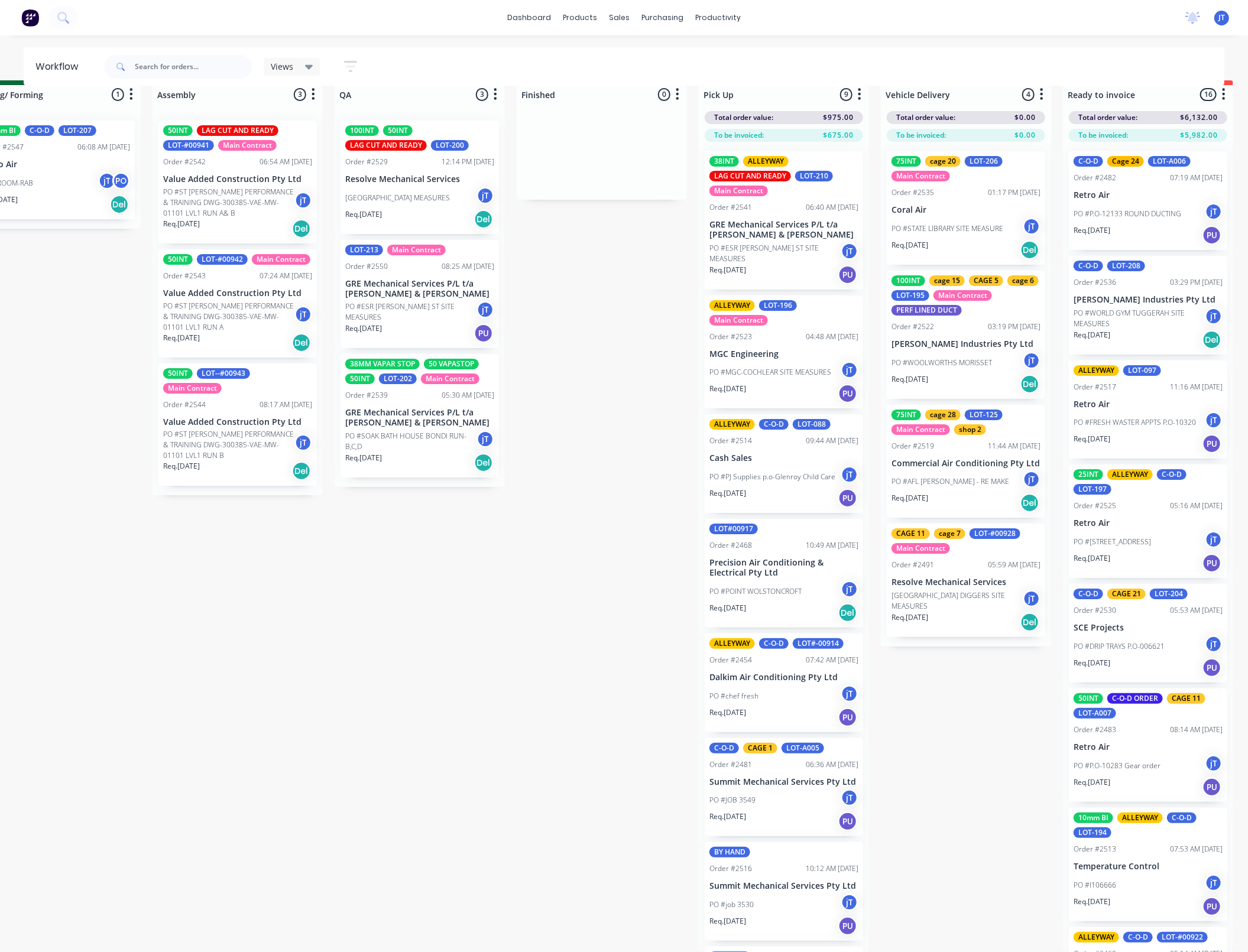
drag, startPoint x: 860, startPoint y: 518, endPoint x: 878, endPoint y: 509, distance: 20.1
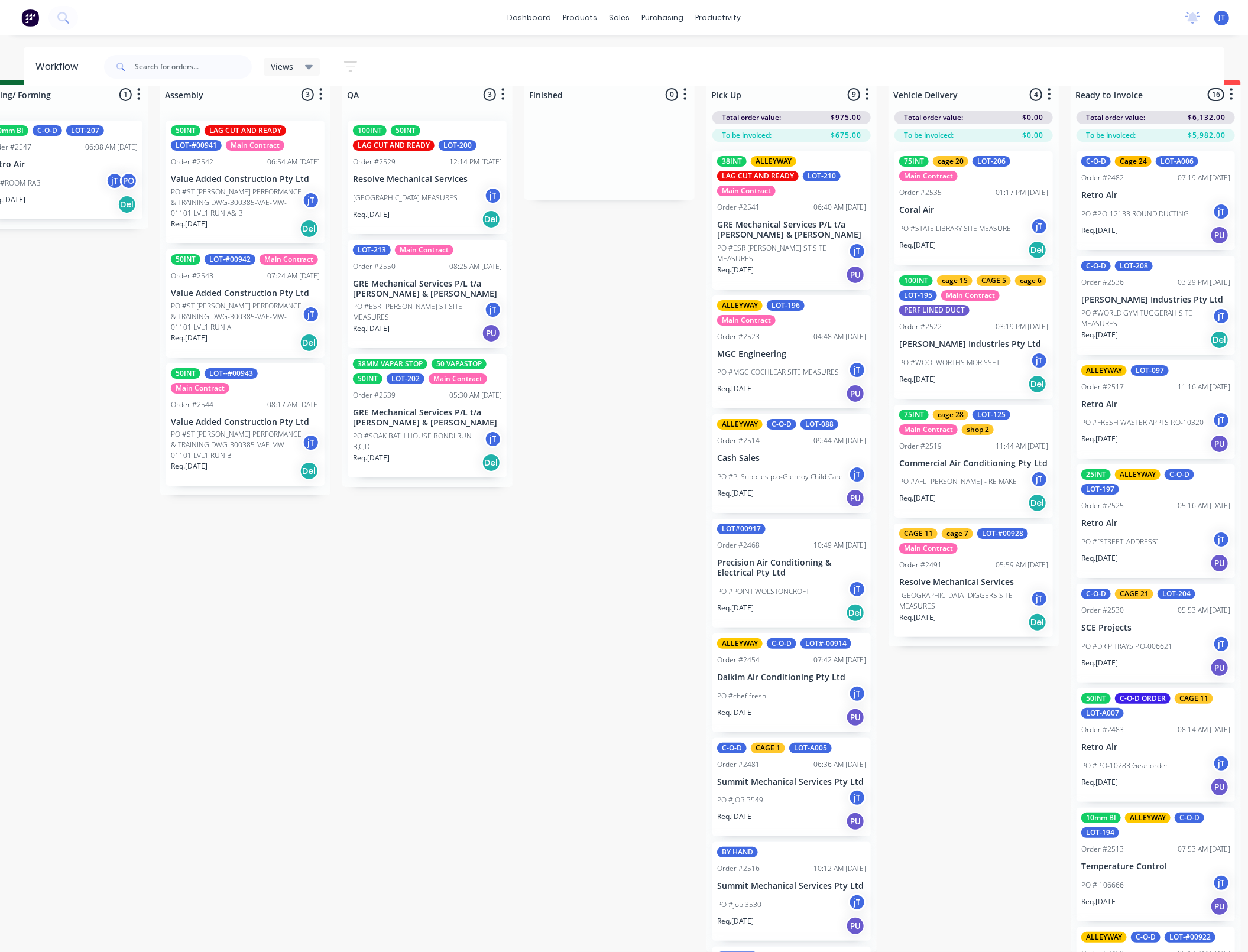
drag, startPoint x: 636, startPoint y: 430, endPoint x: 575, endPoint y: 453, distance: 65.2
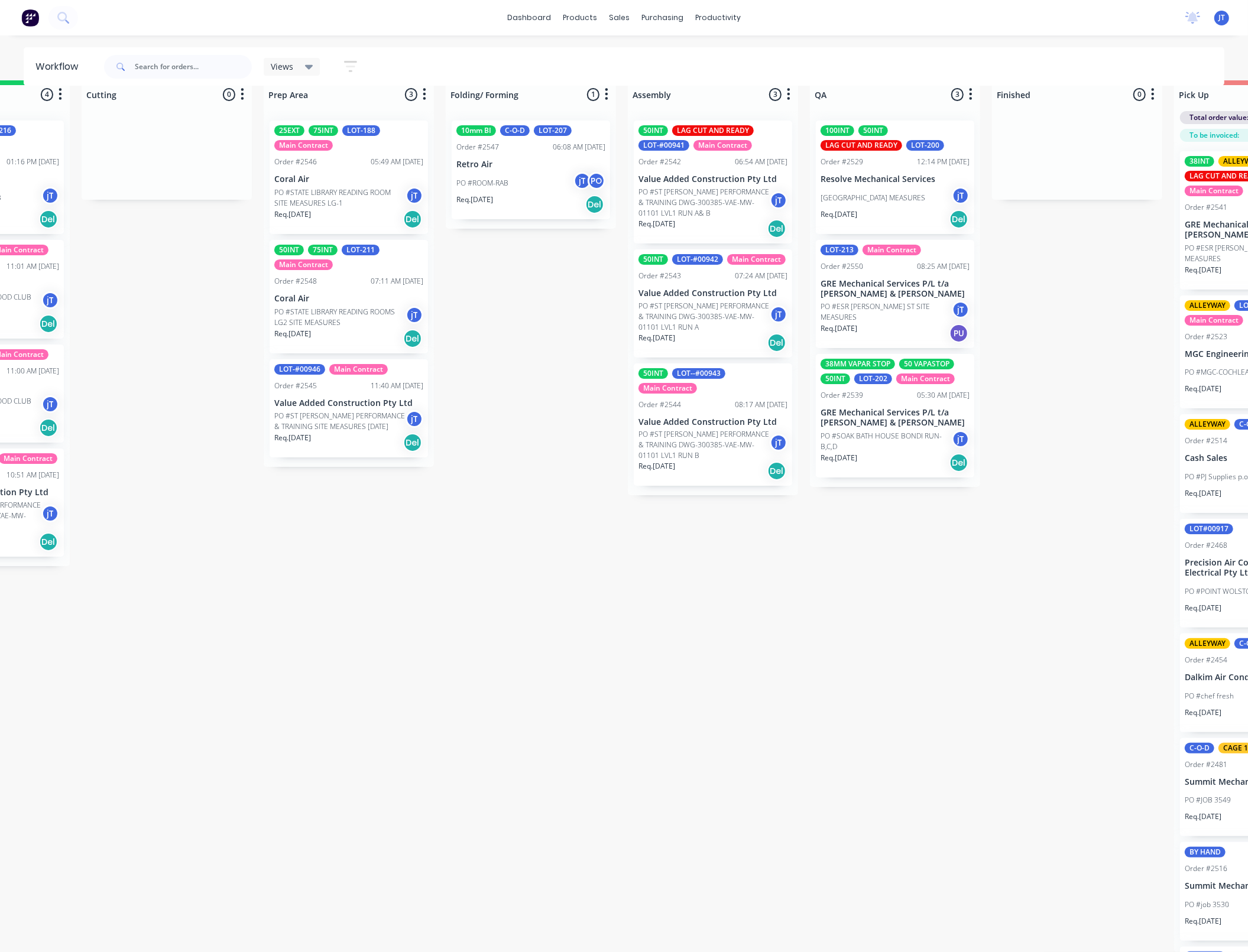
drag, startPoint x: 465, startPoint y: 518, endPoint x: 439, endPoint y: 521, distance: 26.2
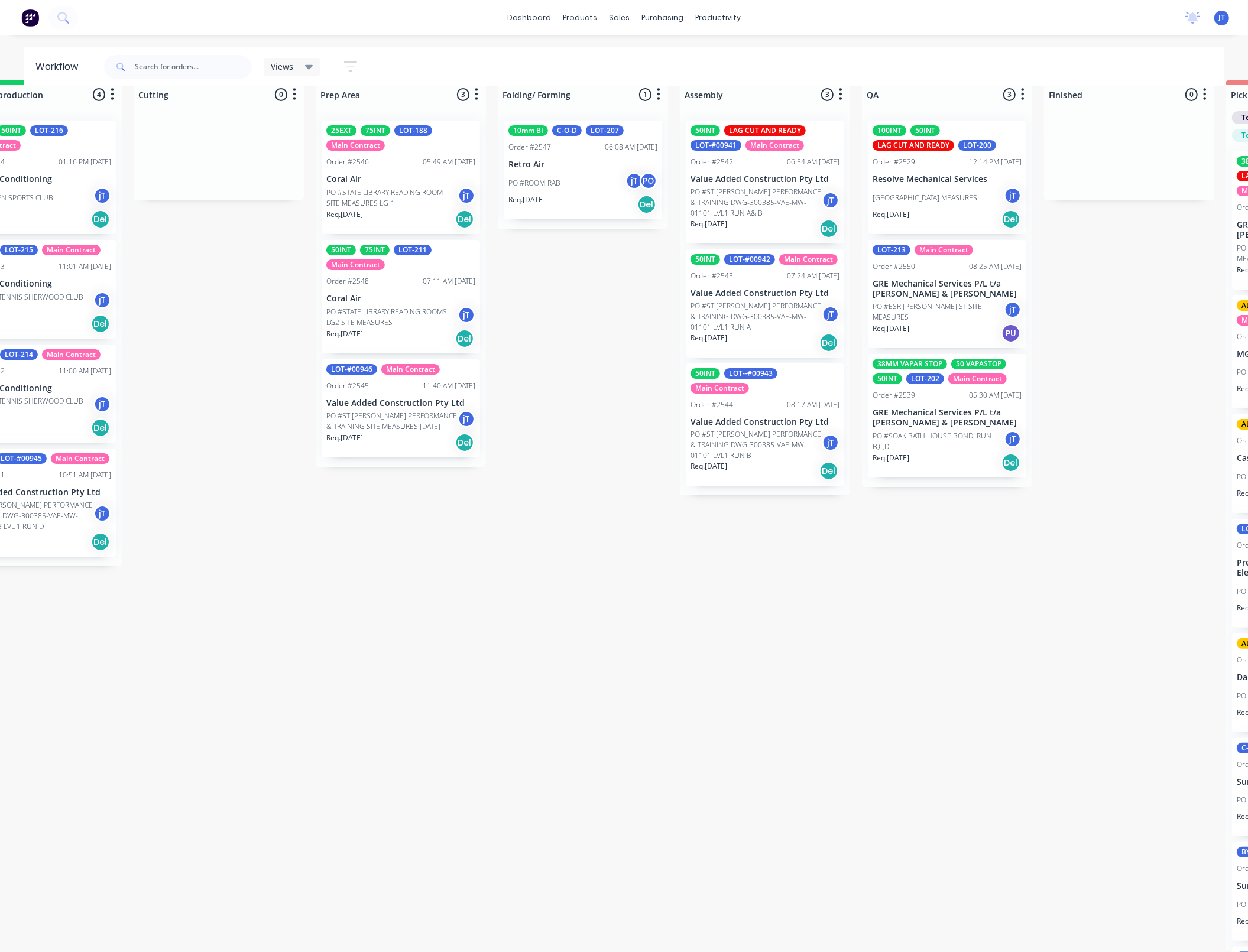
scroll to position [25, 256]
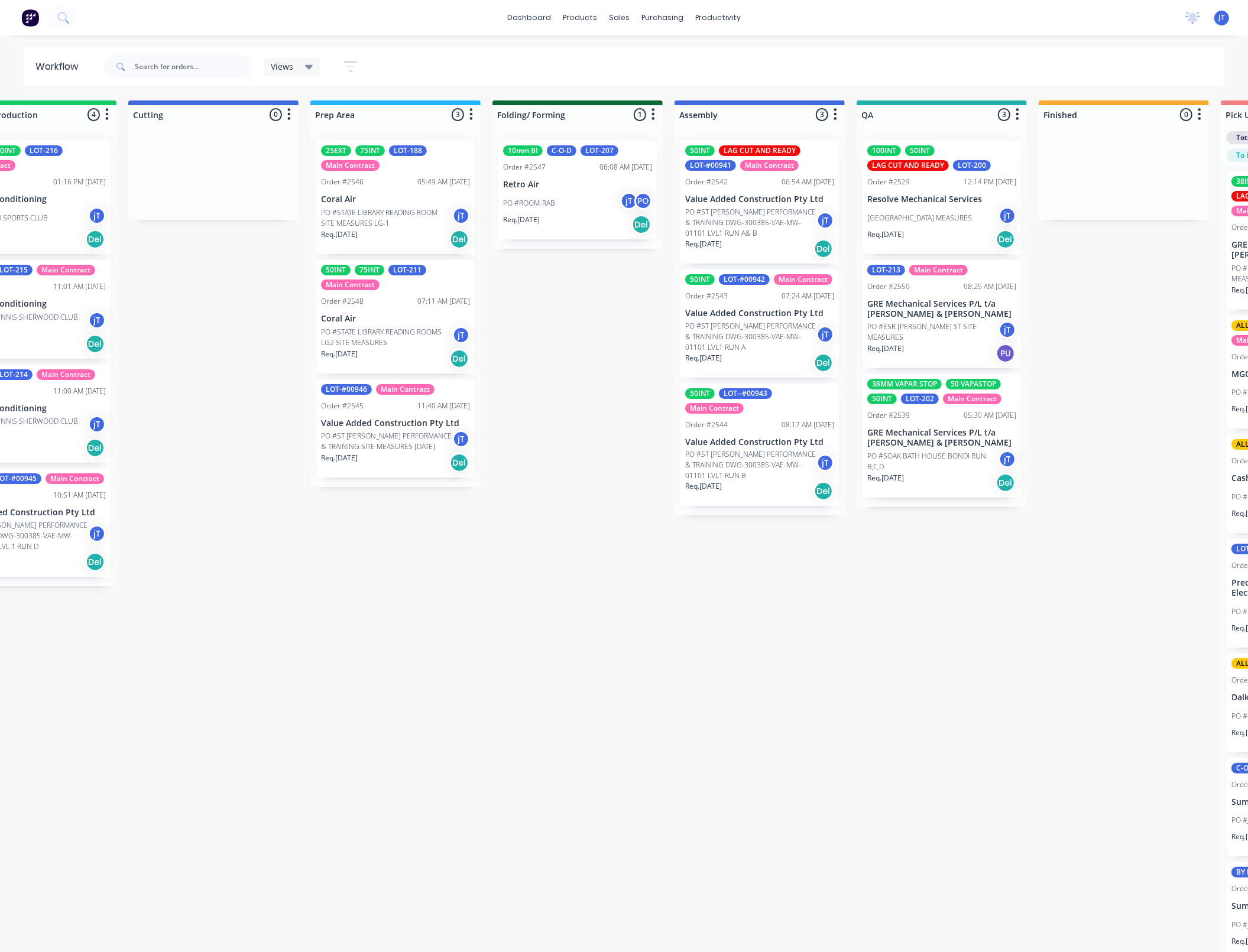
drag, startPoint x: 587, startPoint y: 269, endPoint x: 601, endPoint y: 231, distance: 40.5
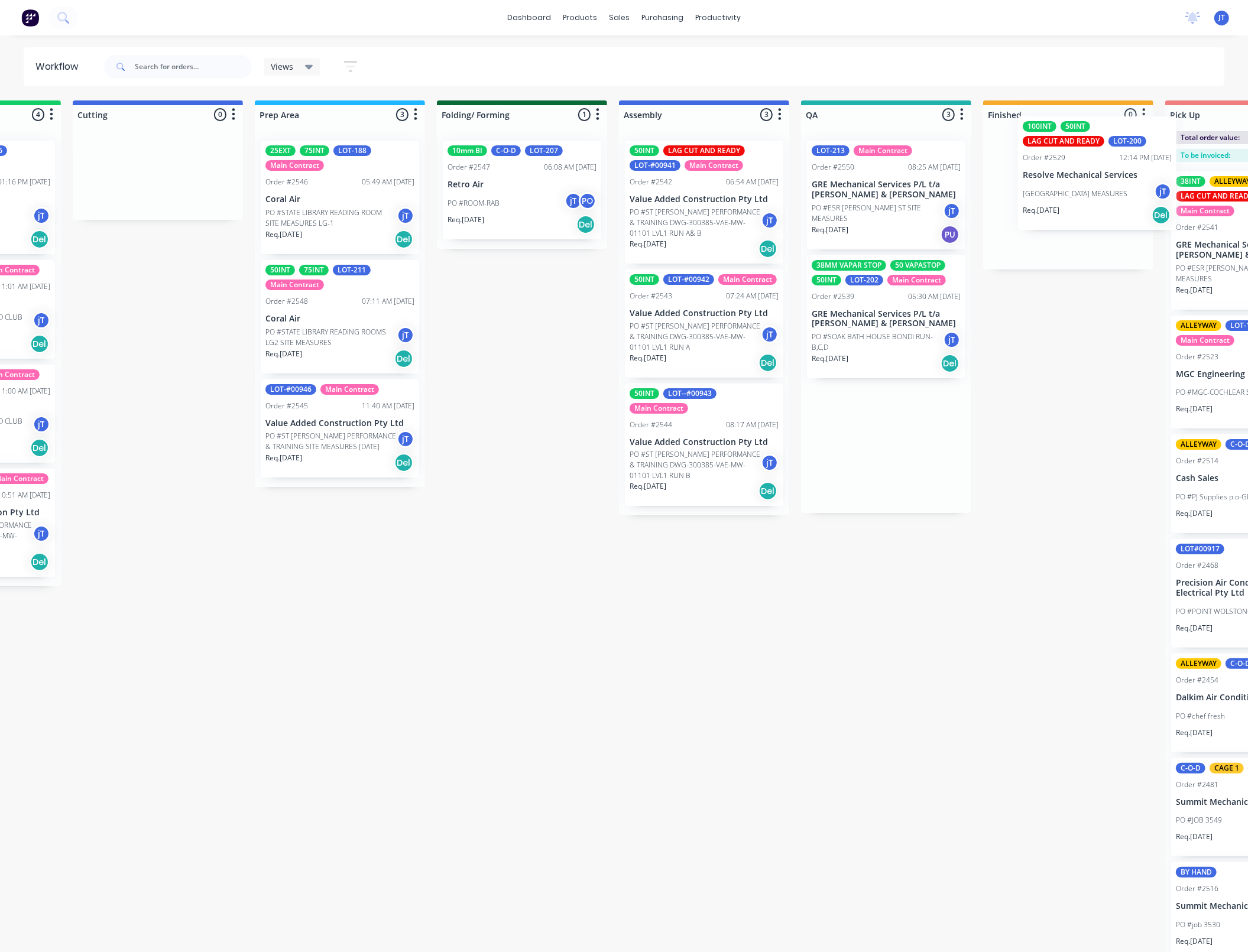
drag, startPoint x: 956, startPoint y: 211, endPoint x: 1115, endPoint y: 190, distance: 160.4
click at [1115, 190] on div "Submitted 41 Summaries Total order value Invoiced to date To be invoiced Main C…" at bounding box center [832, 536] width 2314 height 872
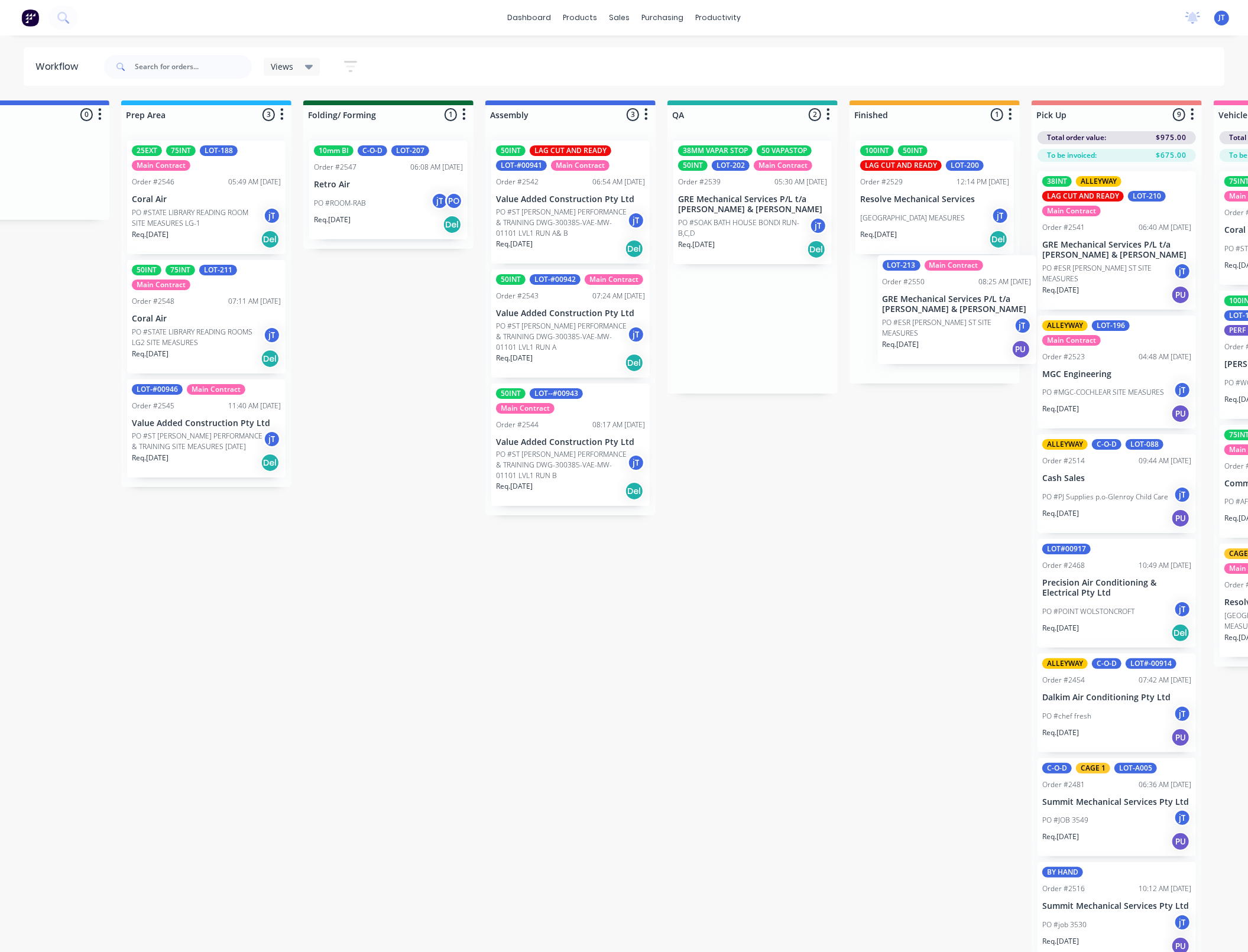
scroll to position [0, 462]
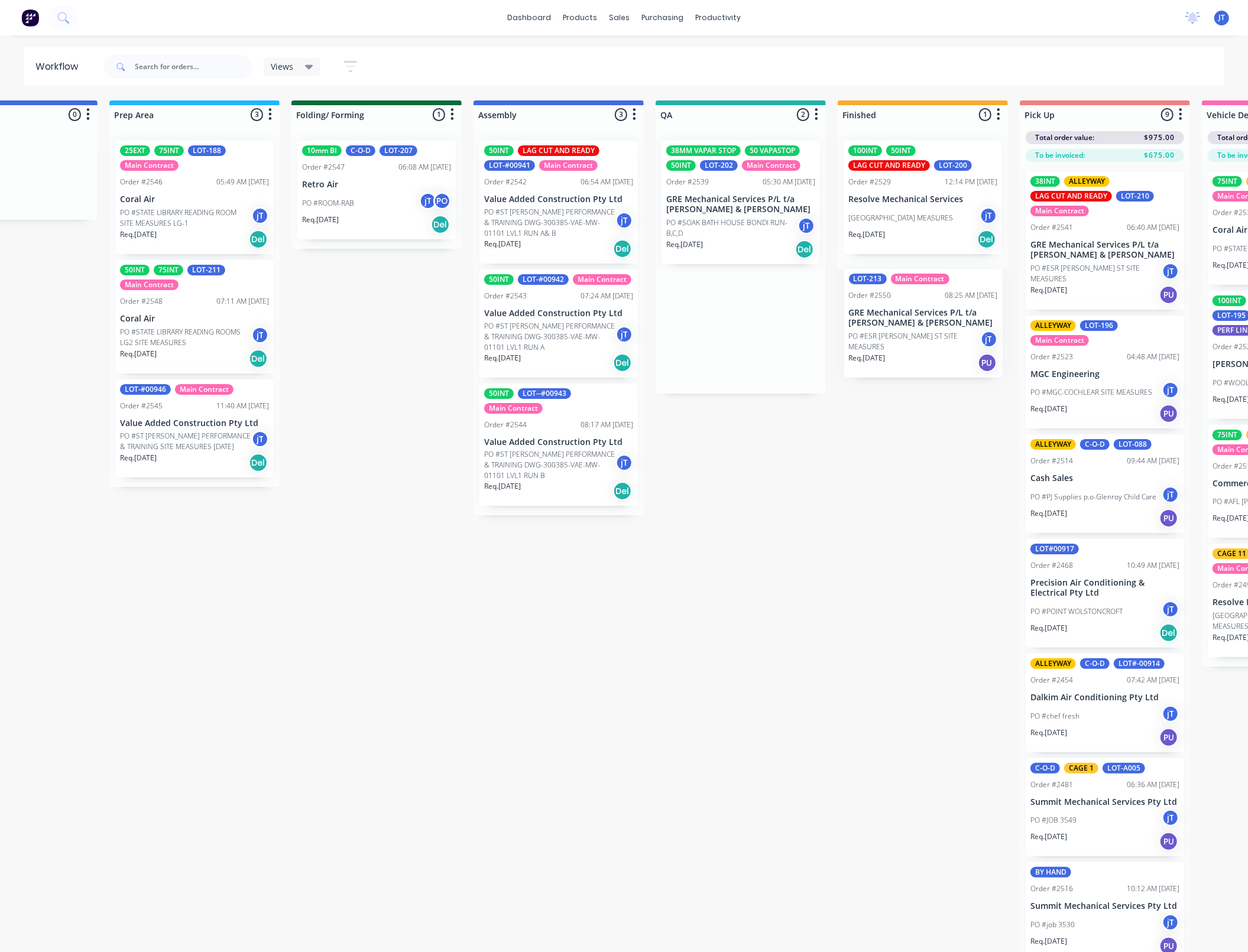
drag, startPoint x: 841, startPoint y: 205, endPoint x: 884, endPoint y: 328, distance: 130.3
click at [886, 336] on div "Submitted 41 Summaries Total order value Invoiced to date To be invoiced Main C…" at bounding box center [686, 536] width 2314 height 872
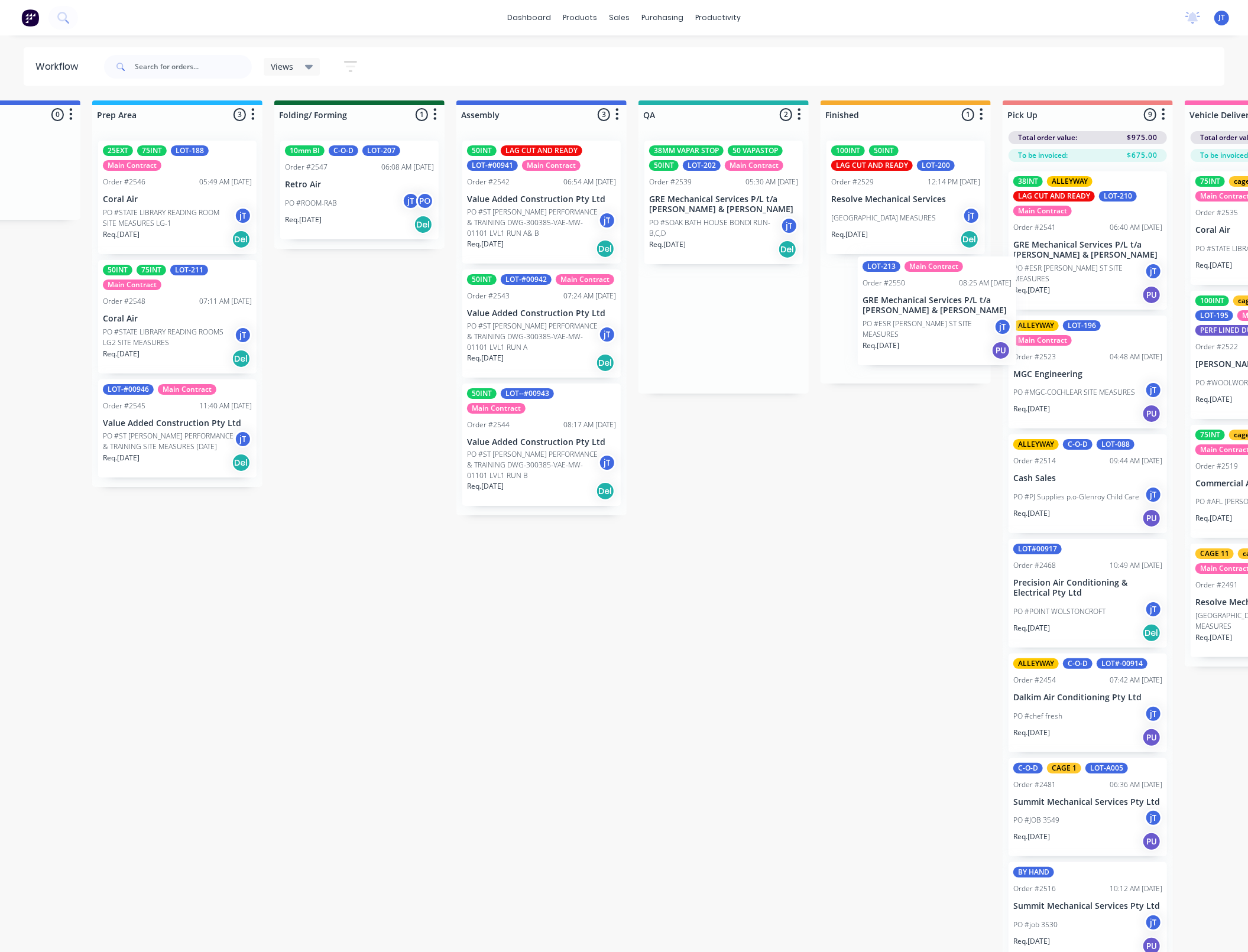
scroll to position [0, 483]
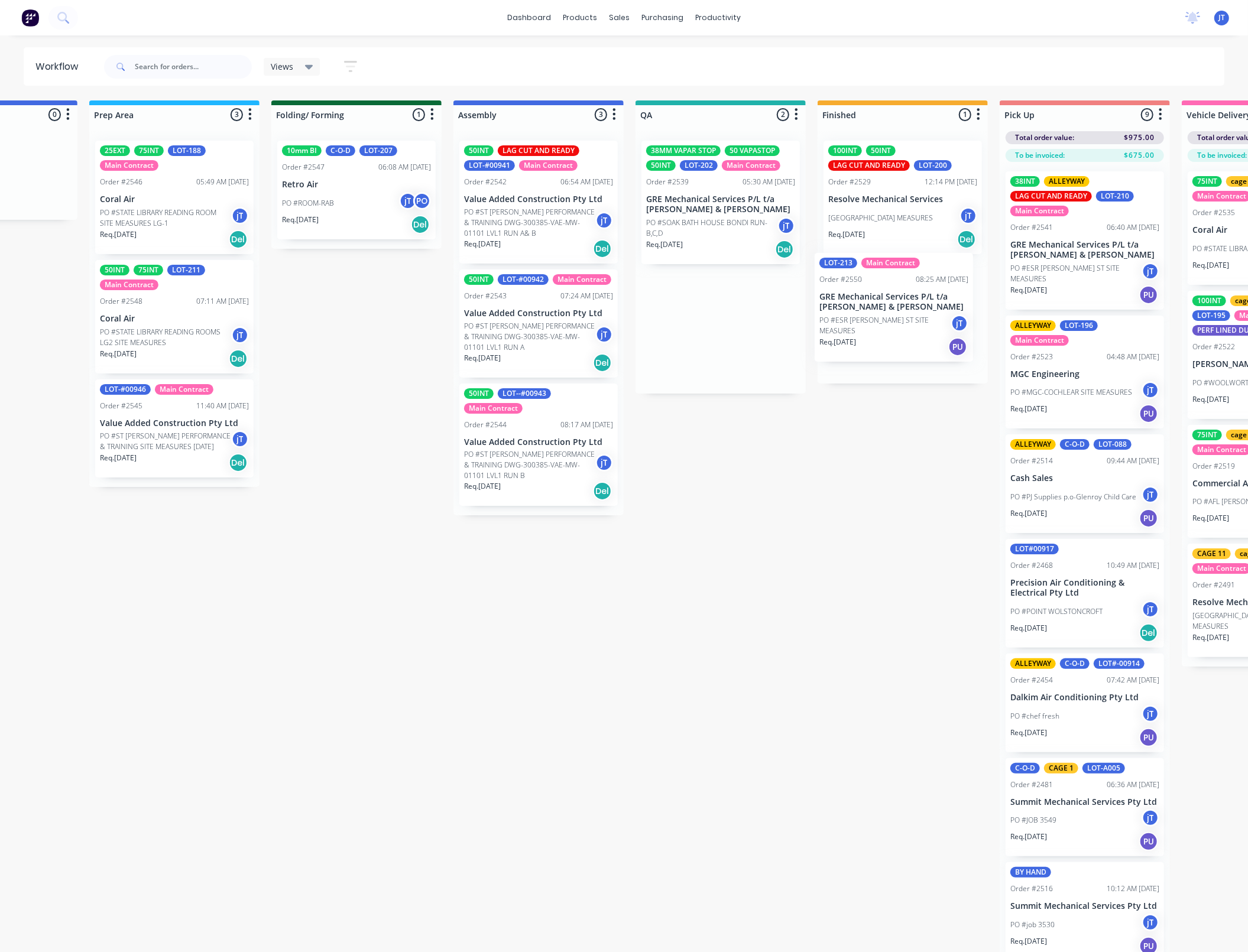
drag, startPoint x: 731, startPoint y: 199, endPoint x: 869, endPoint y: 306, distance: 174.6
click at [869, 306] on div "Submitted 41 Summaries Total order value Invoiced to date To be invoiced Main C…" at bounding box center [666, 536] width 2314 height 872
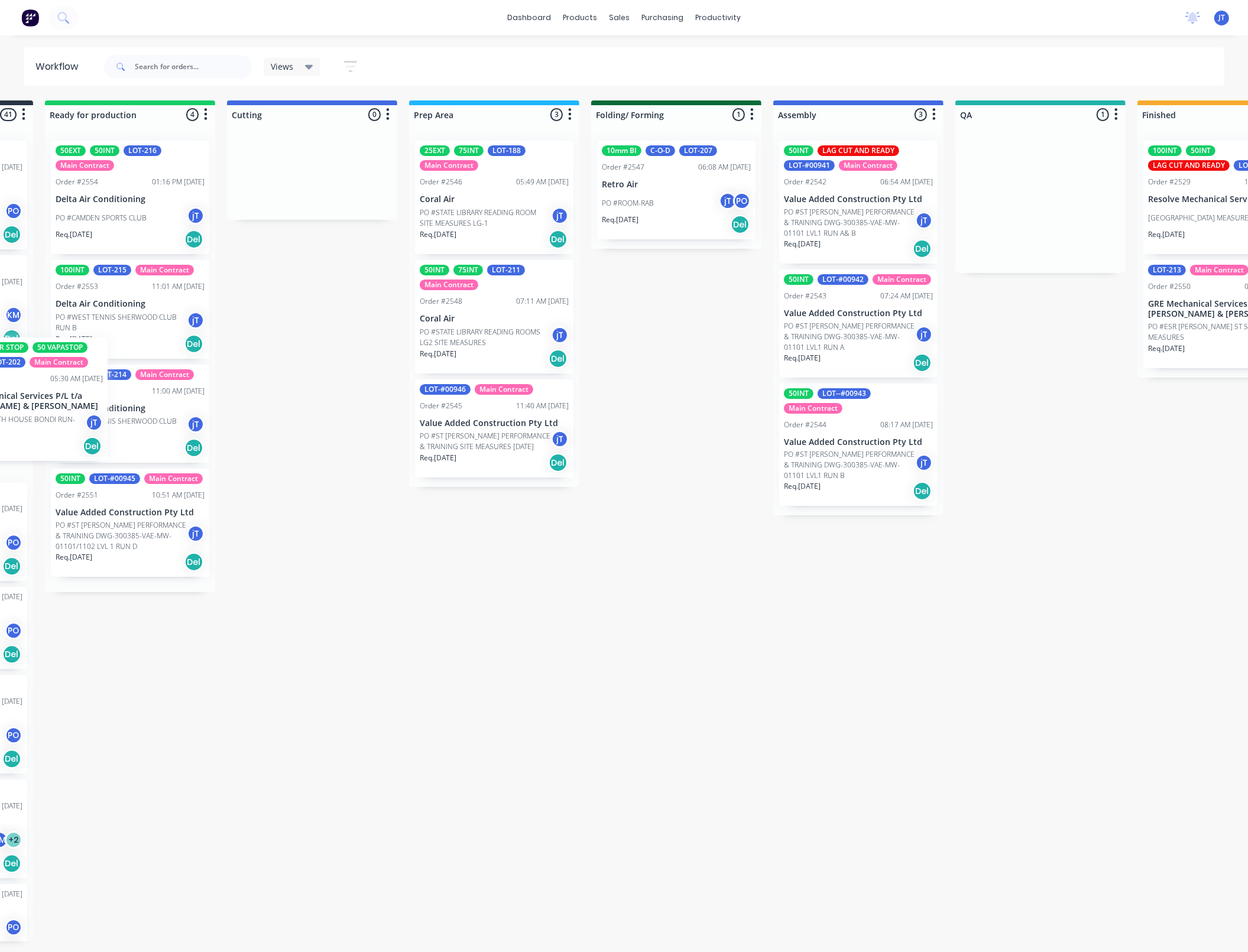
scroll to position [0, 0]
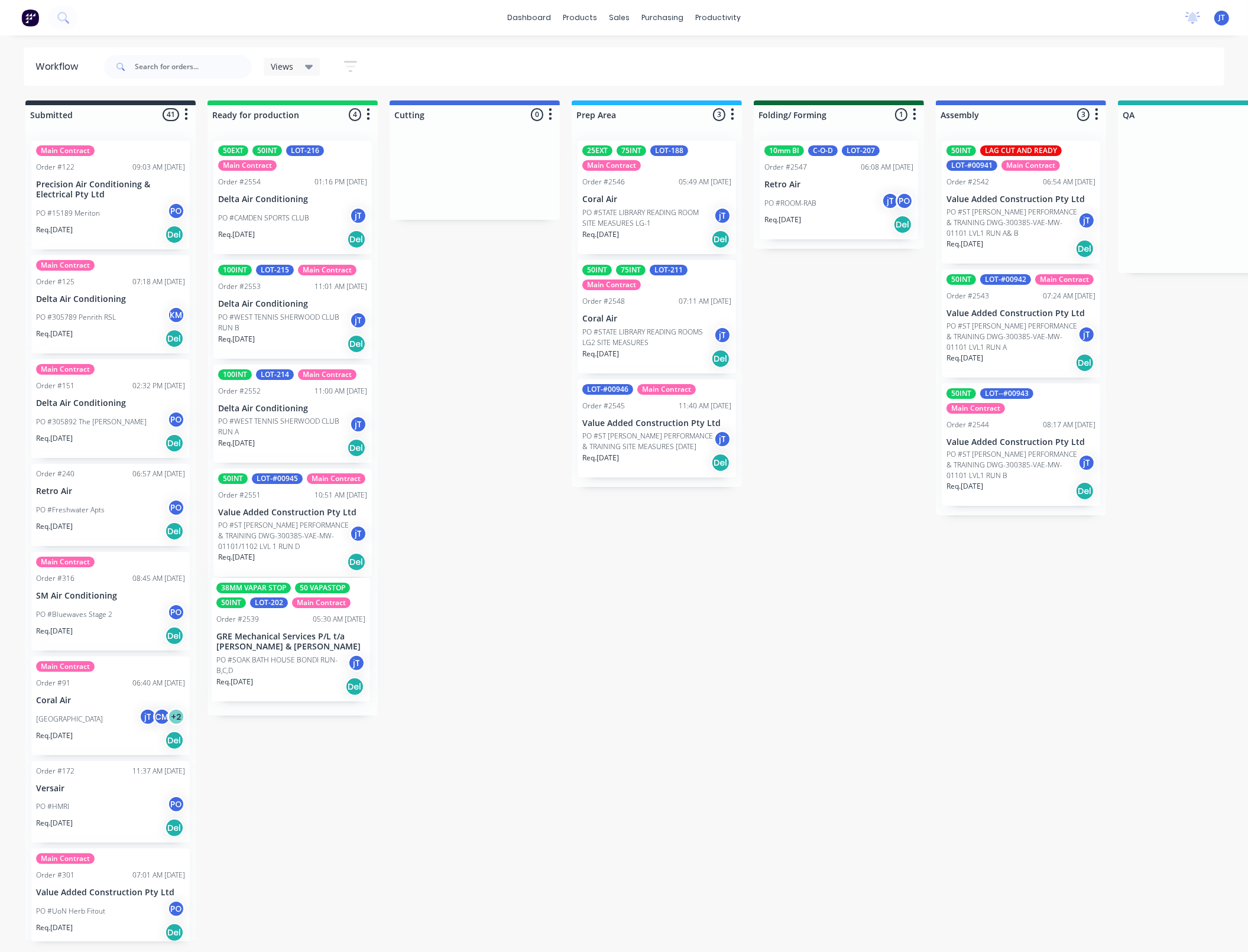
drag, startPoint x: 719, startPoint y: 211, endPoint x: 287, endPoint y: 651, distance: 616.6
click at [287, 651] on div "Submitted 41 Summaries Total order value Invoiced to date To be invoiced Main C…" at bounding box center [1148, 536] width 2314 height 872
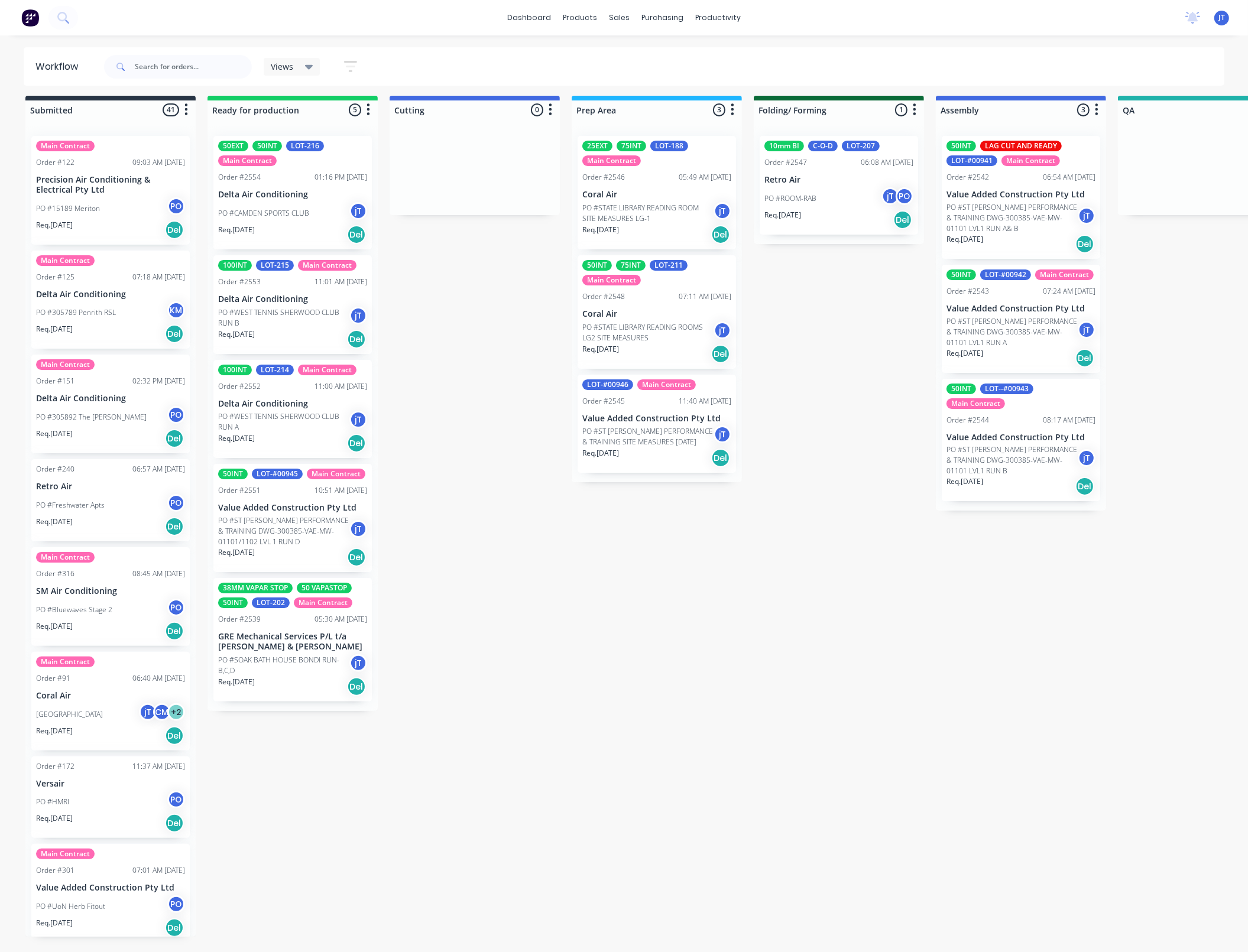
scroll to position [15, 0]
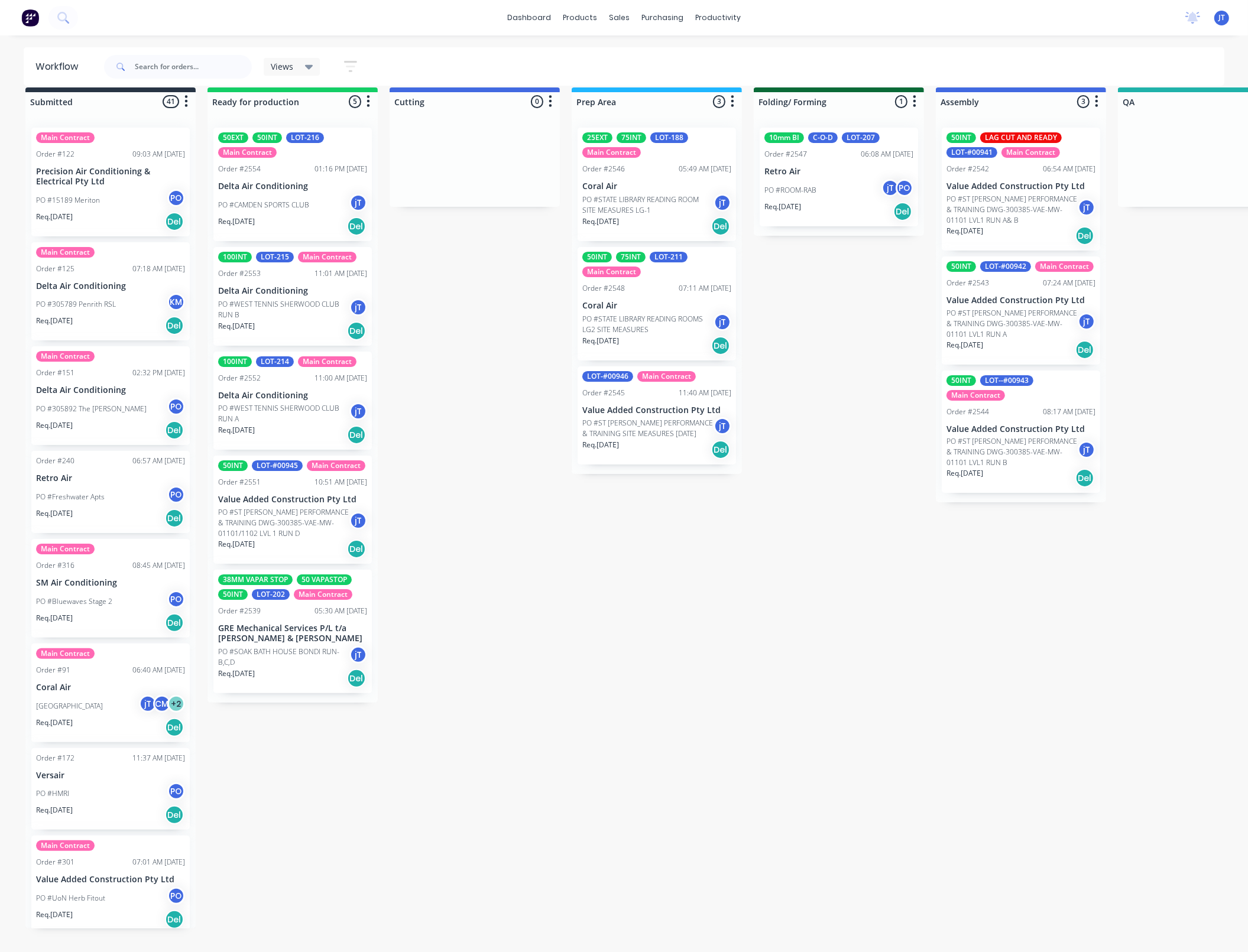
drag, startPoint x: 1038, startPoint y: 542, endPoint x: 988, endPoint y: 358, distance: 190.7
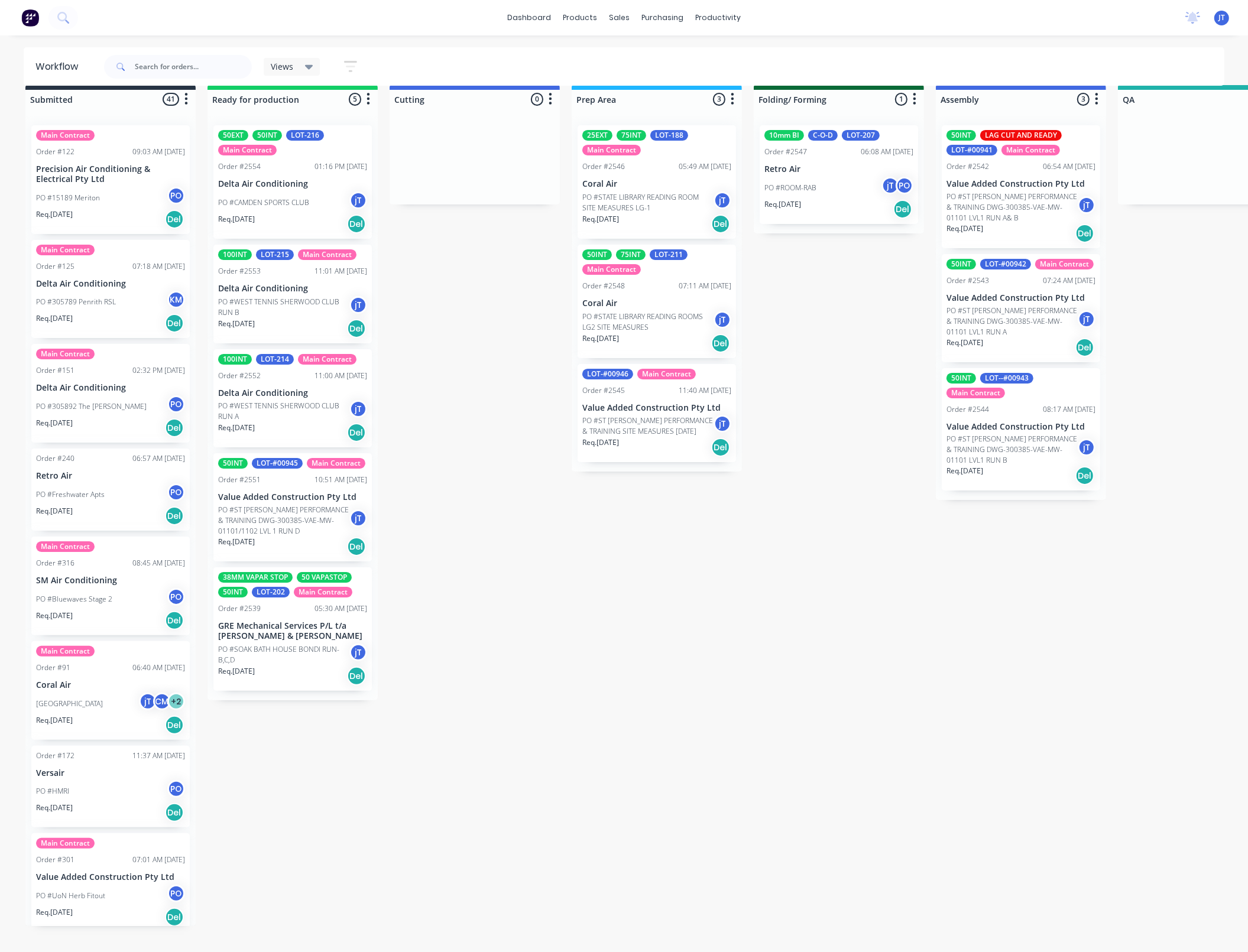
drag, startPoint x: 884, startPoint y: 188, endPoint x: 828, endPoint y: 200, distance: 57.3
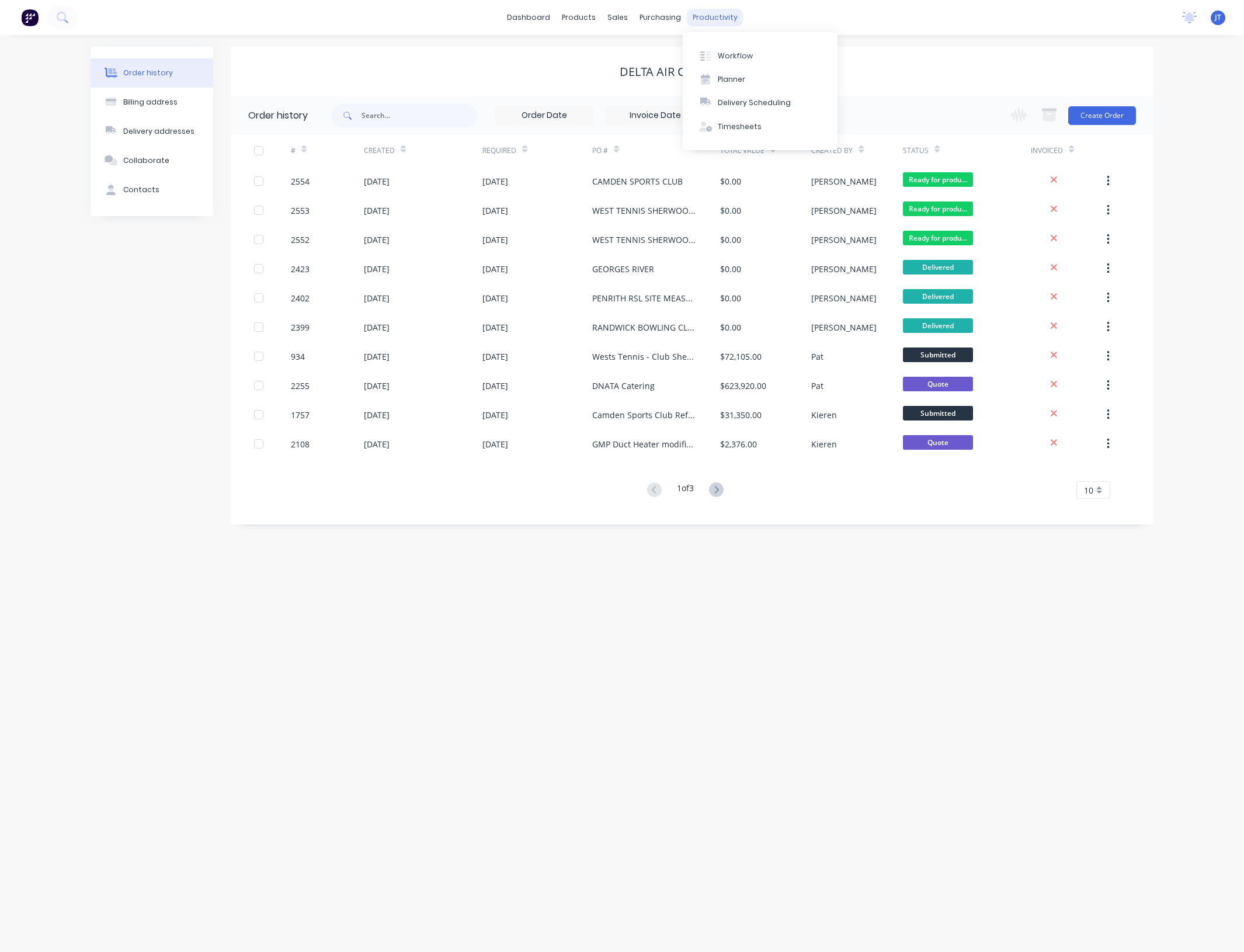
click at [725, 19] on div "productivity" at bounding box center [715, 17] width 57 height 18
click at [732, 52] on div "Workflow" at bounding box center [735, 56] width 35 height 11
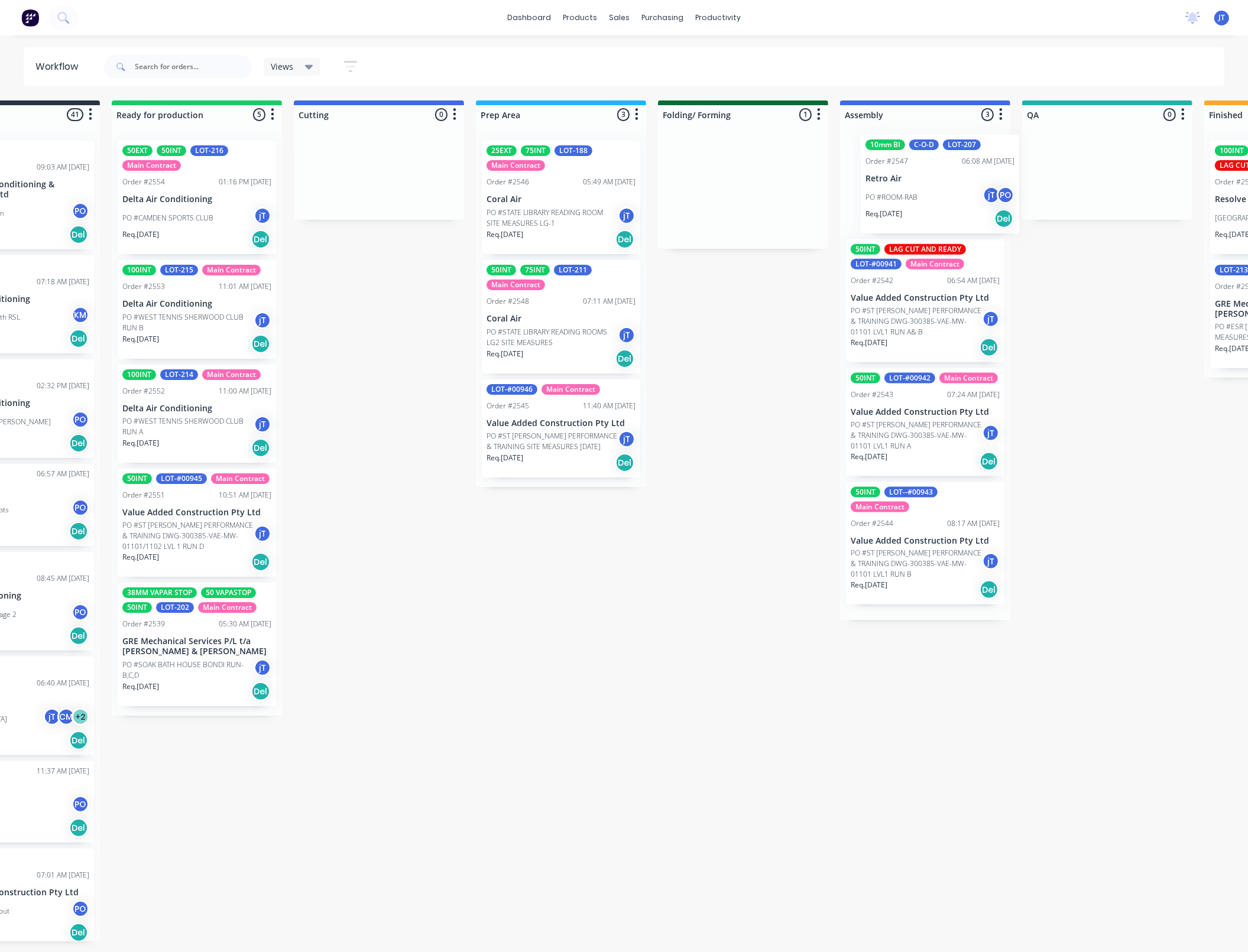
scroll to position [0, 104]
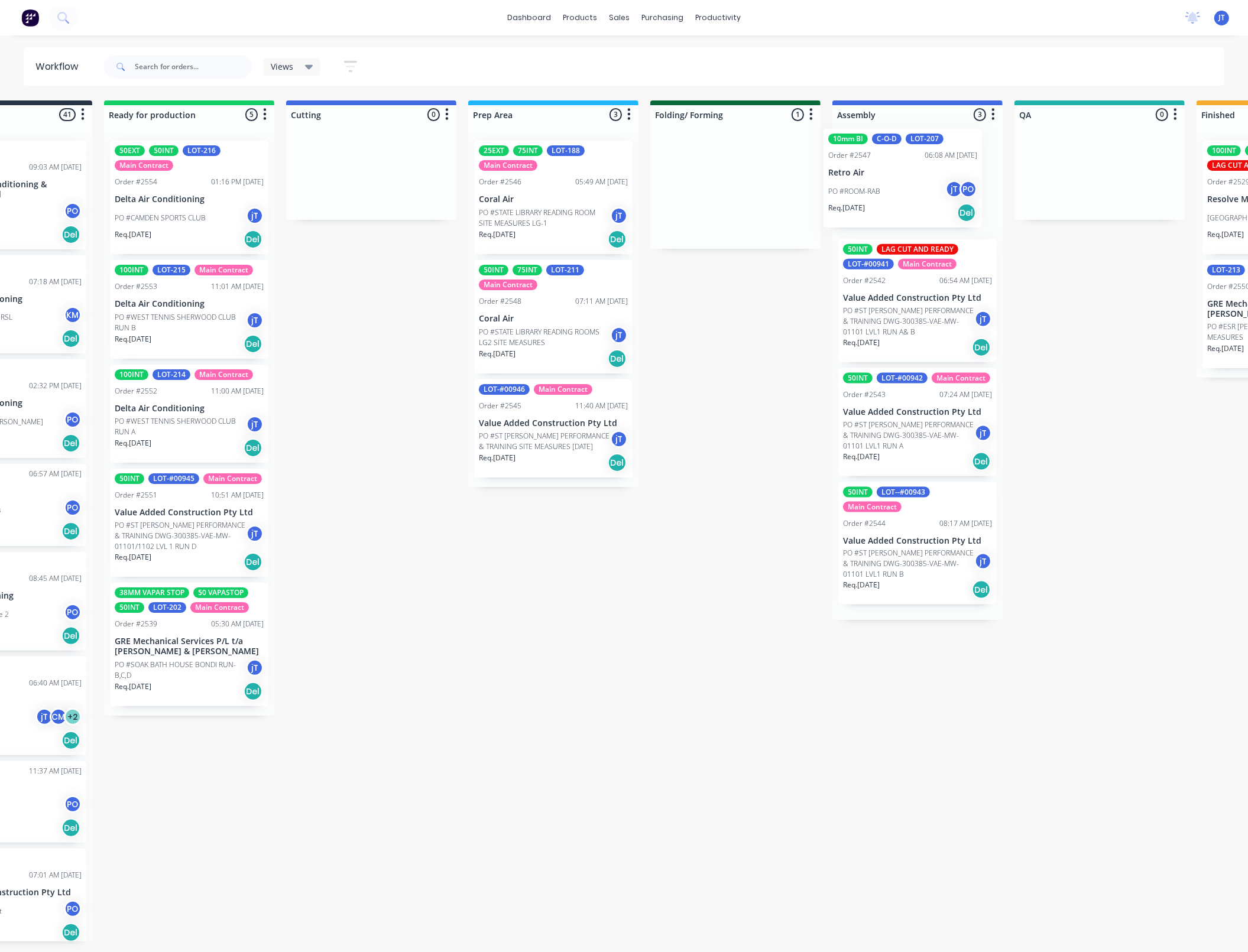
drag, startPoint x: 809, startPoint y: 201, endPoint x: 875, endPoint y: 187, distance: 67.5
click at [876, 189] on div "Submitted 41 Summaries Total order value Invoiced to date To be invoiced Main C…" at bounding box center [1045, 536] width 2314 height 872
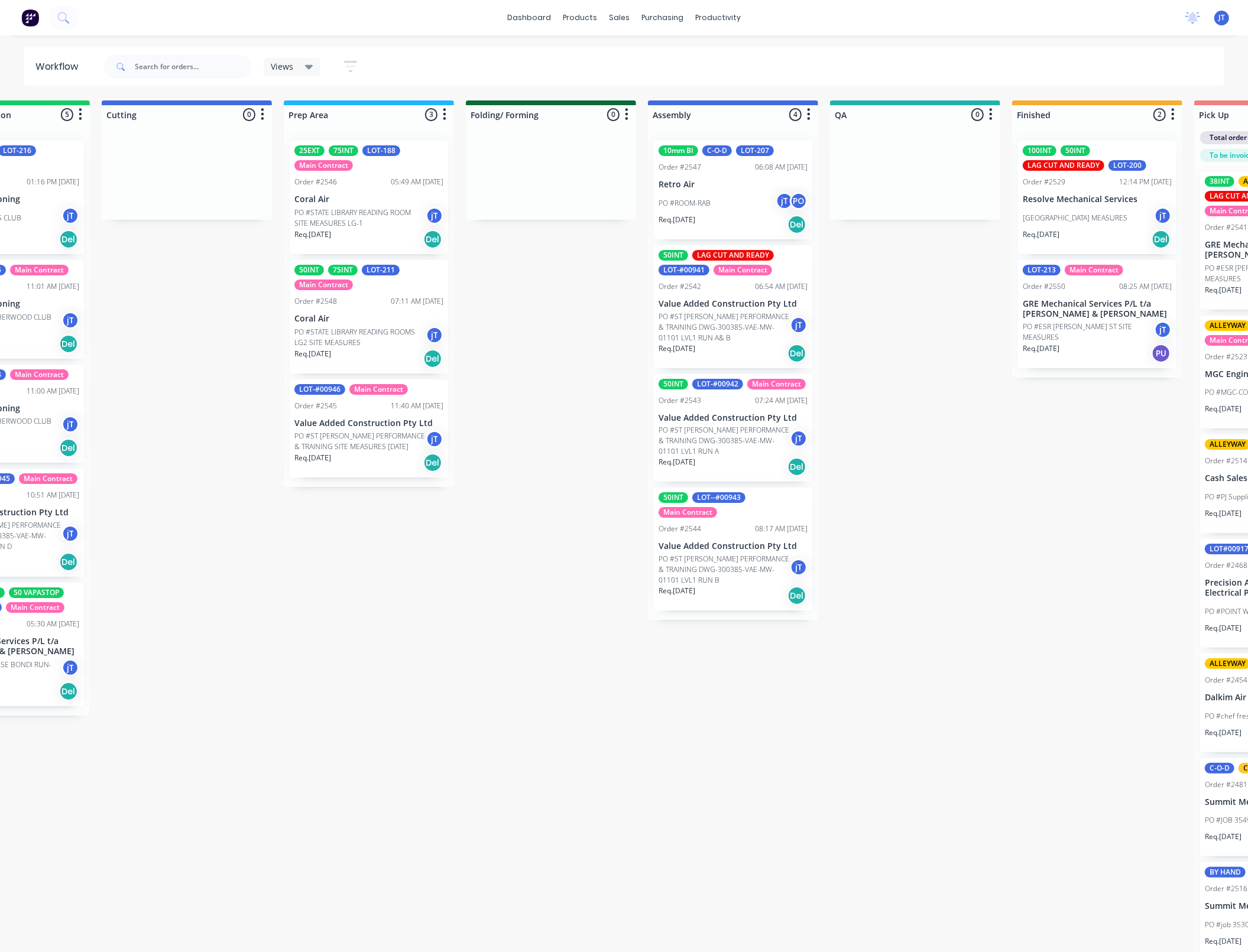
drag, startPoint x: 1027, startPoint y: 346, endPoint x: 1078, endPoint y: 353, distance: 51.5
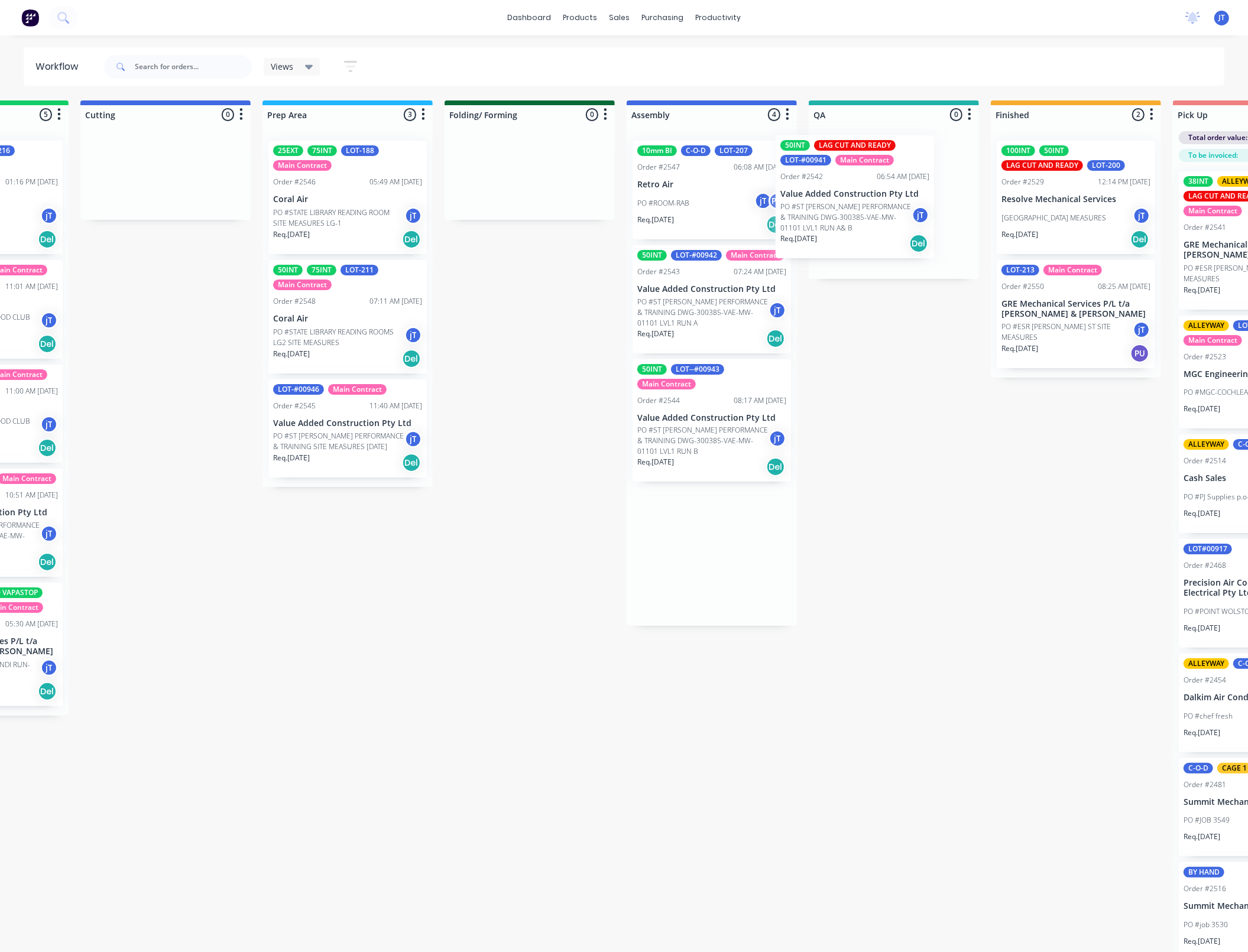
drag, startPoint x: 718, startPoint y: 331, endPoint x: 872, endPoint y: 216, distance: 192.2
click at [872, 216] on div "Submitted 41 Summaries Total order value Invoiced to date To be invoiced Main C…" at bounding box center [839, 536] width 2314 height 872
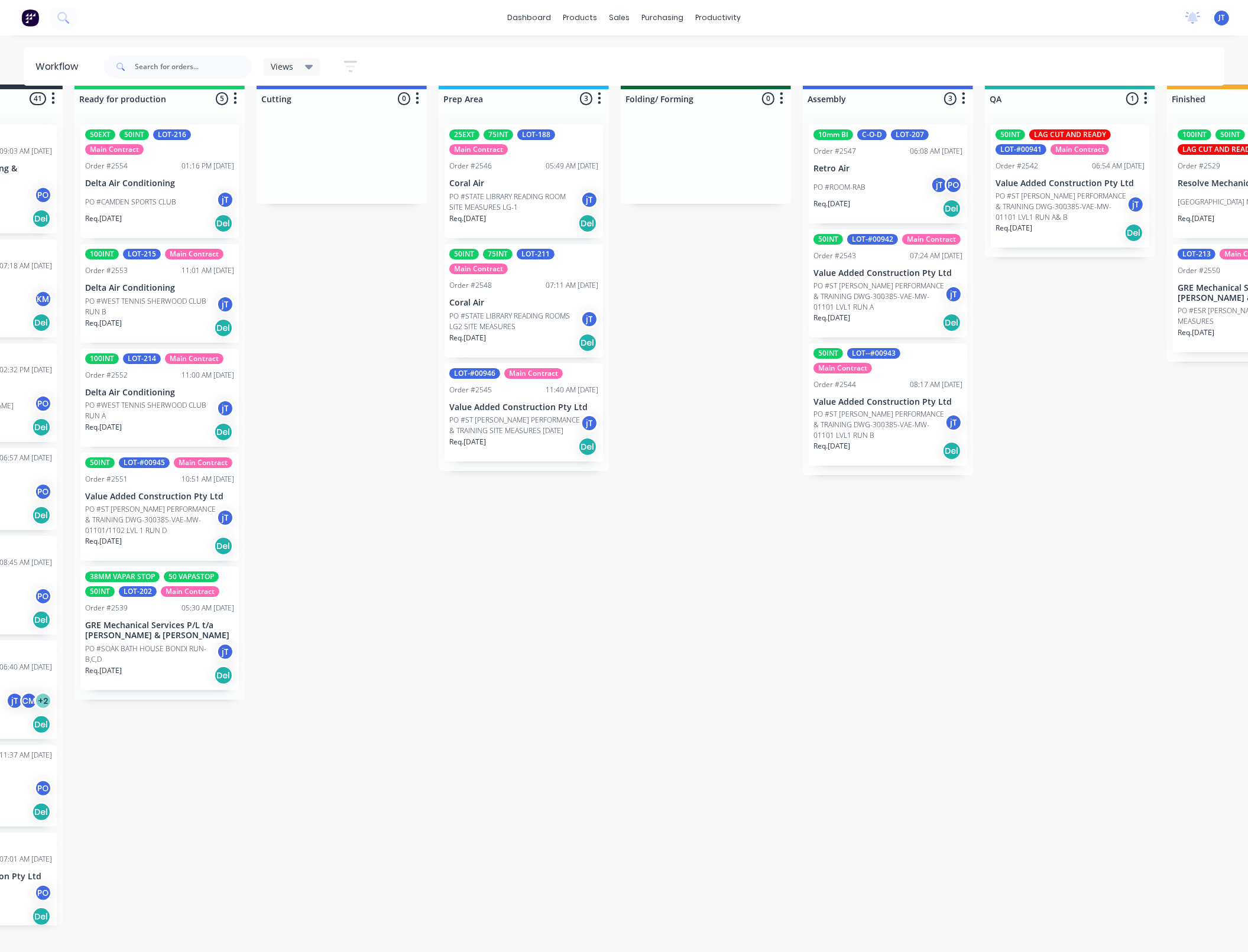
scroll to position [18, 118]
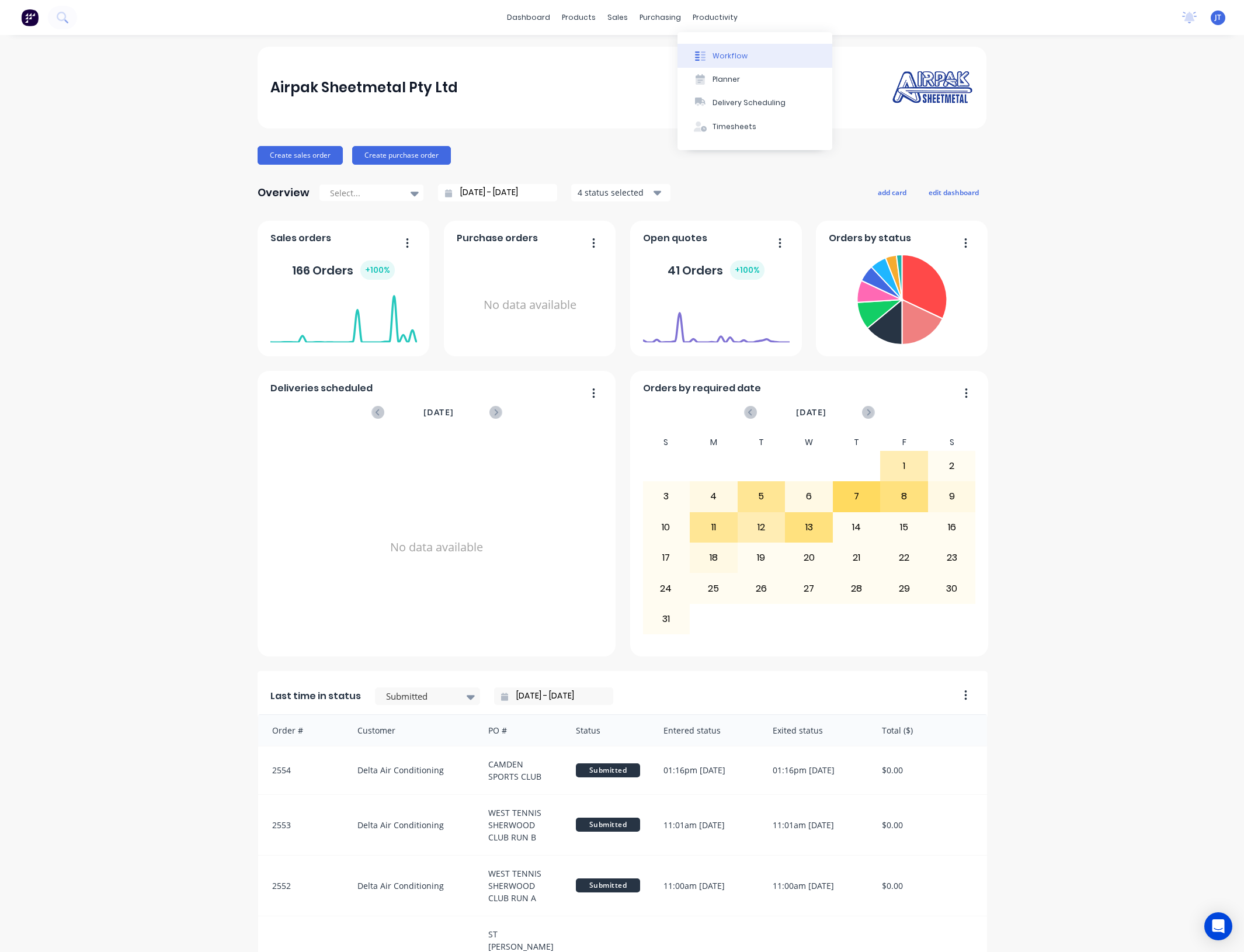
click at [719, 47] on button "Workflow" at bounding box center [755, 55] width 155 height 23
